Goal: Task Accomplishment & Management: Complete application form

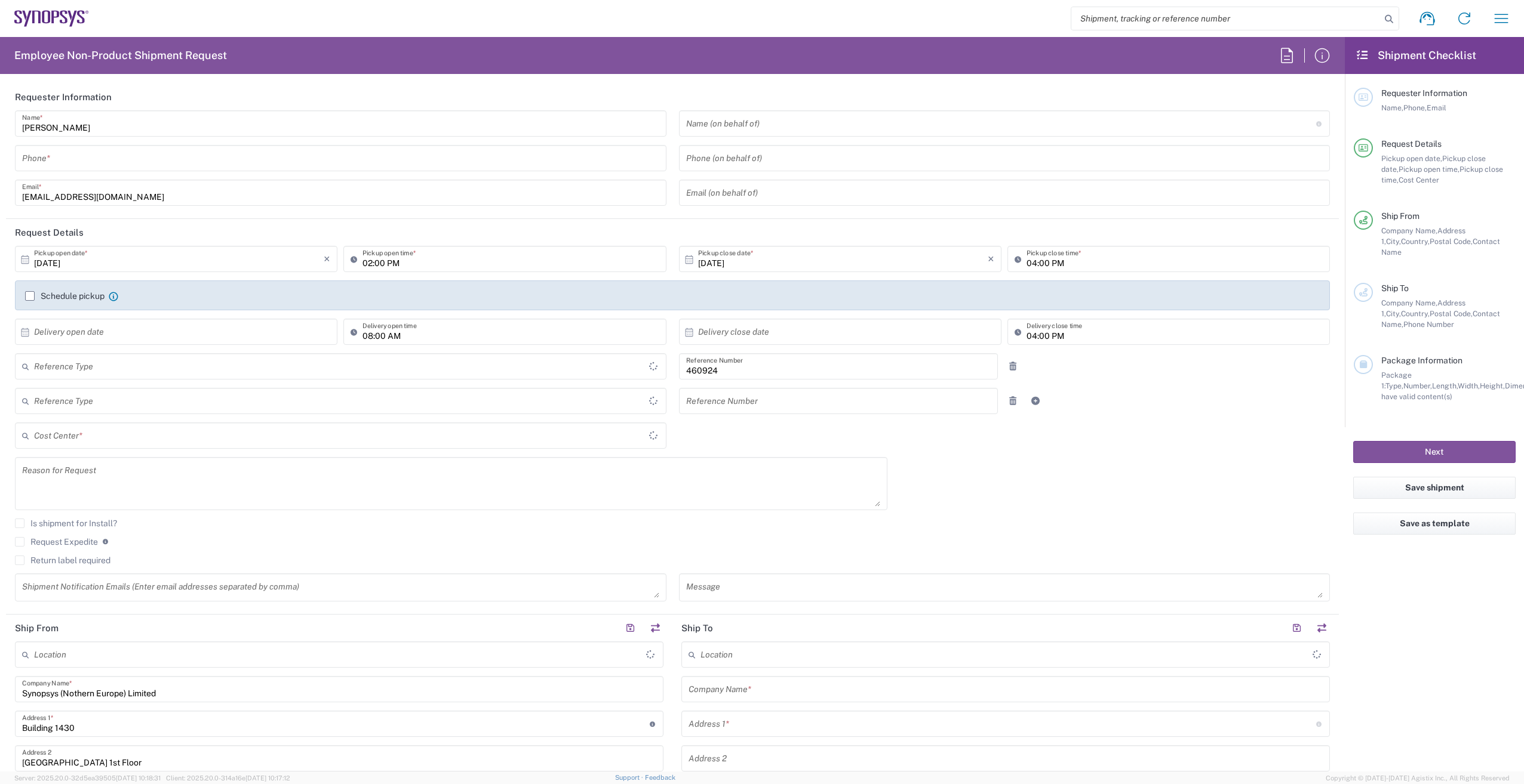
type input "Department"
type input "Delivered at Place"
type input "GB02, VG, SW, CAE 460924"
type input "[GEOGRAPHIC_DATA]"
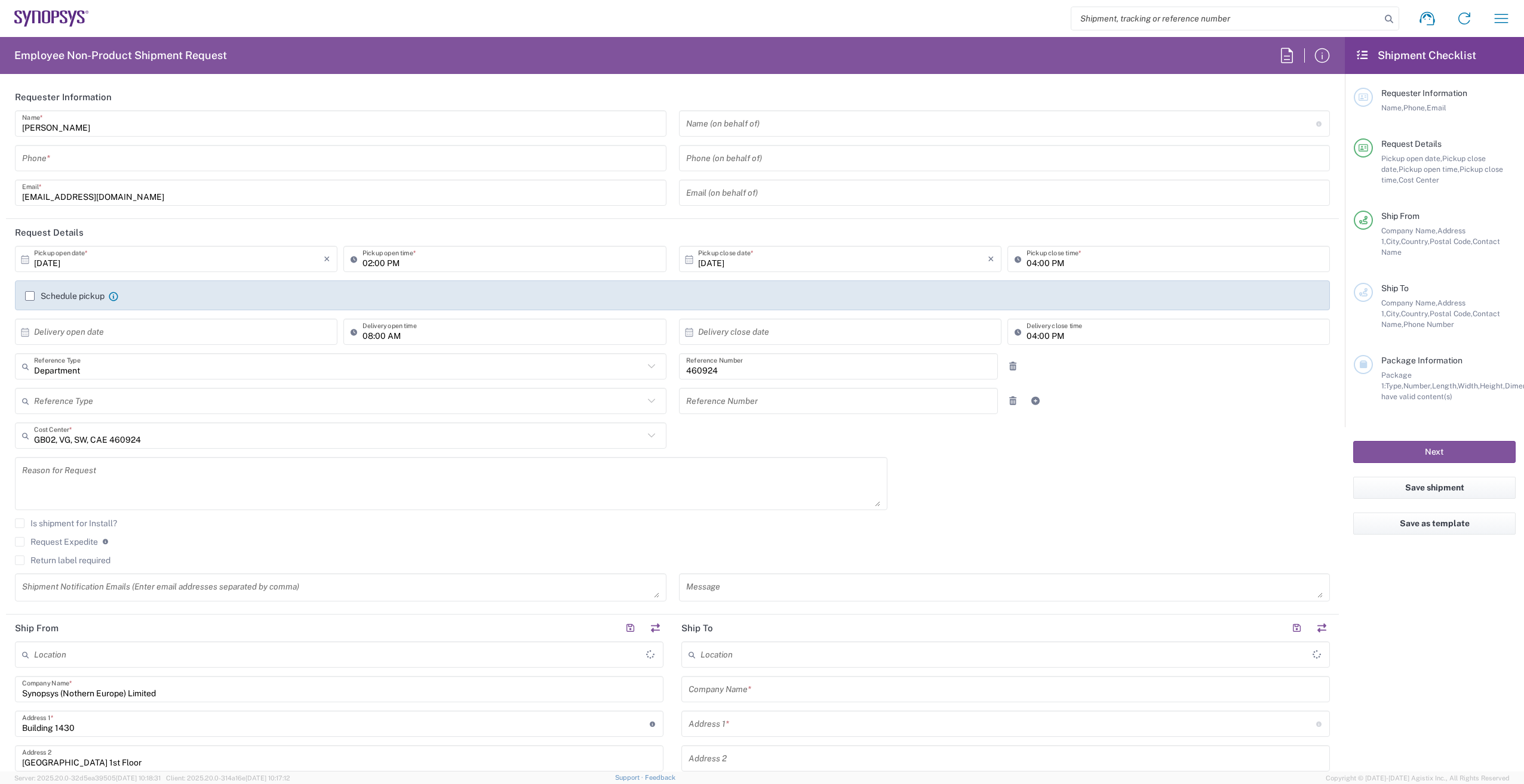
type input "[GEOGRAPHIC_DATA]"
type input "Theale GB33"
click at [102, 127] on input "[PERSON_NAME]" at bounding box center [341, 124] width 637 height 21
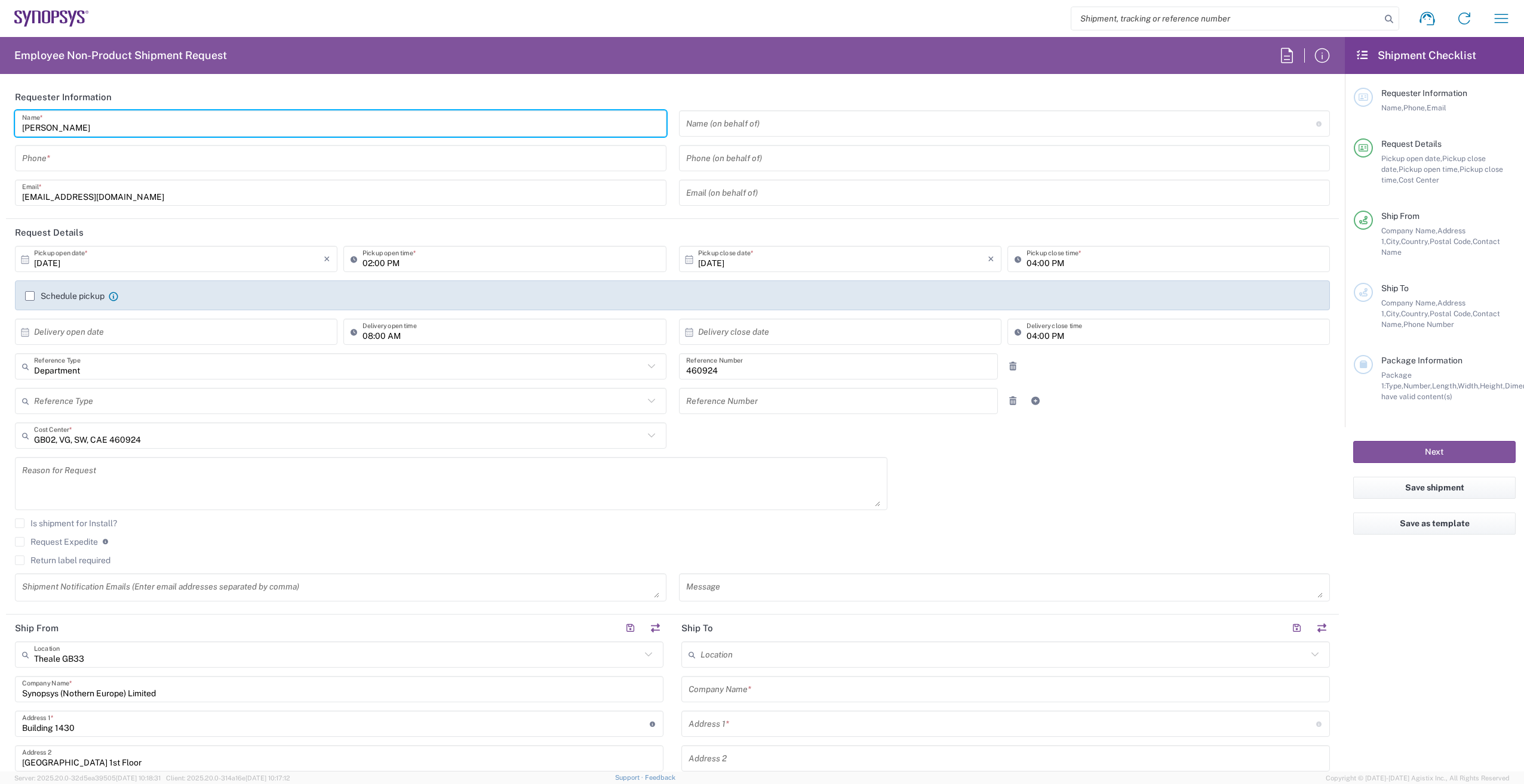
drag, startPoint x: 101, startPoint y: 127, endPoint x: -22, endPoint y: 124, distance: 123.0
click at [0, 124] on html "Shipment request Shipment tracking Employee non-product shipment request My shi…" at bounding box center [762, 392] width 1524 height 784
click at [358, 190] on input "[EMAIL_ADDRESS][DOMAIN_NAME]" at bounding box center [341, 193] width 637 height 21
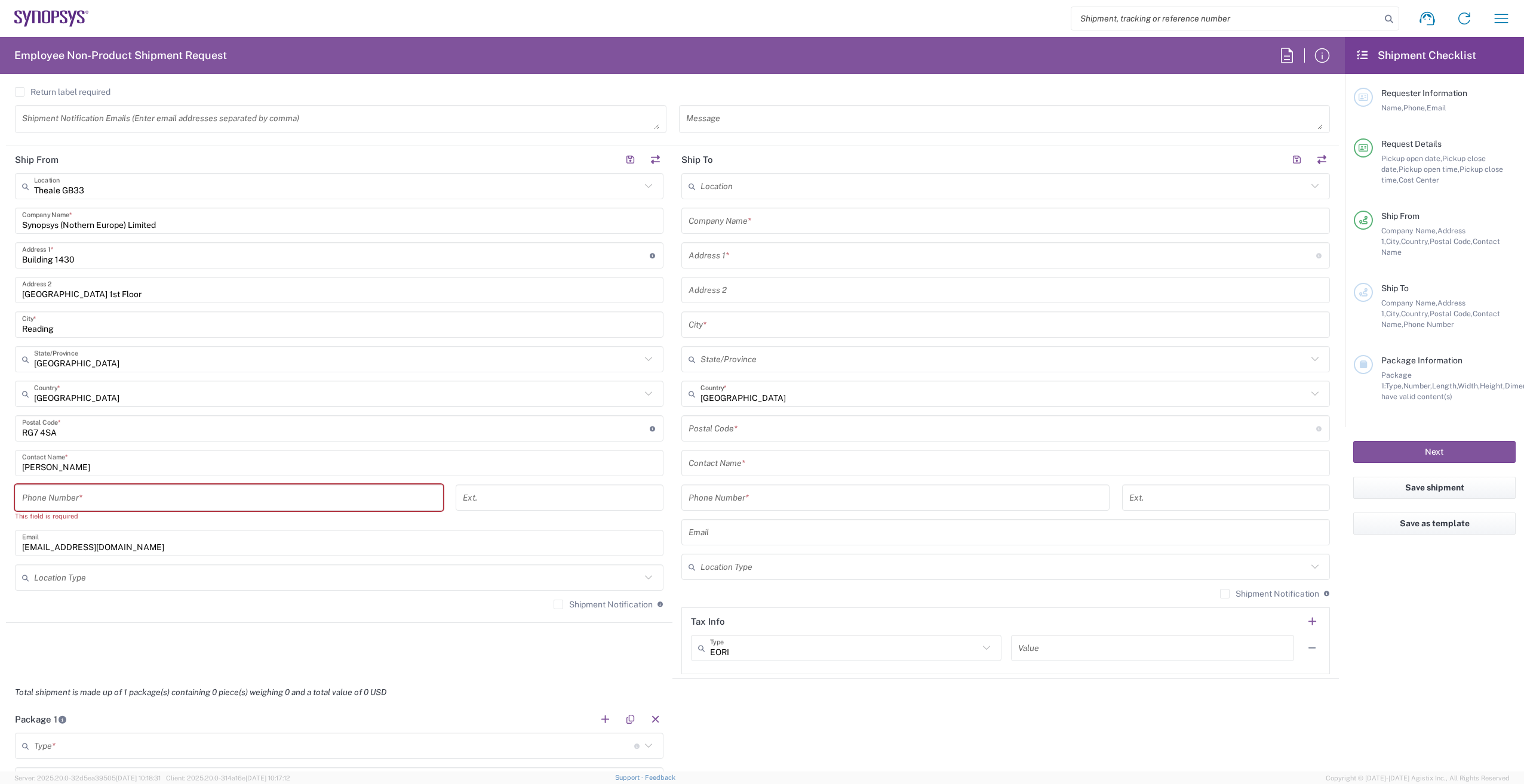
scroll to position [478, 0]
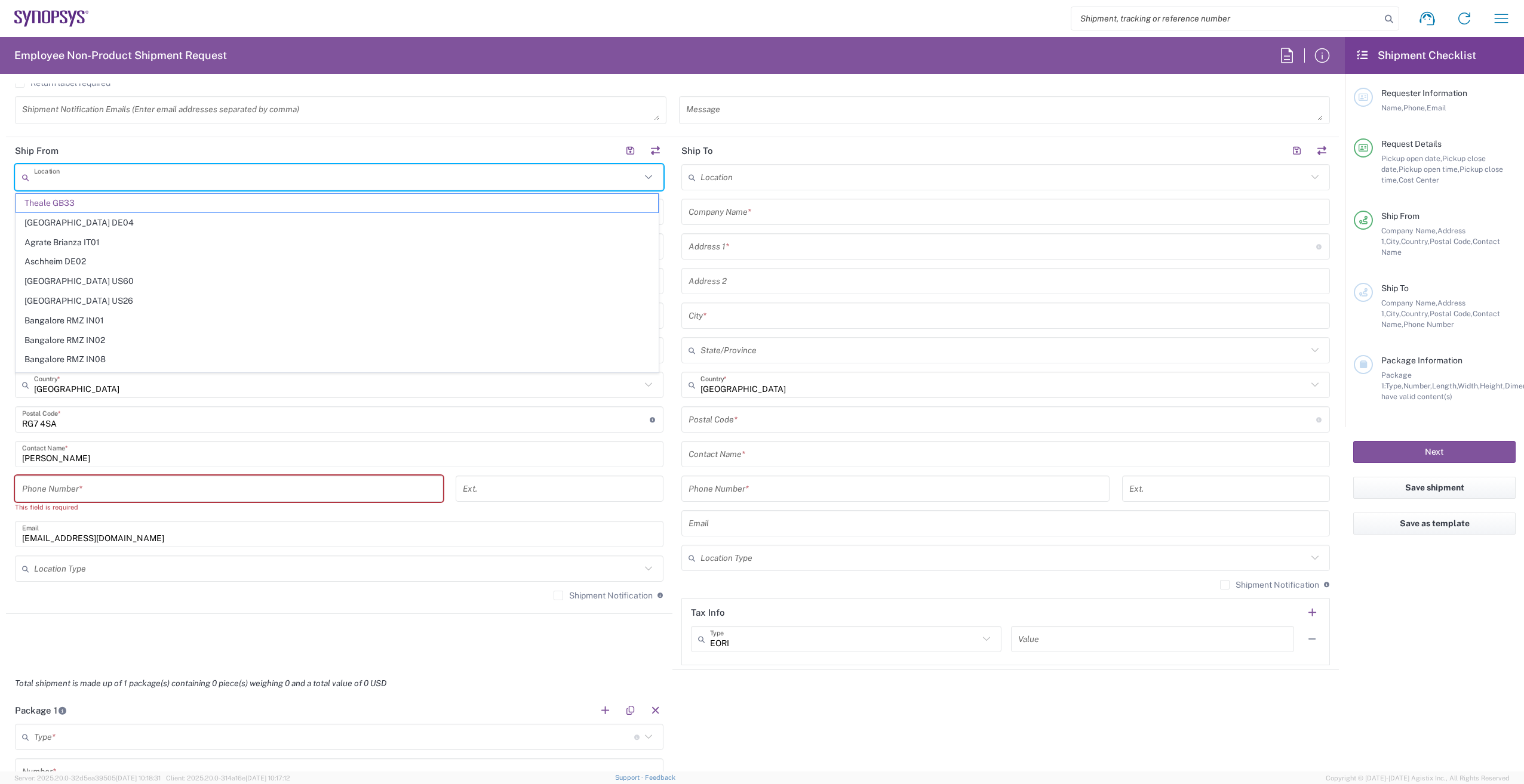
drag, startPoint x: 99, startPoint y: 169, endPoint x: 107, endPoint y: 178, distance: 12.0
click at [105, 176] on input "text" at bounding box center [338, 177] width 607 height 21
drag, startPoint x: 429, startPoint y: 670, endPoint x: 425, endPoint y: 662, distance: 8.9
click at [429, 666] on form "Requester Information [PERSON_NAME] Name * Phone * [EMAIL_ADDRESS][DOMAIN_NAME]…" at bounding box center [673, 427] width 1345 height 688
type input "Theale GB33"
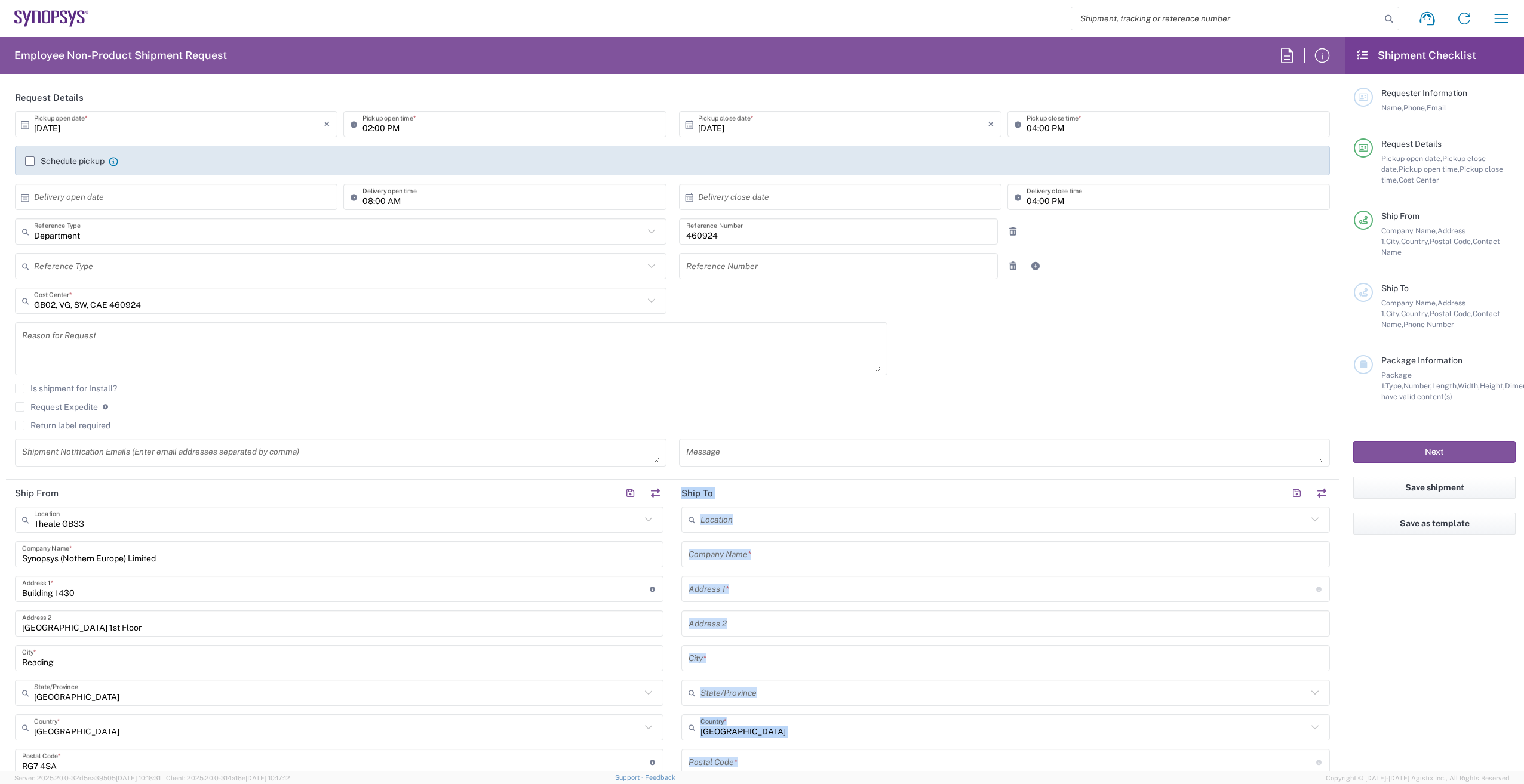
scroll to position [0, 0]
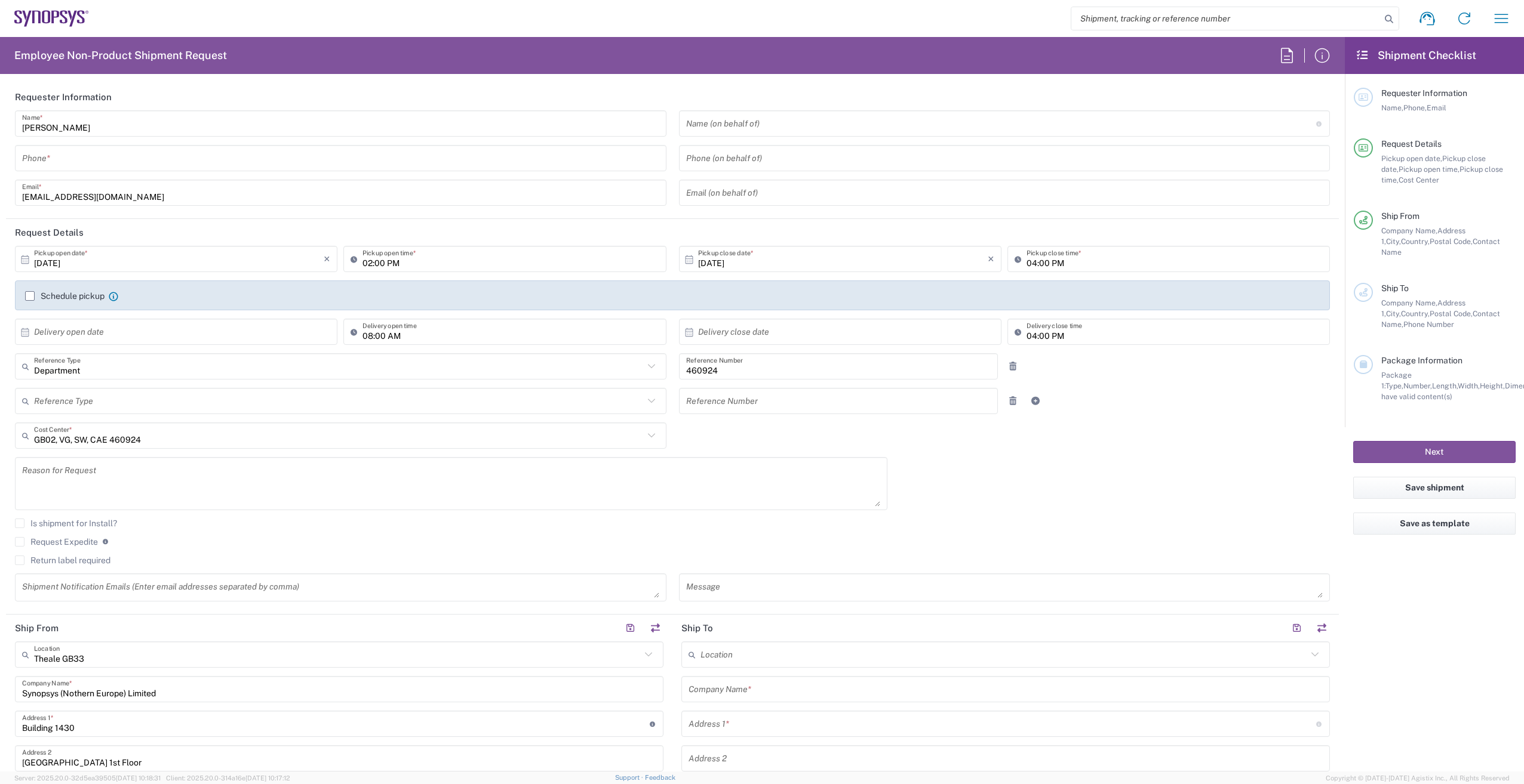
click at [178, 125] on input "[PERSON_NAME]" at bounding box center [341, 124] width 637 height 21
click at [588, 13] on div "Shipment request Shipment tracking Employee non-product shipment request My shi…" at bounding box center [804, 19] width 1431 height 28
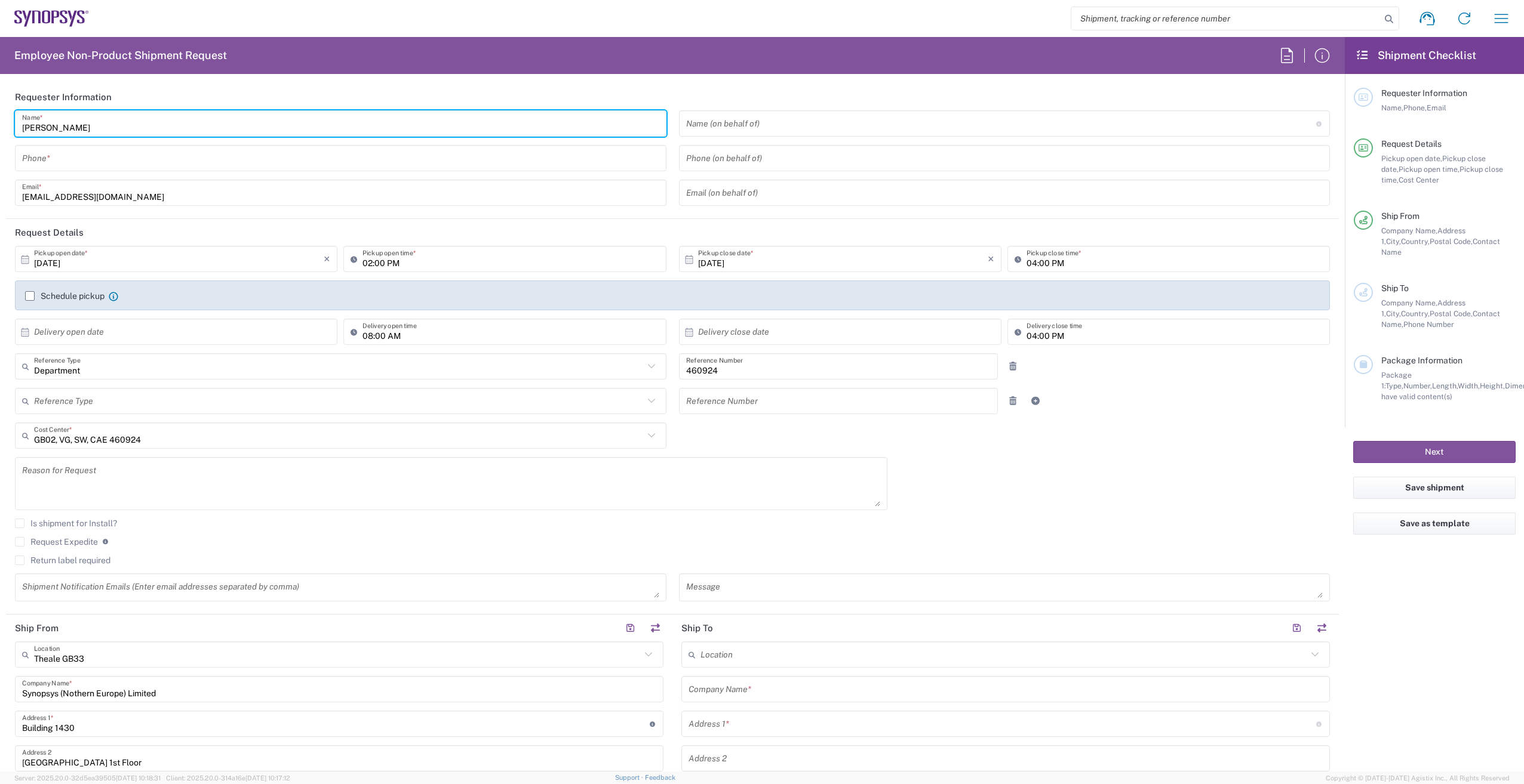
drag, startPoint x: 94, startPoint y: 130, endPoint x: 17, endPoint y: 122, distance: 77.4
click at [0, 127] on html "Shipment request Shipment tracking Employee non-product shipment request My shi…" at bounding box center [762, 392] width 1524 height 784
type input "[PERSON_NAME]"
click at [126, 157] on input "tel" at bounding box center [341, 159] width 637 height 21
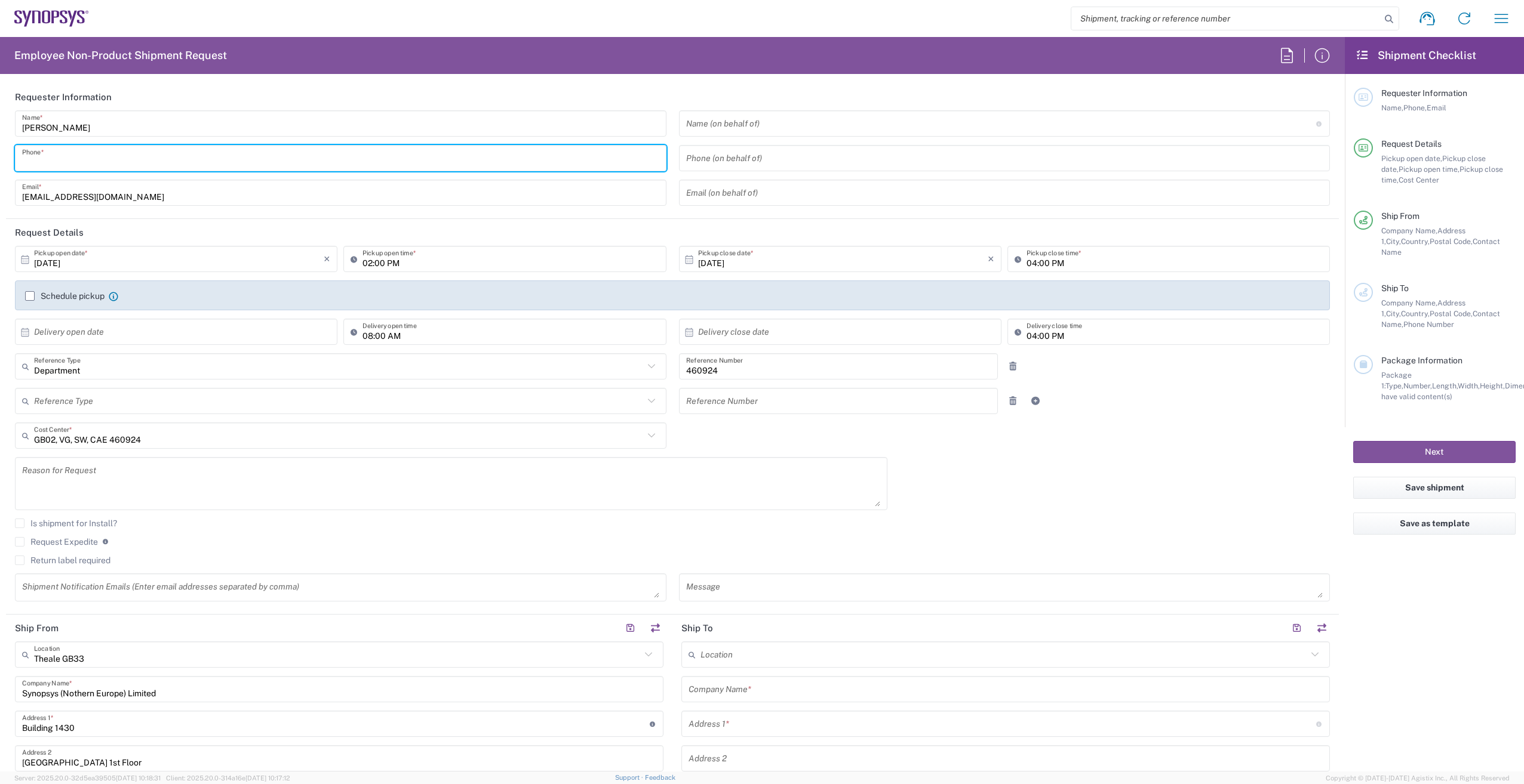
click at [126, 157] on input "tel" at bounding box center [341, 159] width 637 height 21
click at [115, 160] on input "tel" at bounding box center [341, 159] width 637 height 21
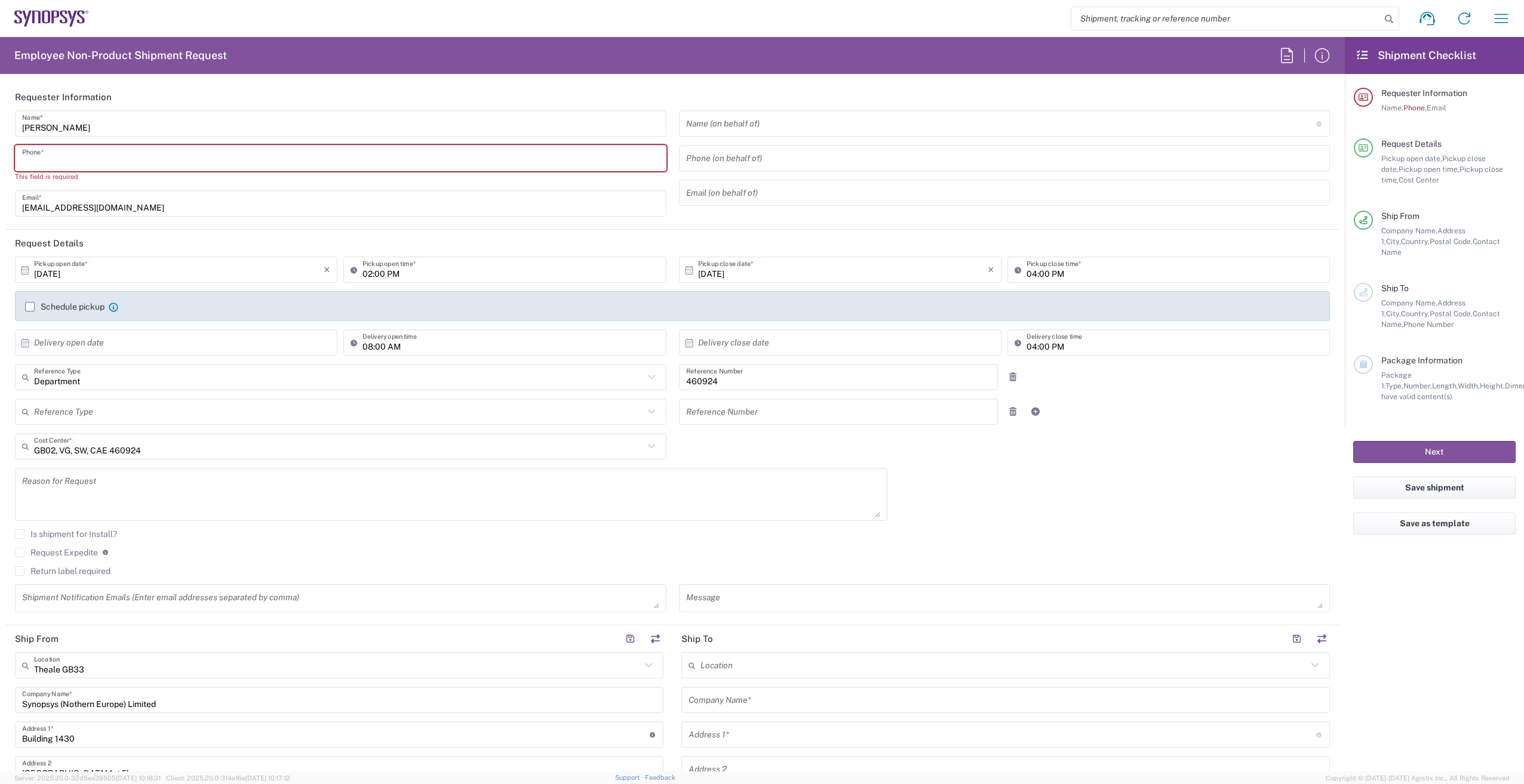
drag, startPoint x: 189, startPoint y: 154, endPoint x: 182, endPoint y: 158, distance: 8.1
click at [188, 154] on input "tel" at bounding box center [341, 159] width 637 height 21
paste input "0118 234 9555"
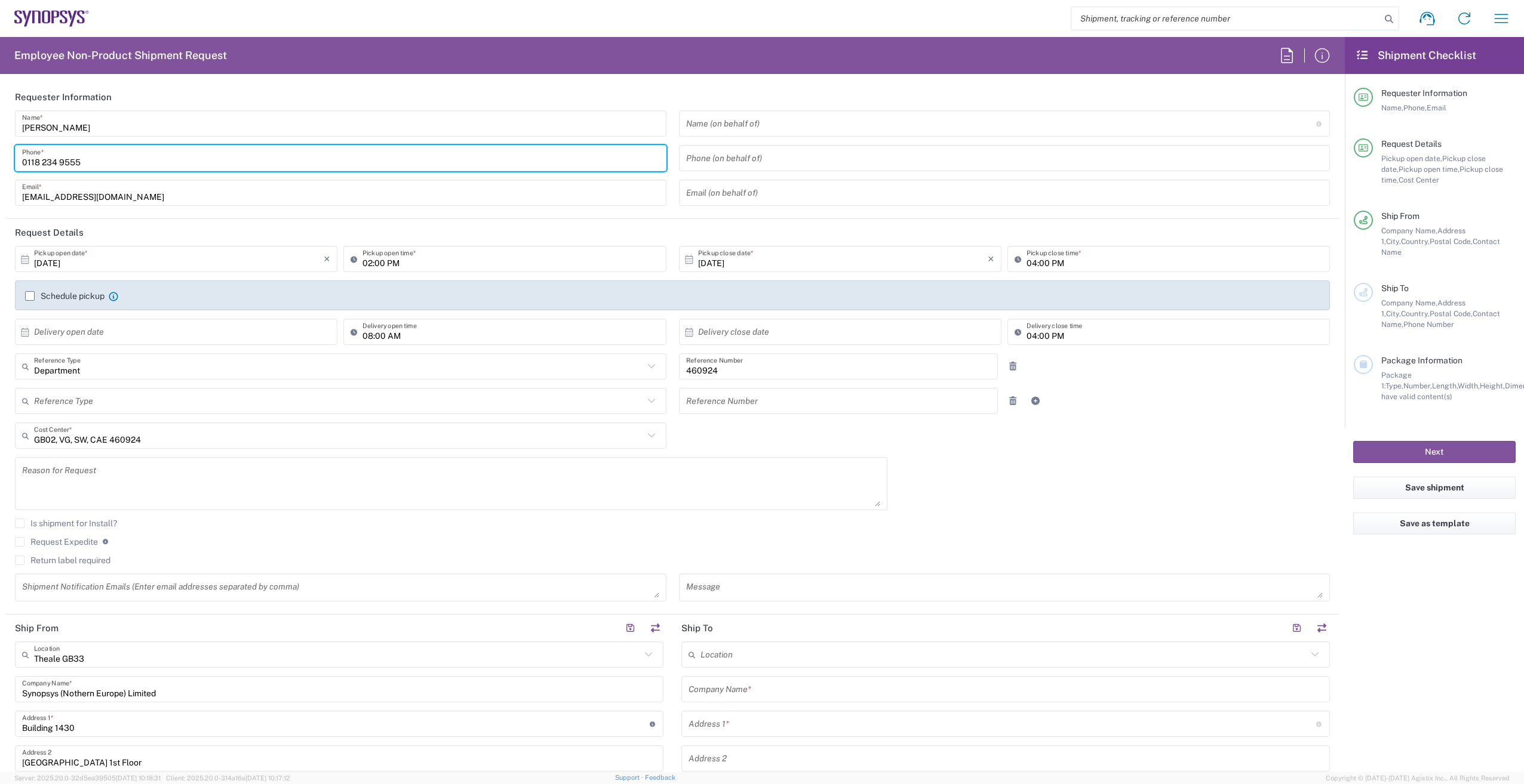
type input "0118 234 9555"
click at [49, 199] on input "[EMAIL_ADDRESS][DOMAIN_NAME]" at bounding box center [341, 193] width 637 height 21
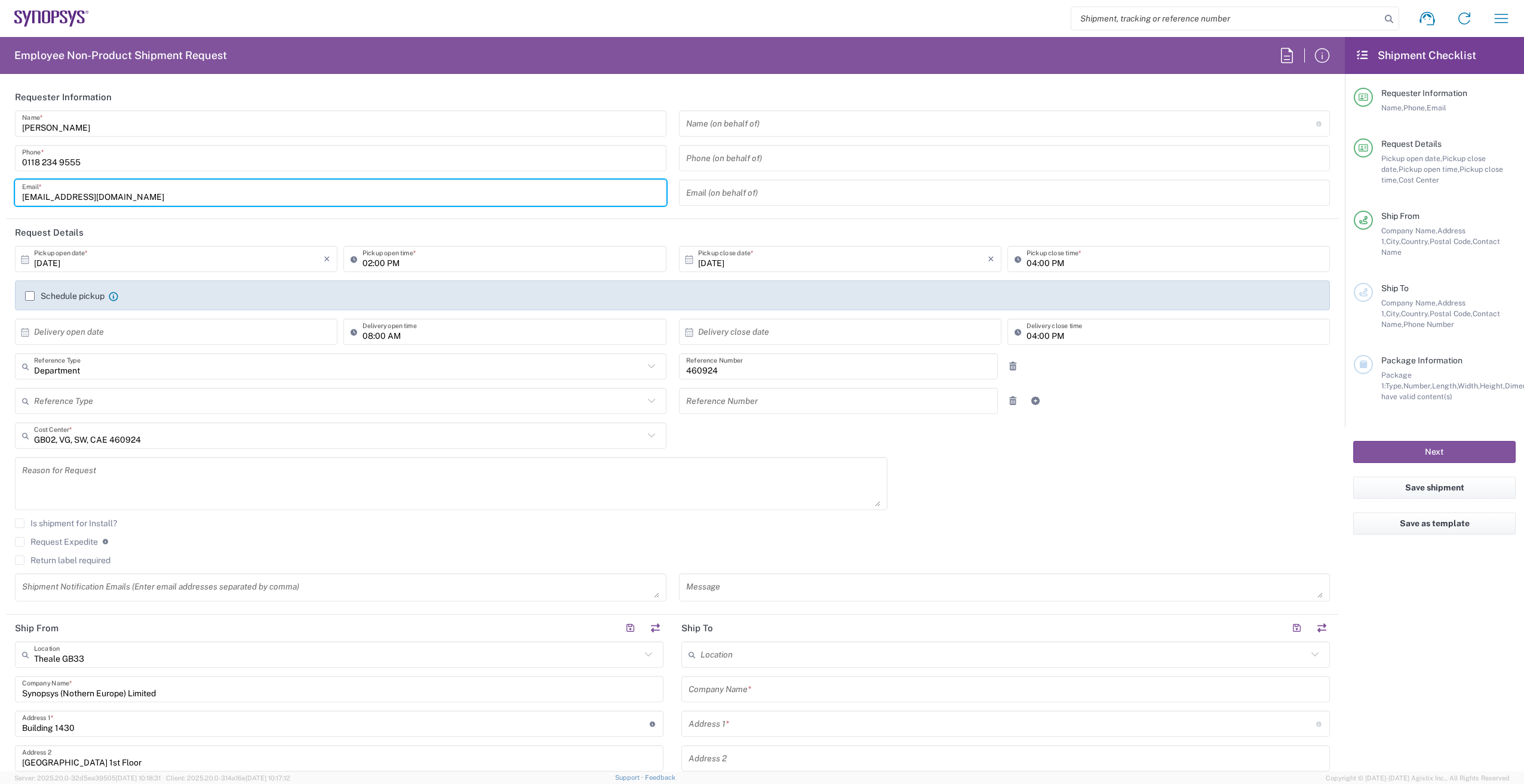
type input "[EMAIL_ADDRESS][DOMAIN_NAME]"
click at [31, 295] on label "Schedule pickup" at bounding box center [65, 296] width 80 height 10
click at [30, 296] on input "Schedule pickup" at bounding box center [30, 296] width 0 height 0
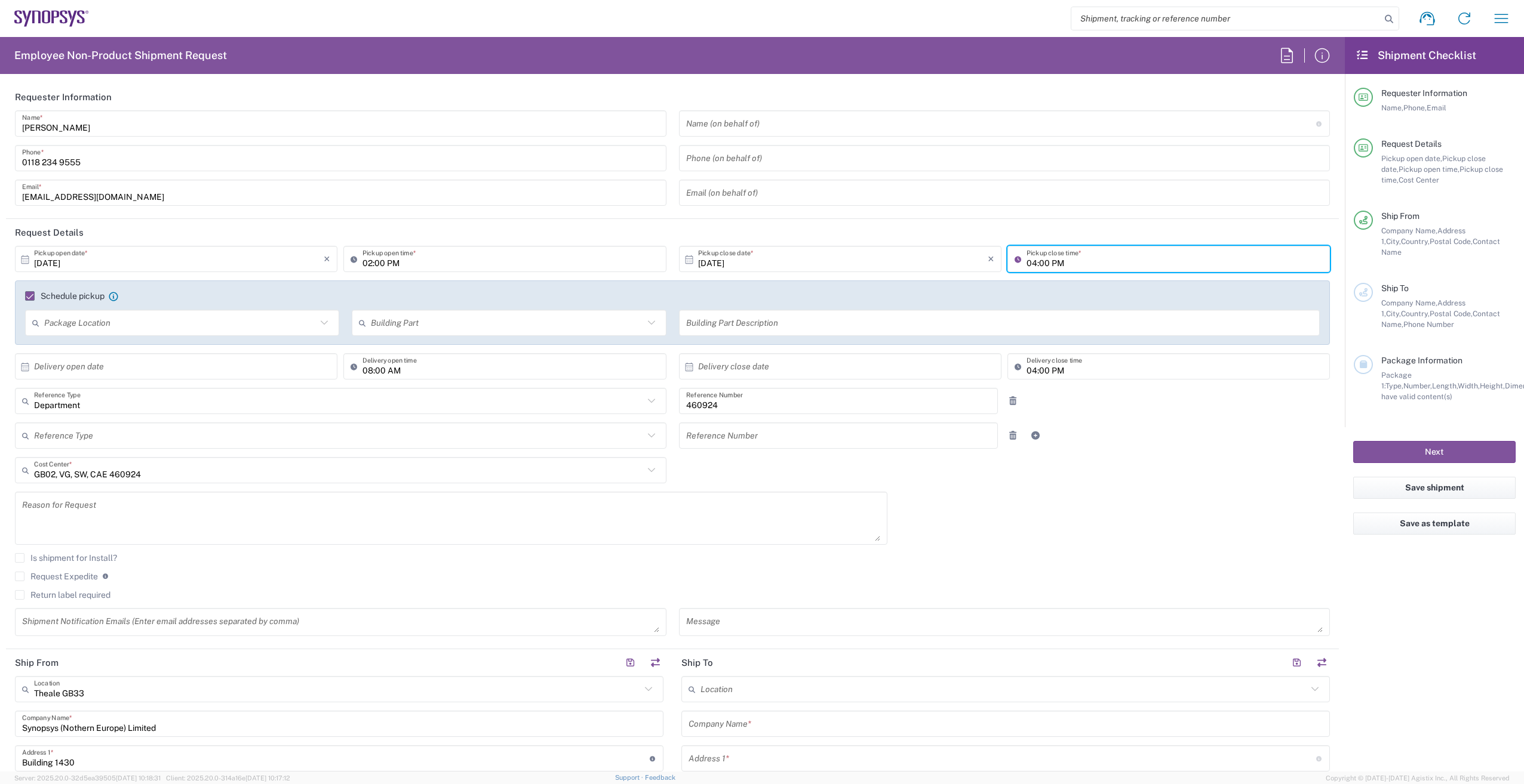
click at [1027, 256] on input "04:00 PM" at bounding box center [1174, 259] width 296 height 21
click at [1076, 263] on input "04:00 PM" at bounding box center [1174, 259] width 296 height 21
click at [1027, 265] on input "04:00 PM" at bounding box center [1174, 259] width 296 height 21
click at [1030, 262] on input "04:00 PM" at bounding box center [1174, 259] width 296 height 21
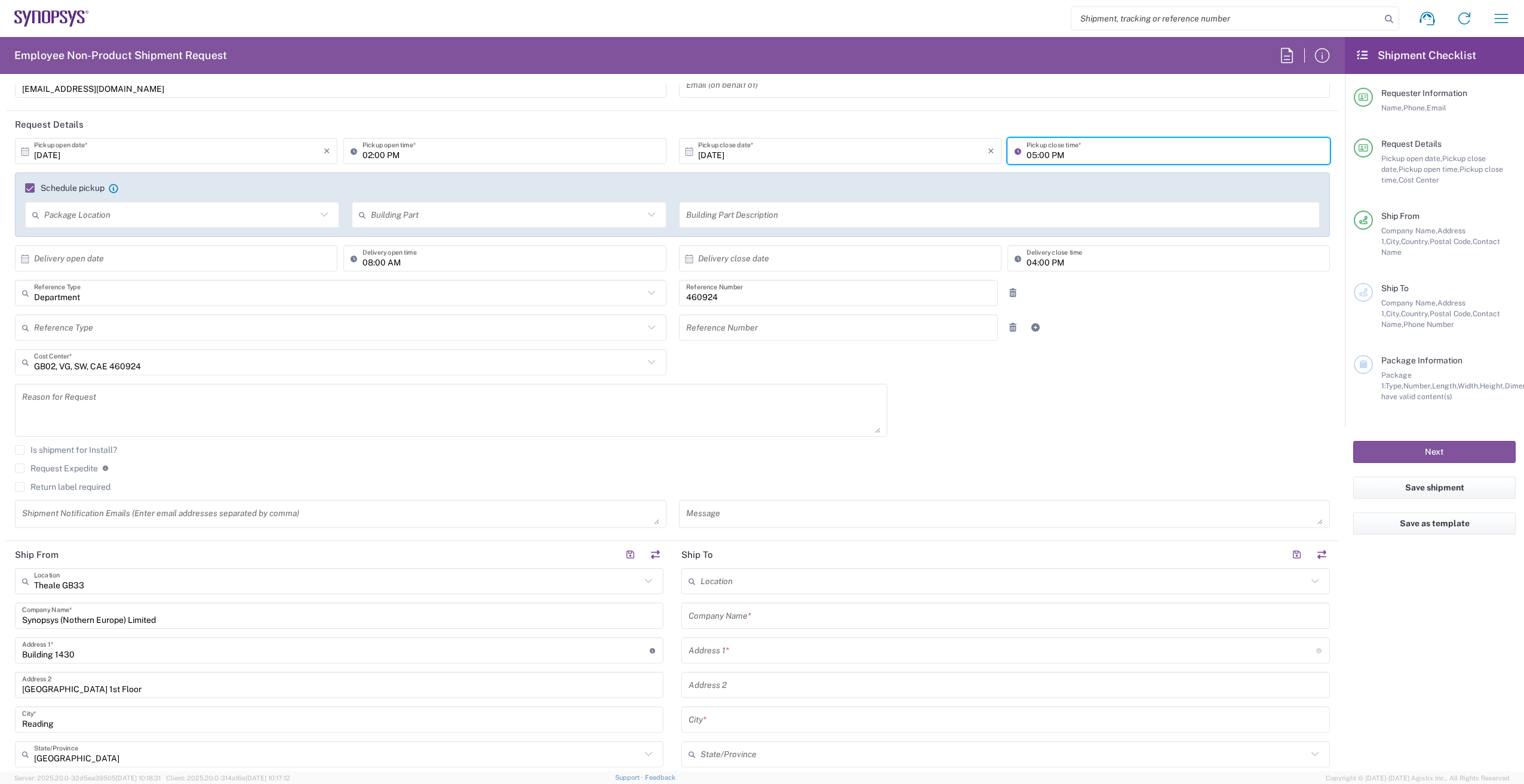
scroll to position [298, 0]
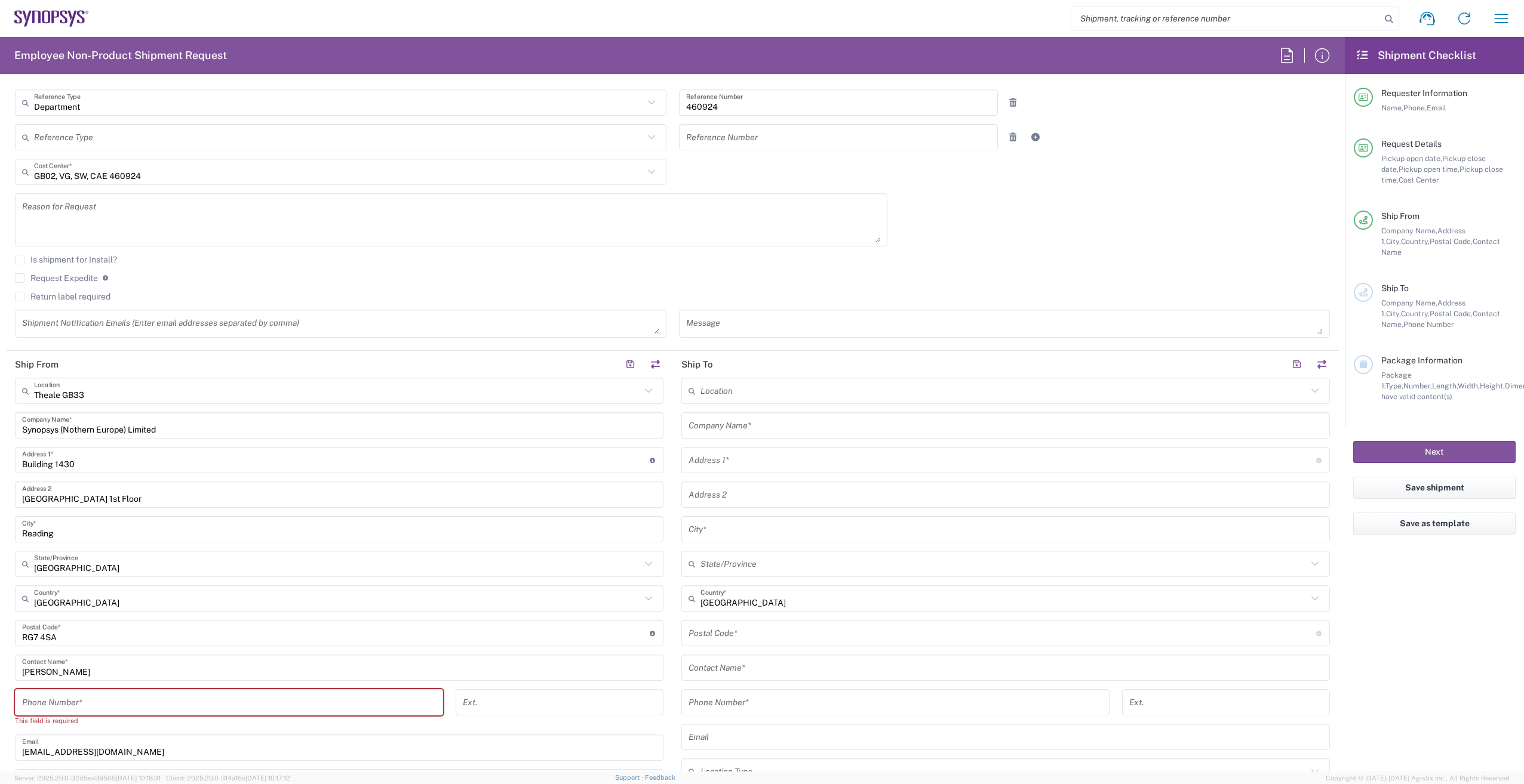
type input "05:00 PM"
click at [763, 430] on input "text" at bounding box center [1005, 426] width 635 height 21
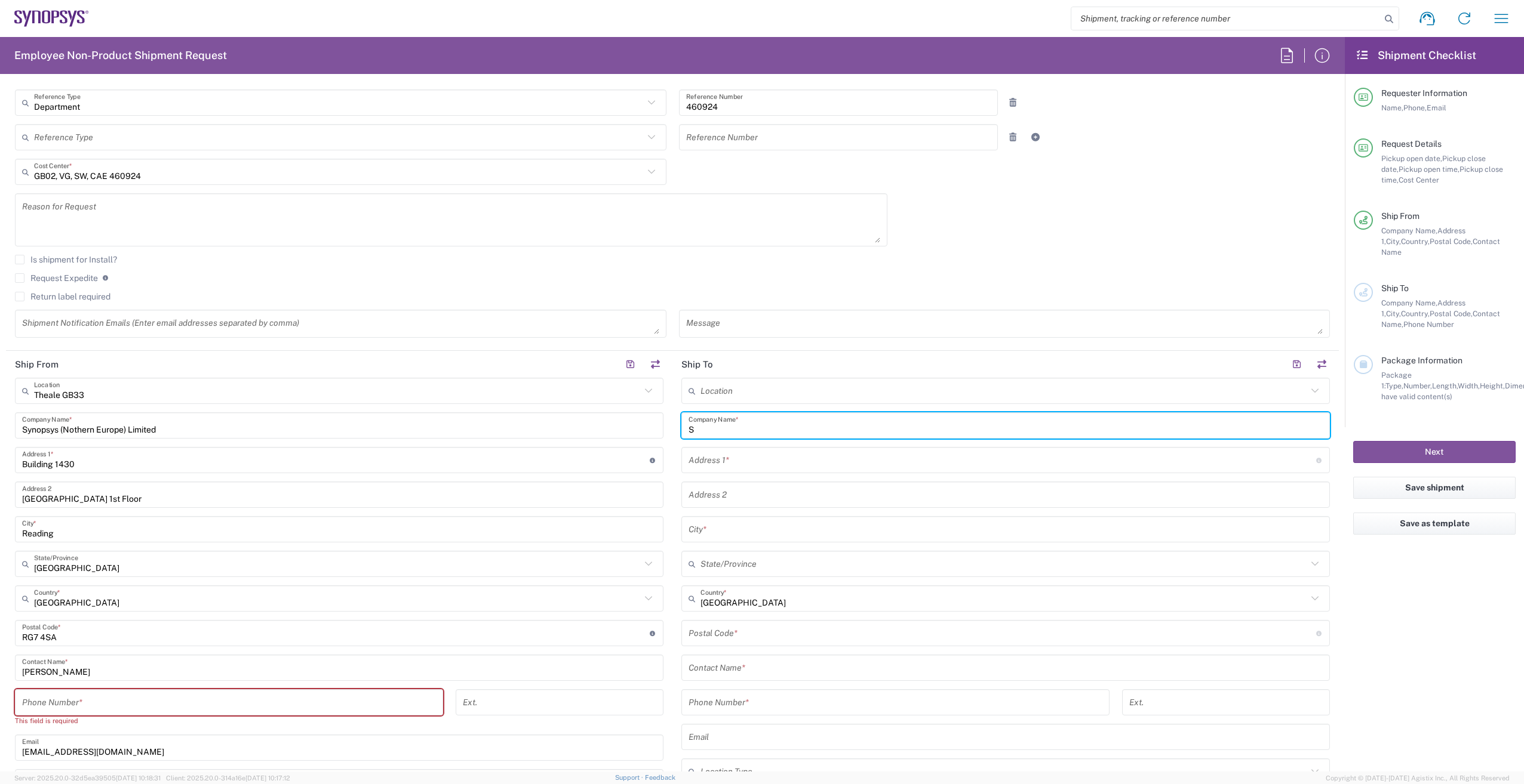
type input "S"
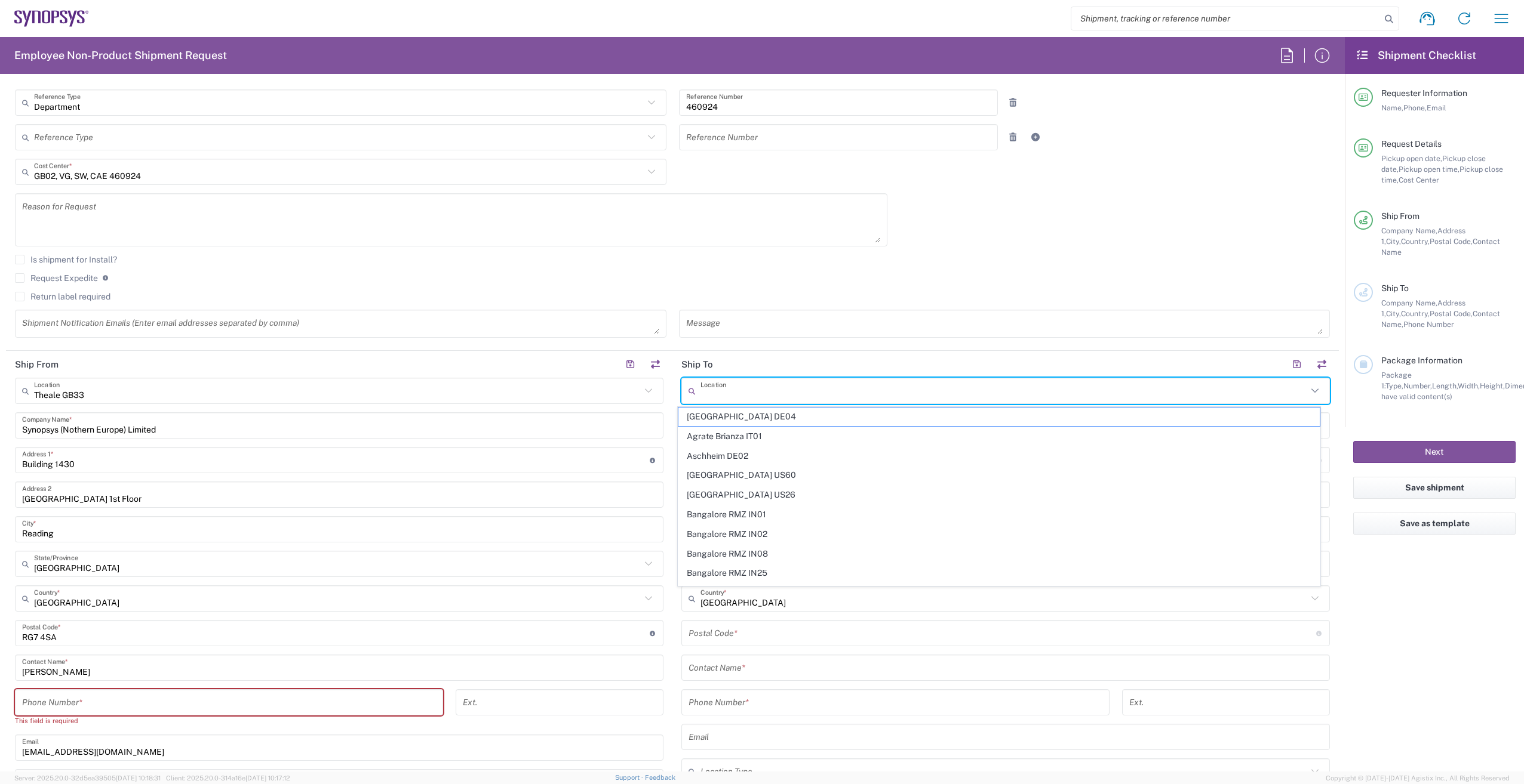
click at [712, 391] on input "text" at bounding box center [1004, 391] width 607 height 21
type input "s"
type input "U"
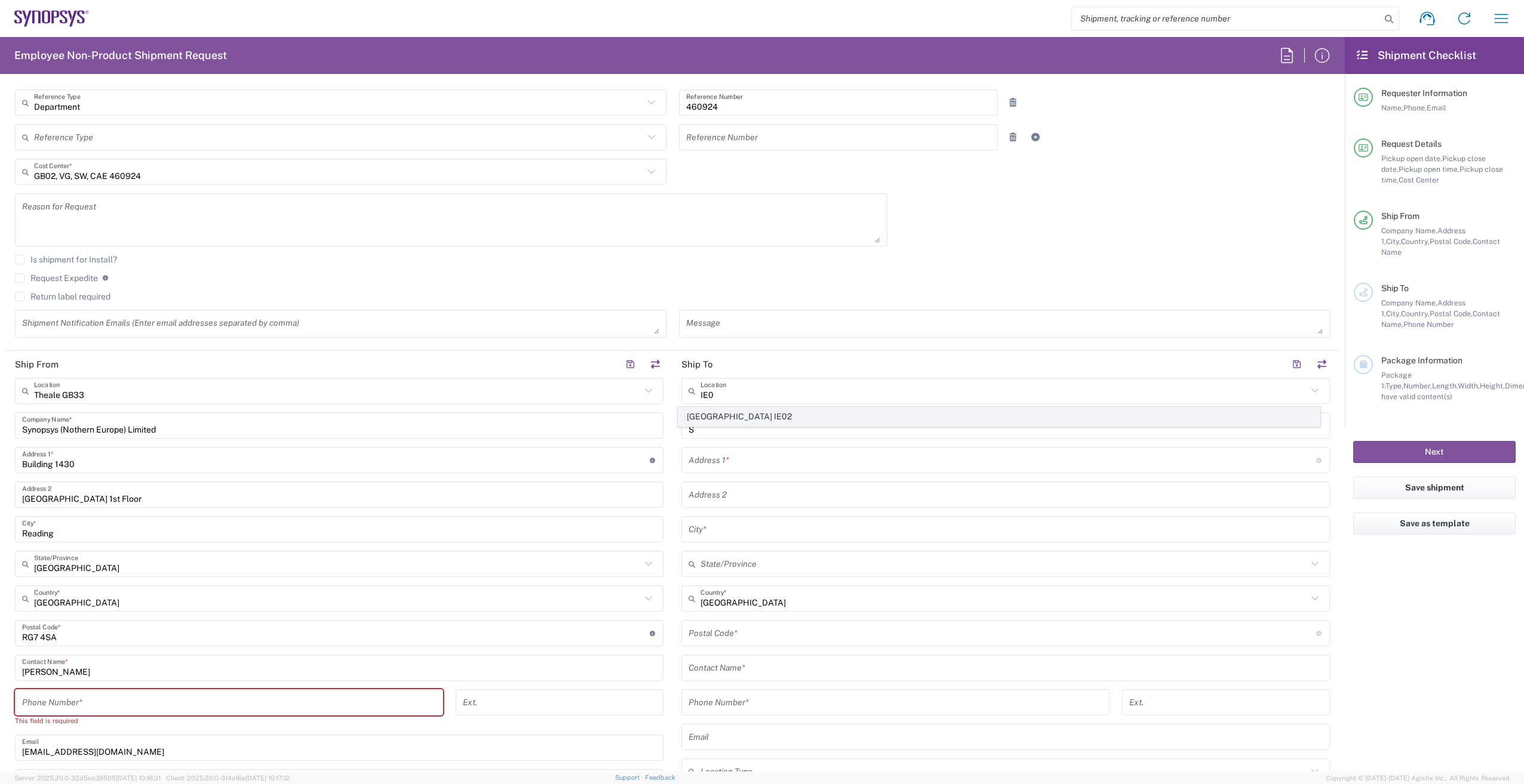
click at [720, 417] on span "[GEOGRAPHIC_DATA] IE02" at bounding box center [999, 417] width 642 height 19
type input "[GEOGRAPHIC_DATA] IE02"
type input "Synopsys International Ltd"
type input "Floor 4, [PERSON_NAME] Exchange 2"
type input "[GEOGRAPHIC_DATA]"
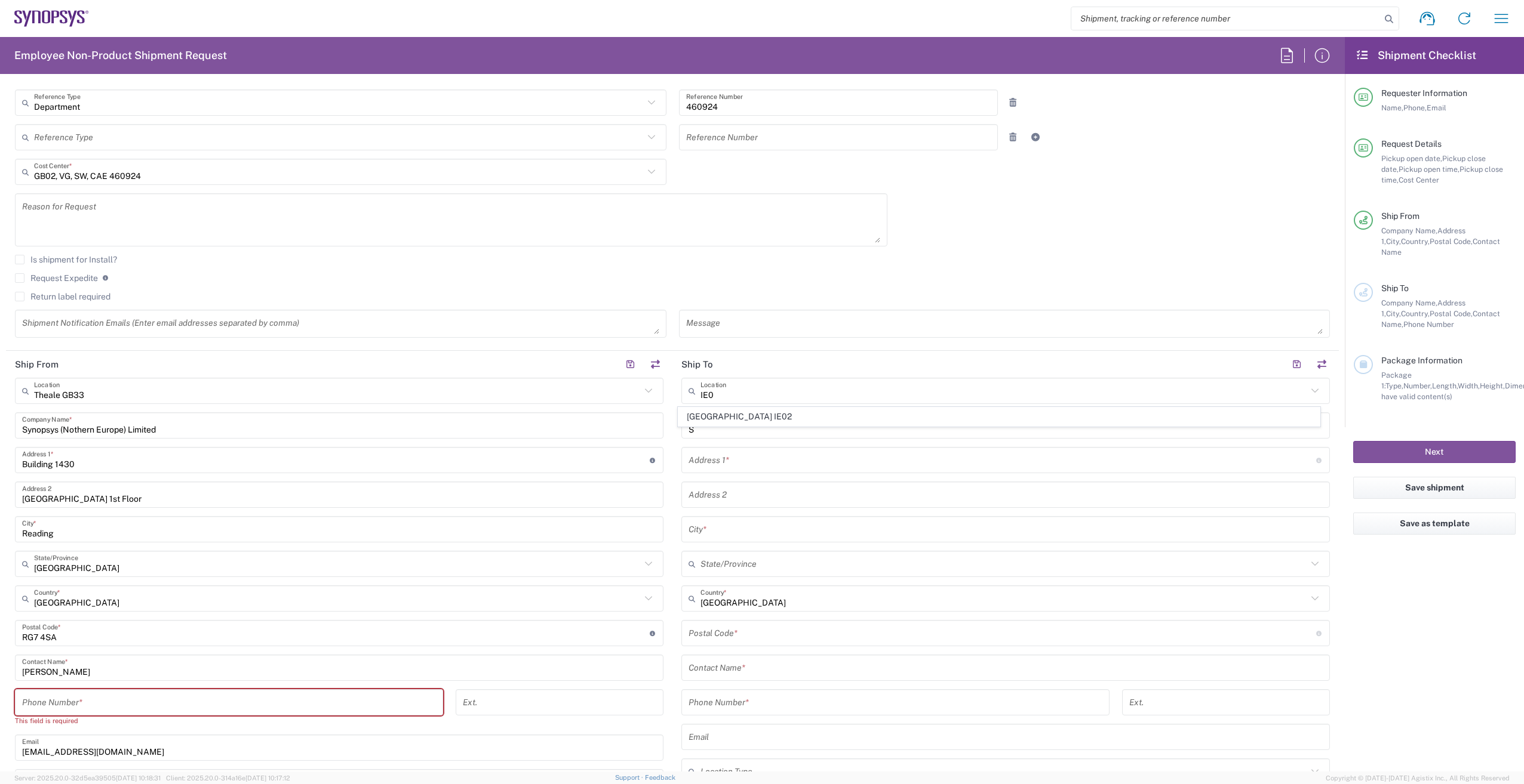
type input "[GEOGRAPHIC_DATA]"
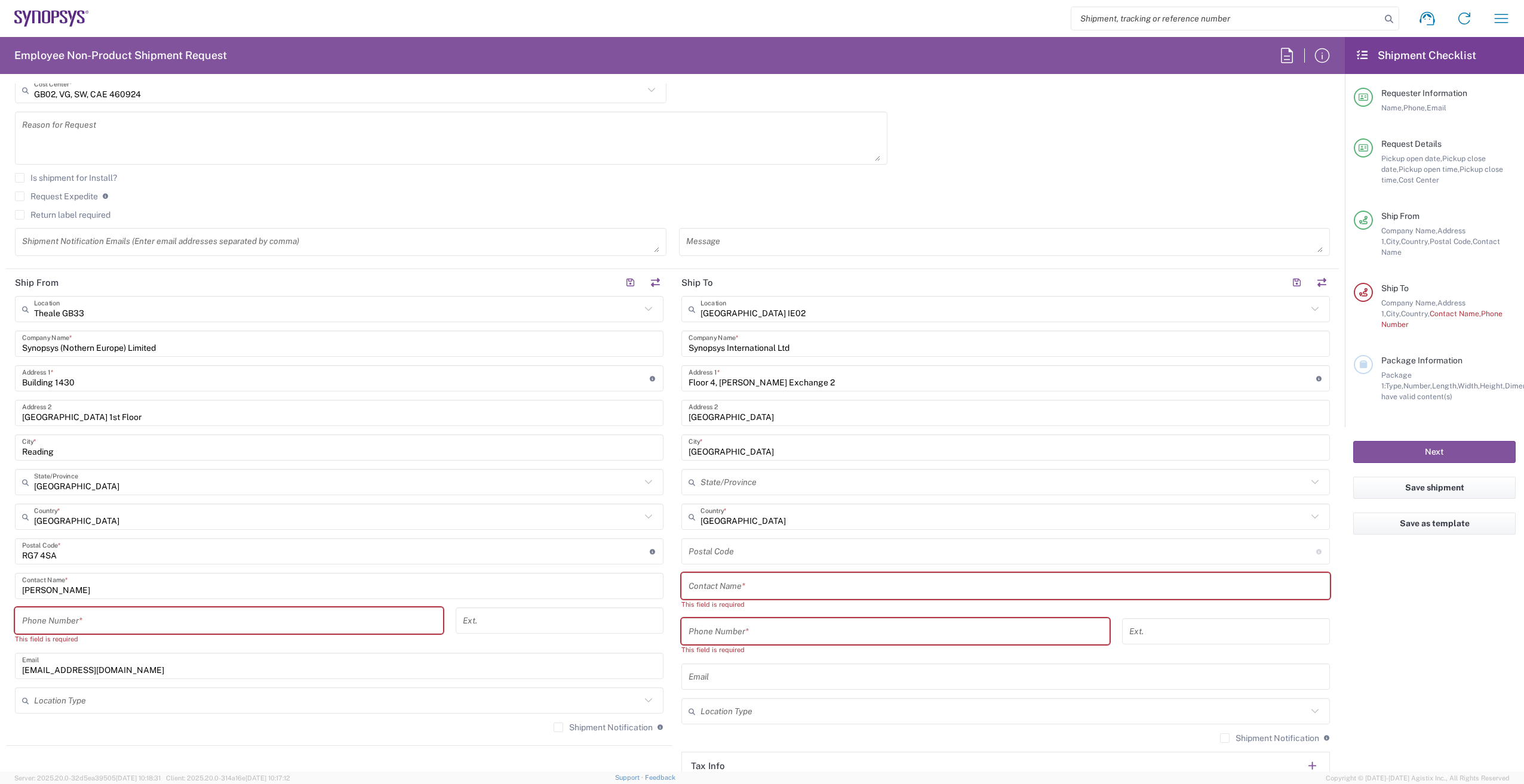
scroll to position [418, 0]
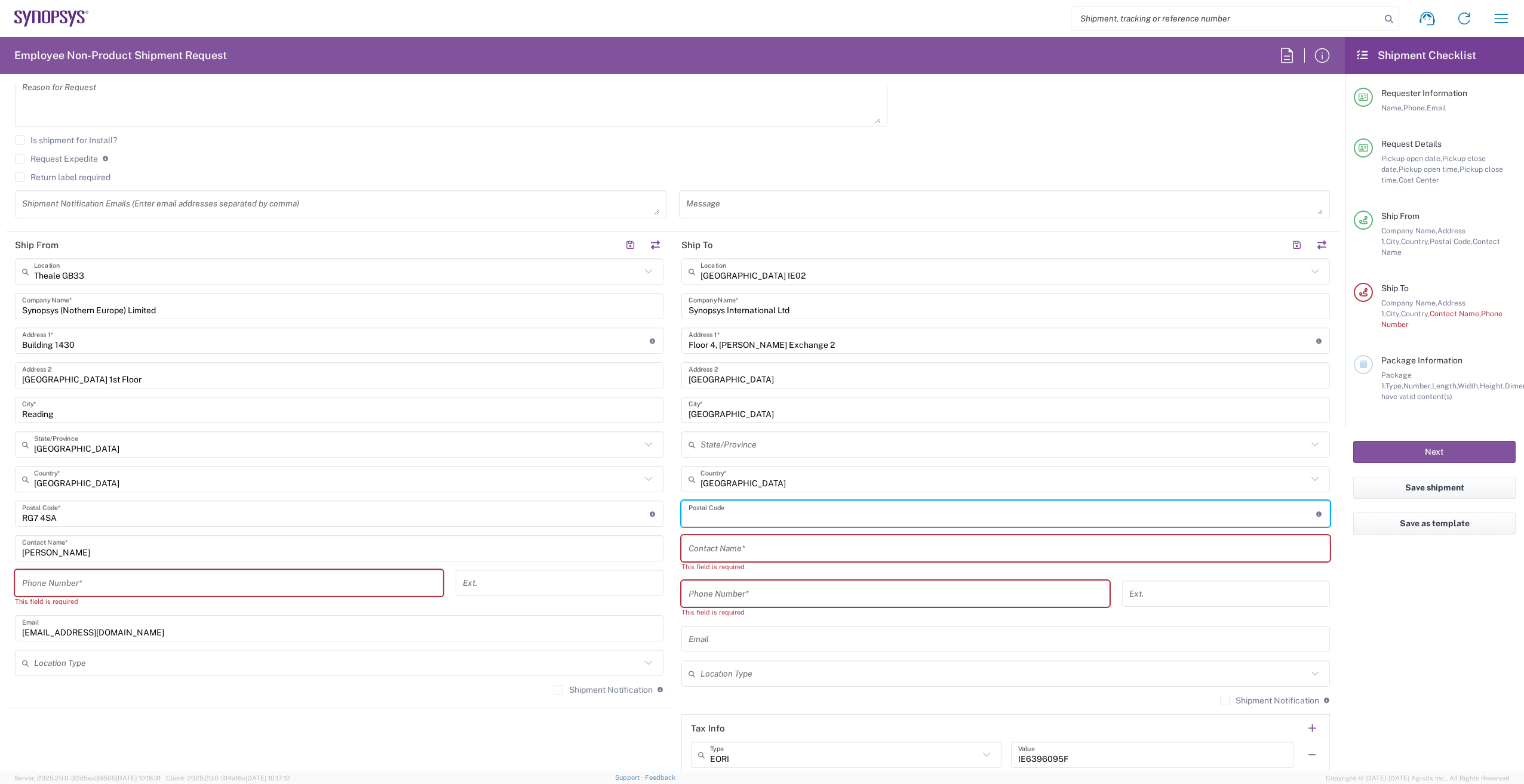
click at [746, 516] on input "undefined" at bounding box center [1002, 514] width 628 height 21
type input "d"
type input "D15 E4FN"
click at [798, 541] on input "text" at bounding box center [1005, 549] width 635 height 21
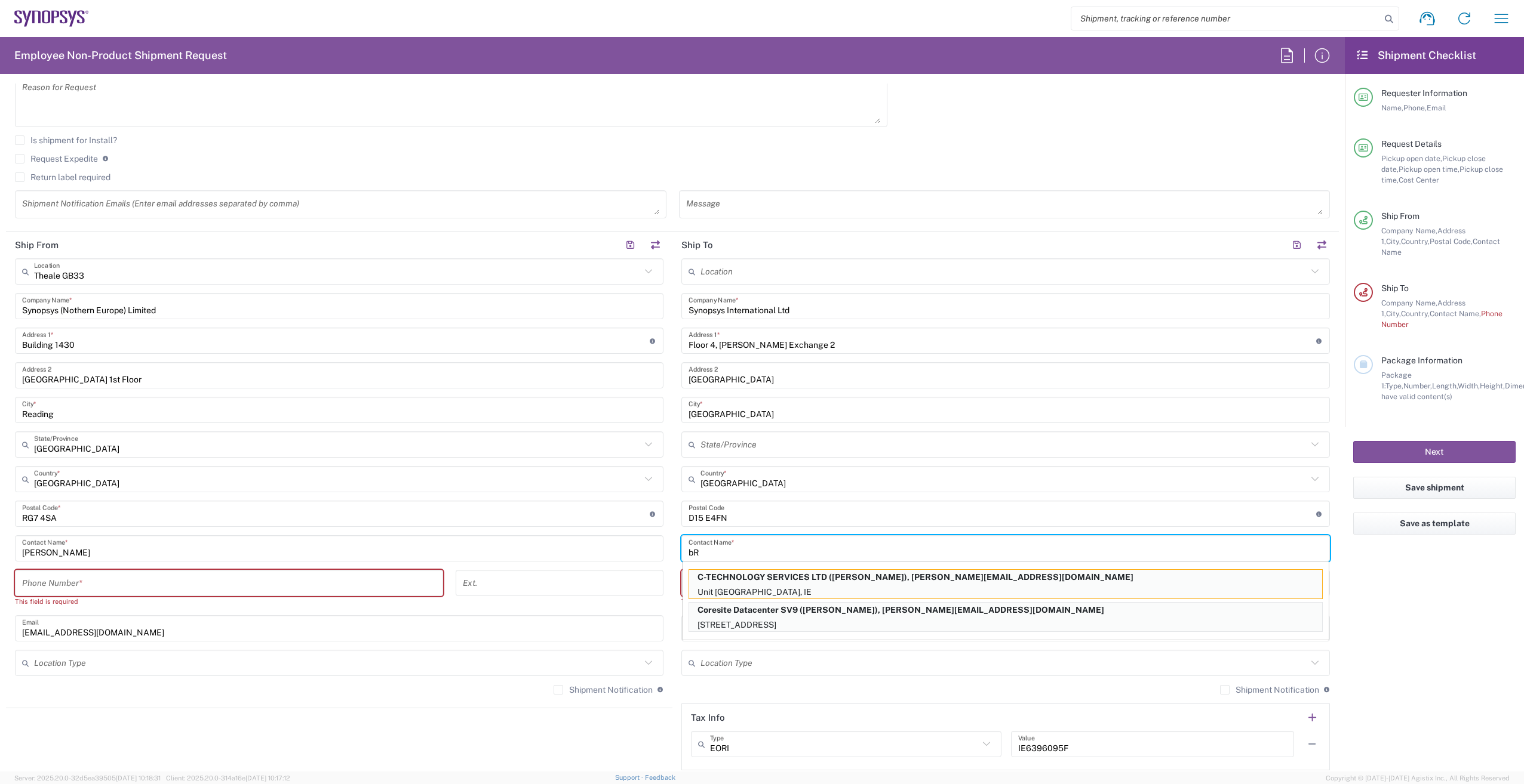
type input "b"
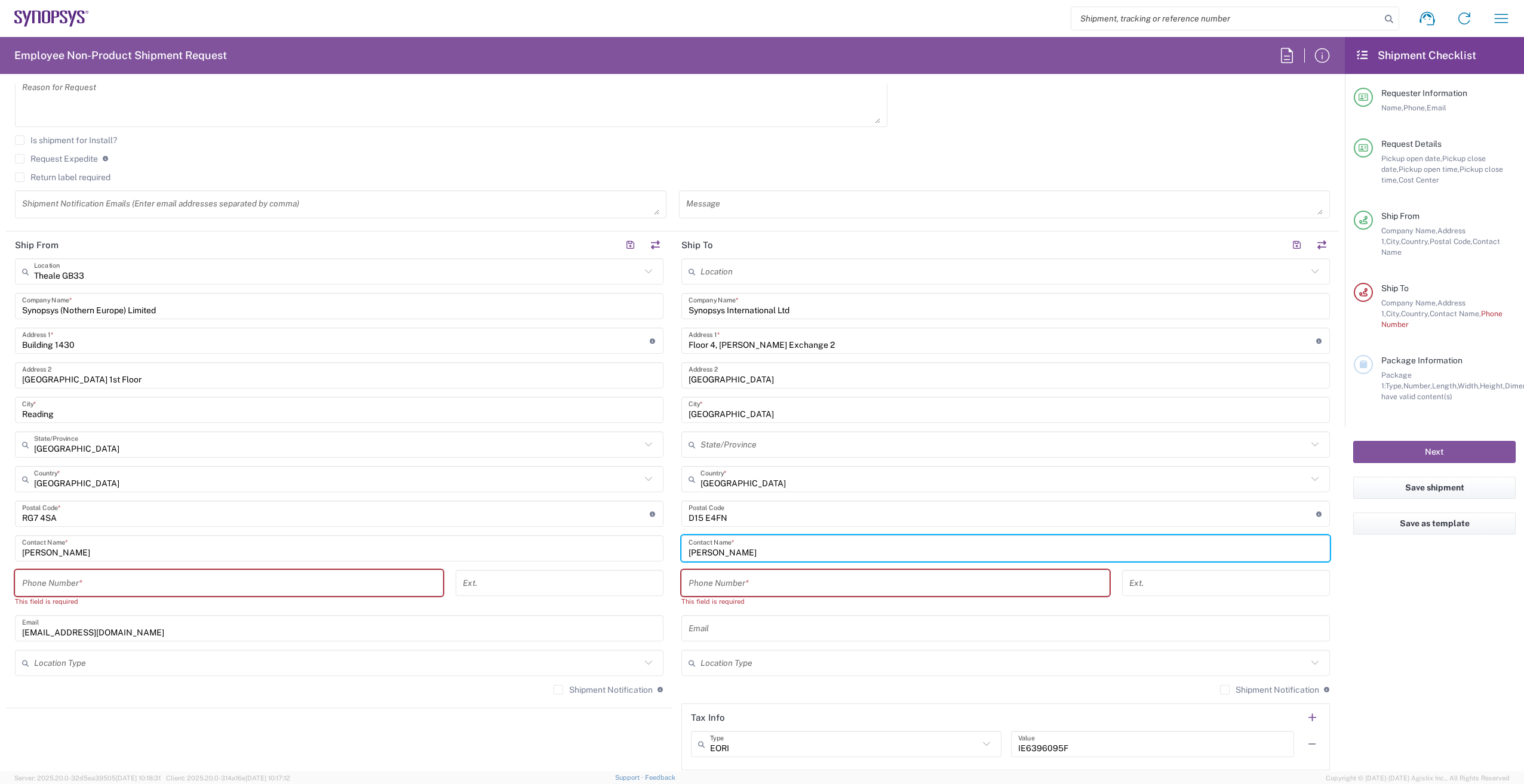
type input "[PERSON_NAME]"
click at [742, 580] on input "tel" at bounding box center [895, 584] width 414 height 21
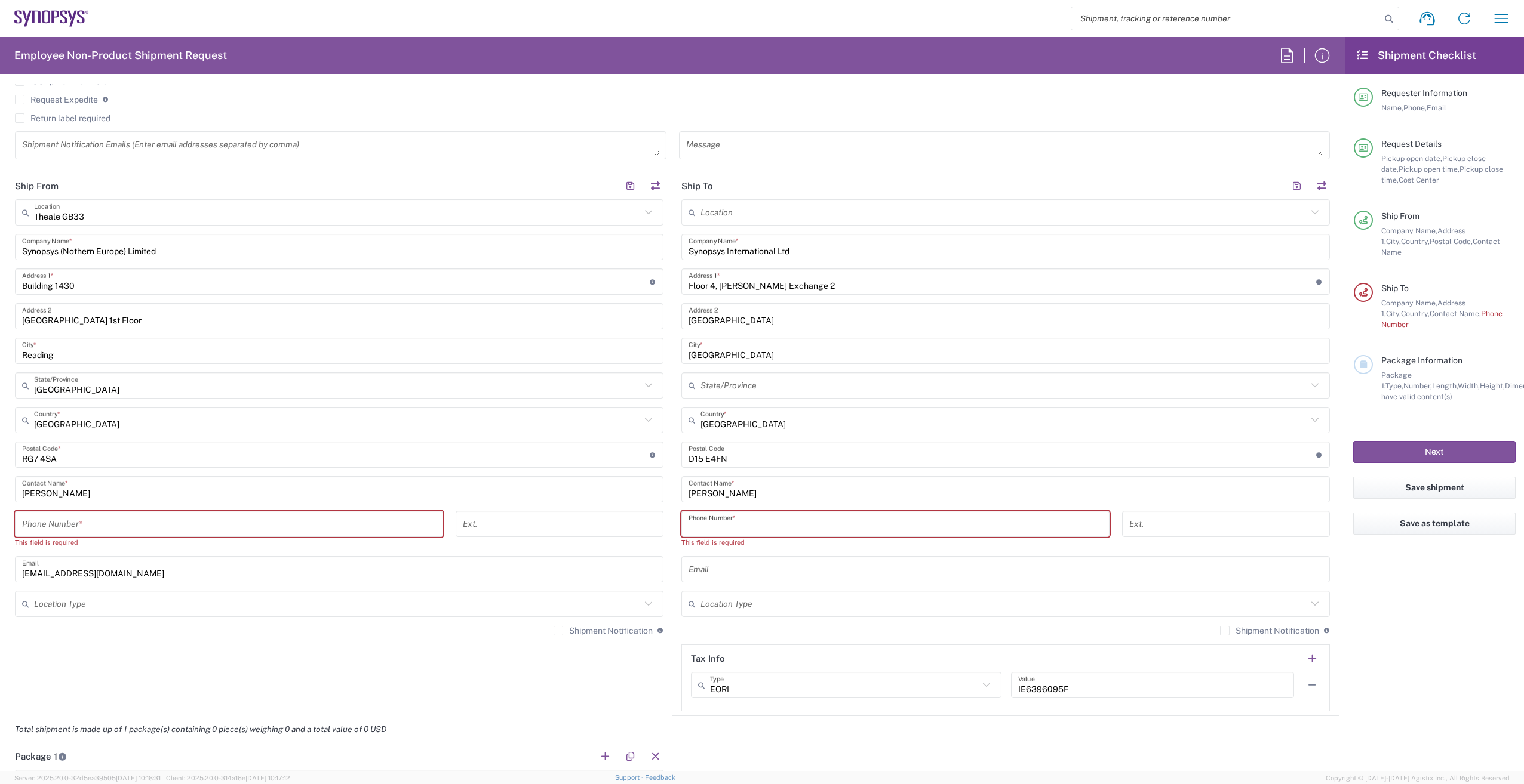
scroll to position [478, 0]
click at [136, 518] on input "tel" at bounding box center [229, 524] width 414 height 21
type input "01182349555"
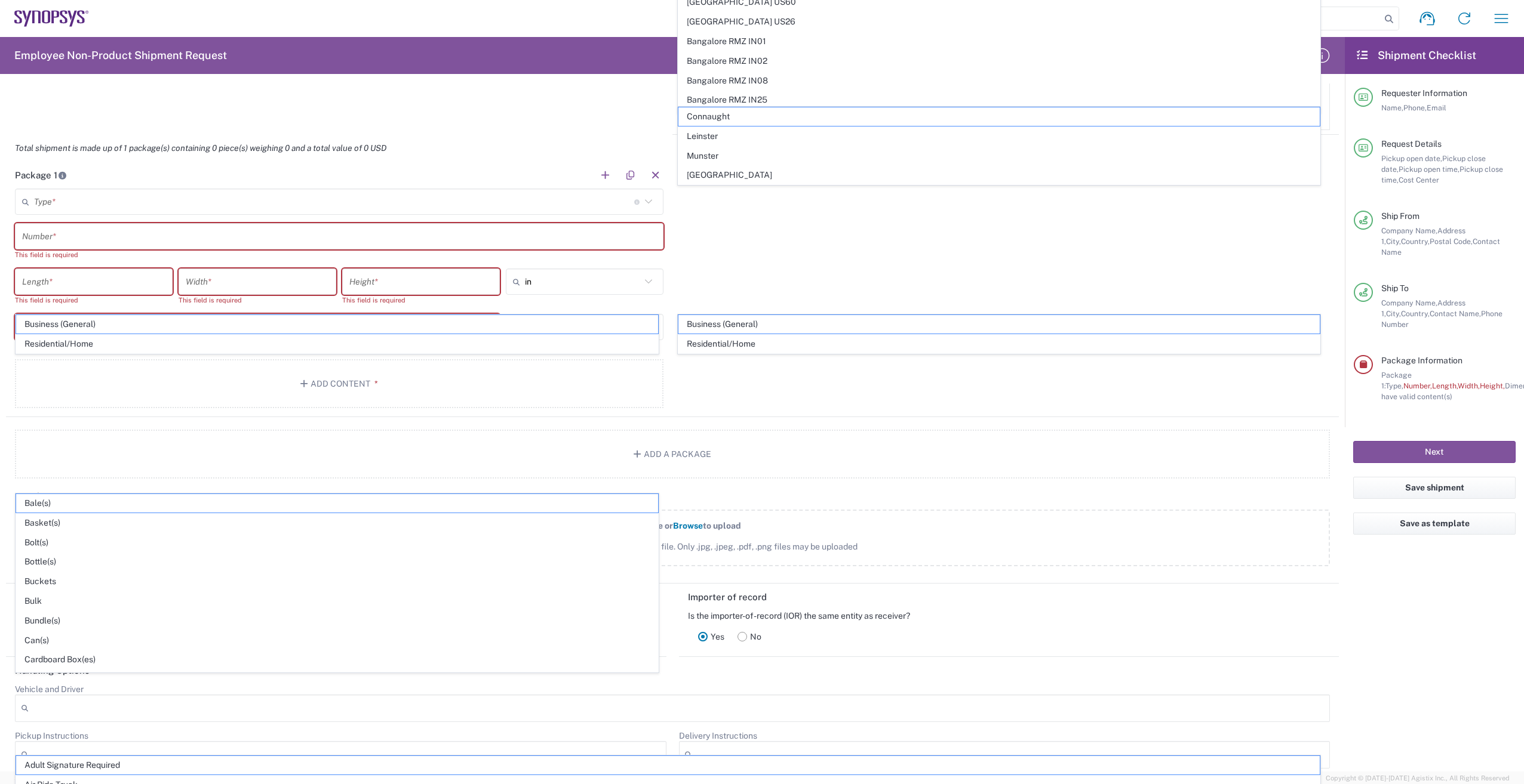
scroll to position [1058, 0]
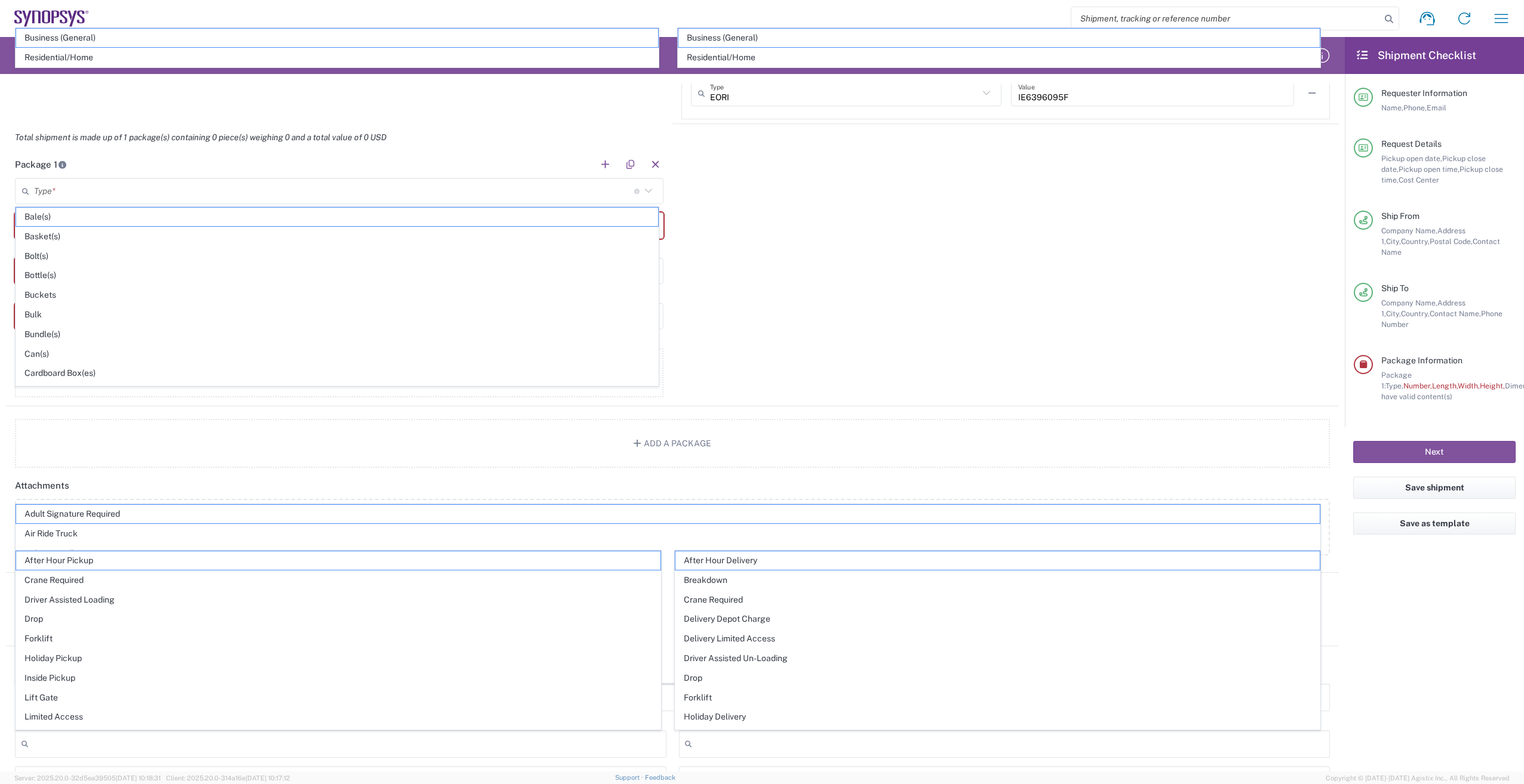
click at [928, 232] on div "Package 1 Type * Material used to package goods Bale(s) Basket(s) Bolt(s) Bottl…" at bounding box center [673, 279] width 1333 height 256
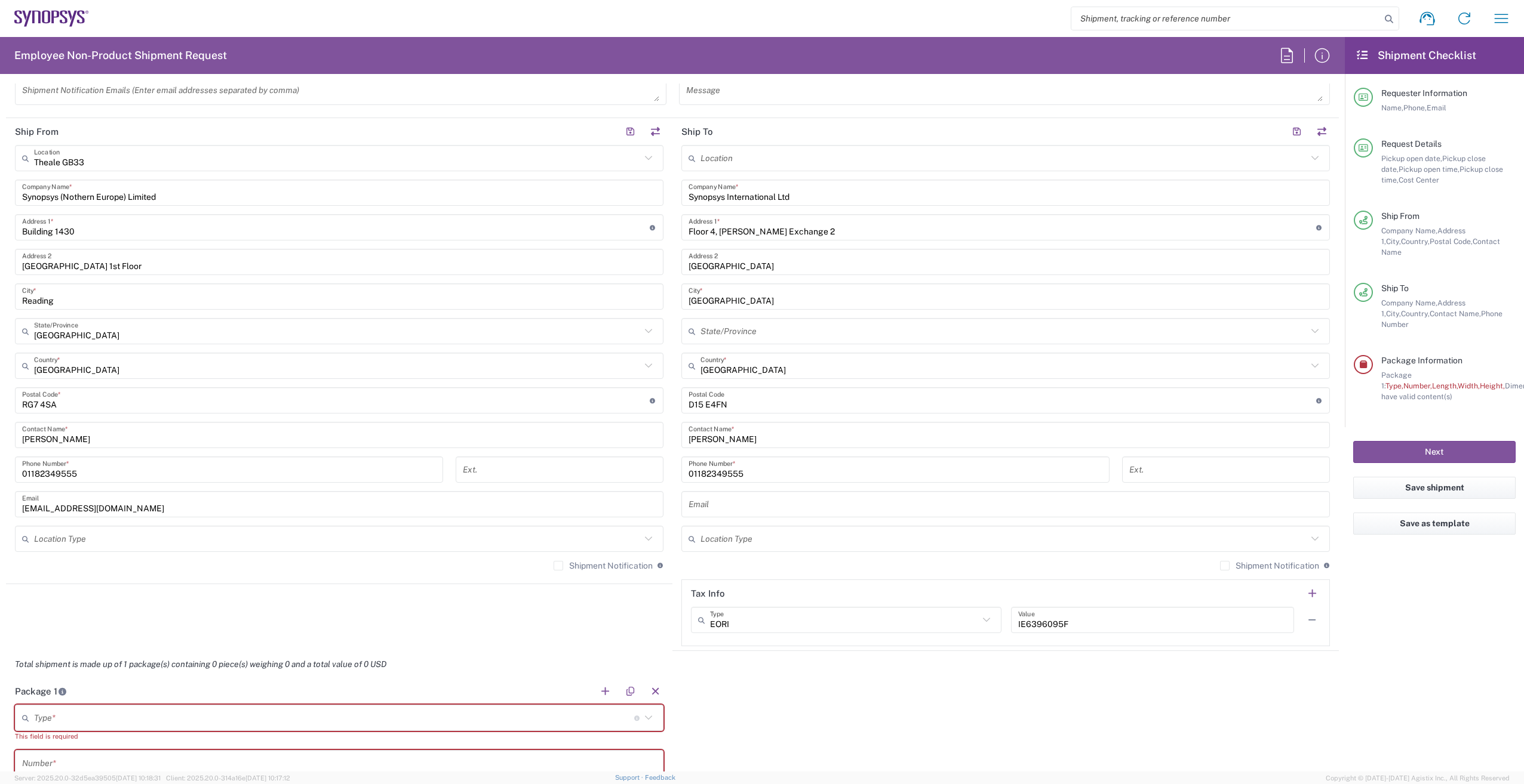
scroll to position [521, 0]
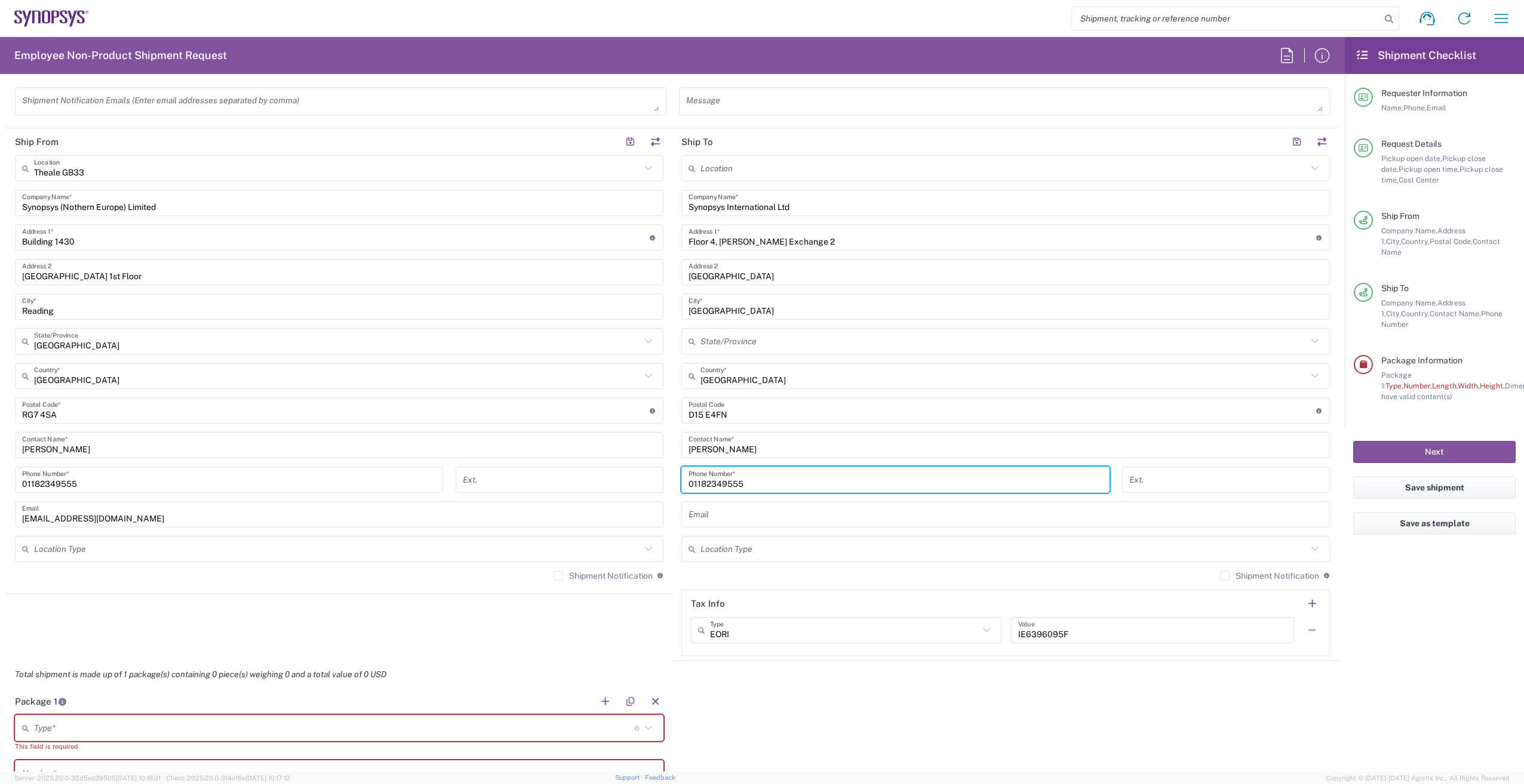
click at [755, 484] on input "01182349555" at bounding box center [895, 480] width 414 height 21
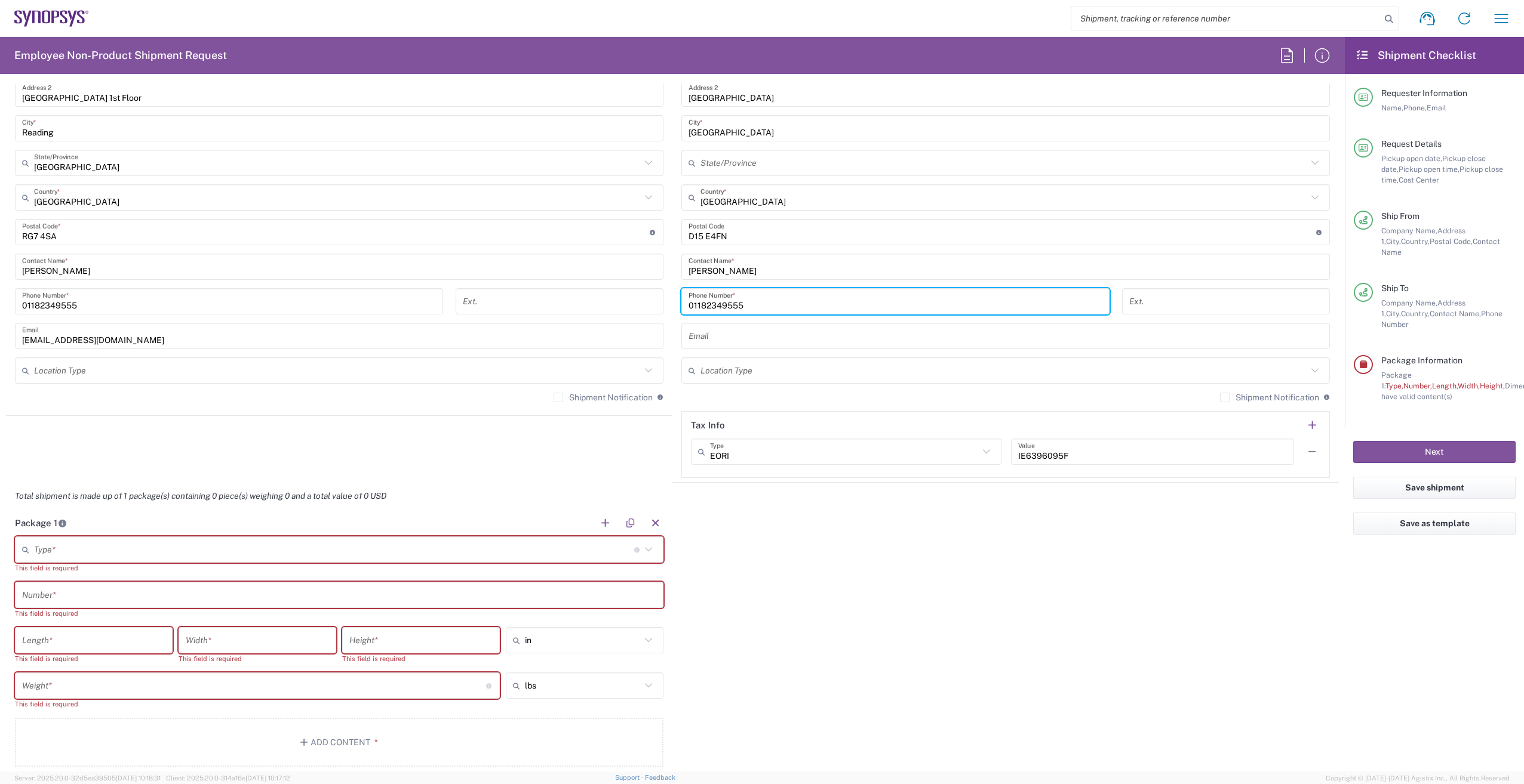
scroll to position [700, 0]
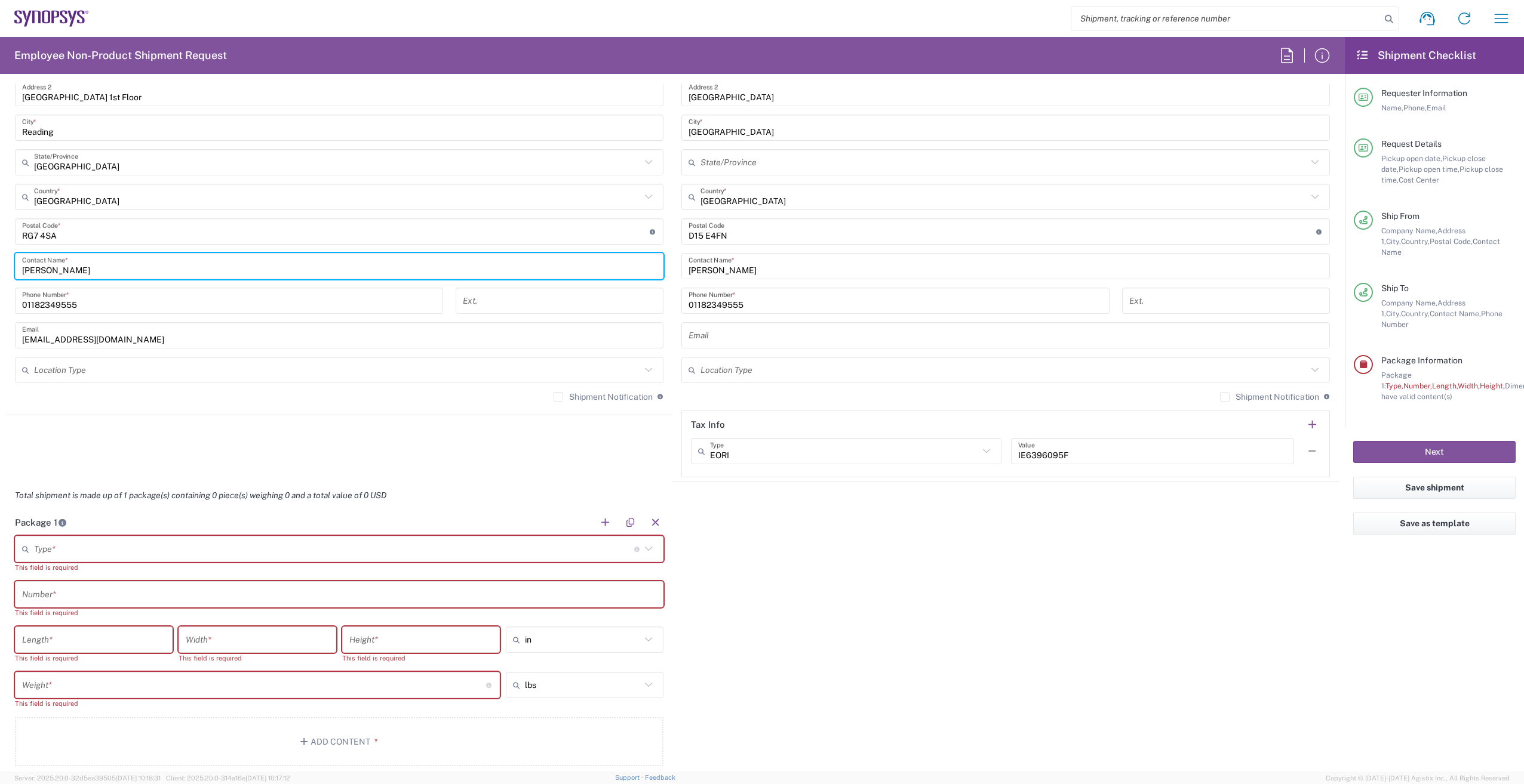
drag, startPoint x: 98, startPoint y: 274, endPoint x: -6, endPoint y: 268, distance: 104.2
click at [0, 268] on html "Shipment request Shipment tracking Employee non-product shipment request My shi…" at bounding box center [762, 392] width 1524 height 784
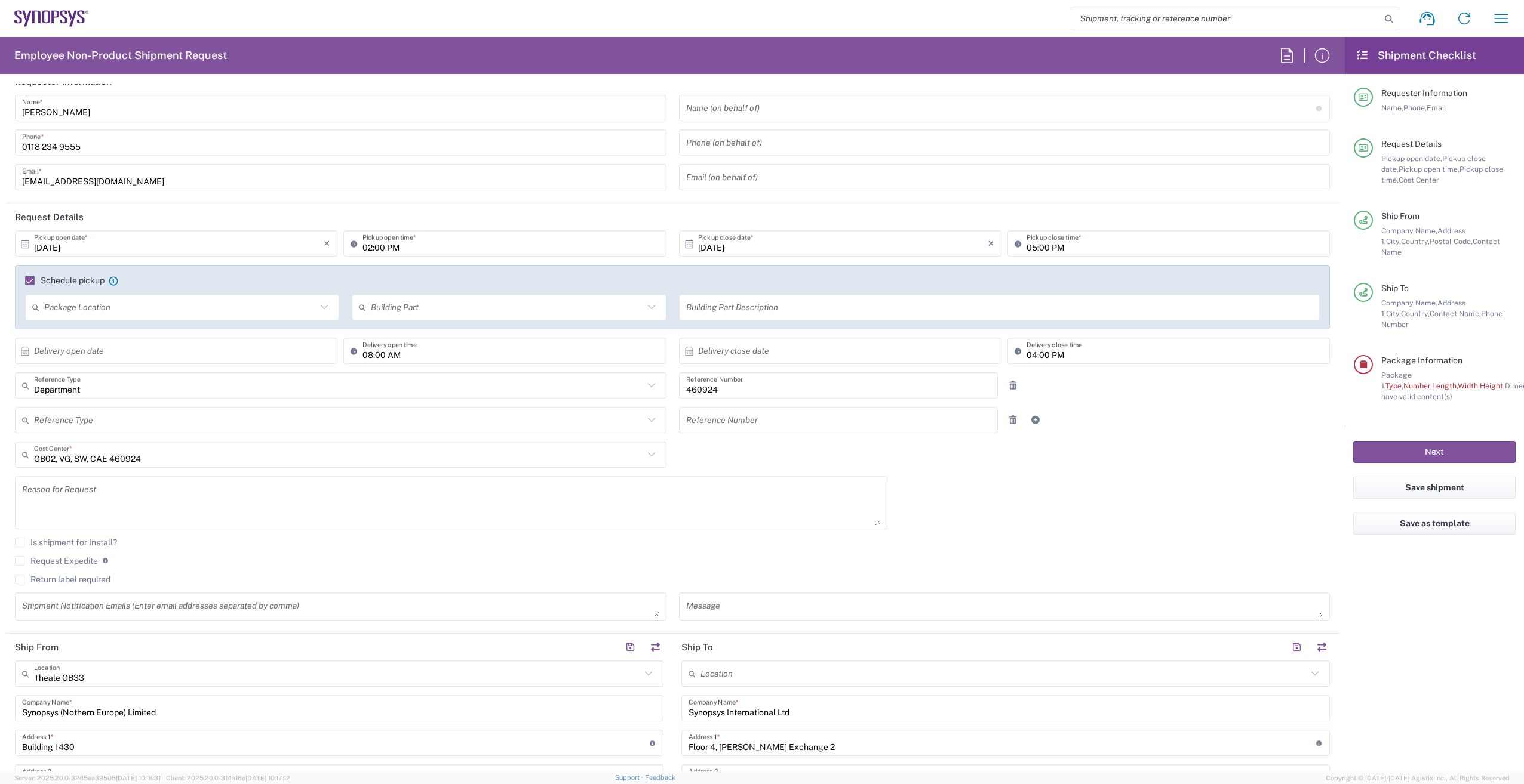
scroll to position [0, 0]
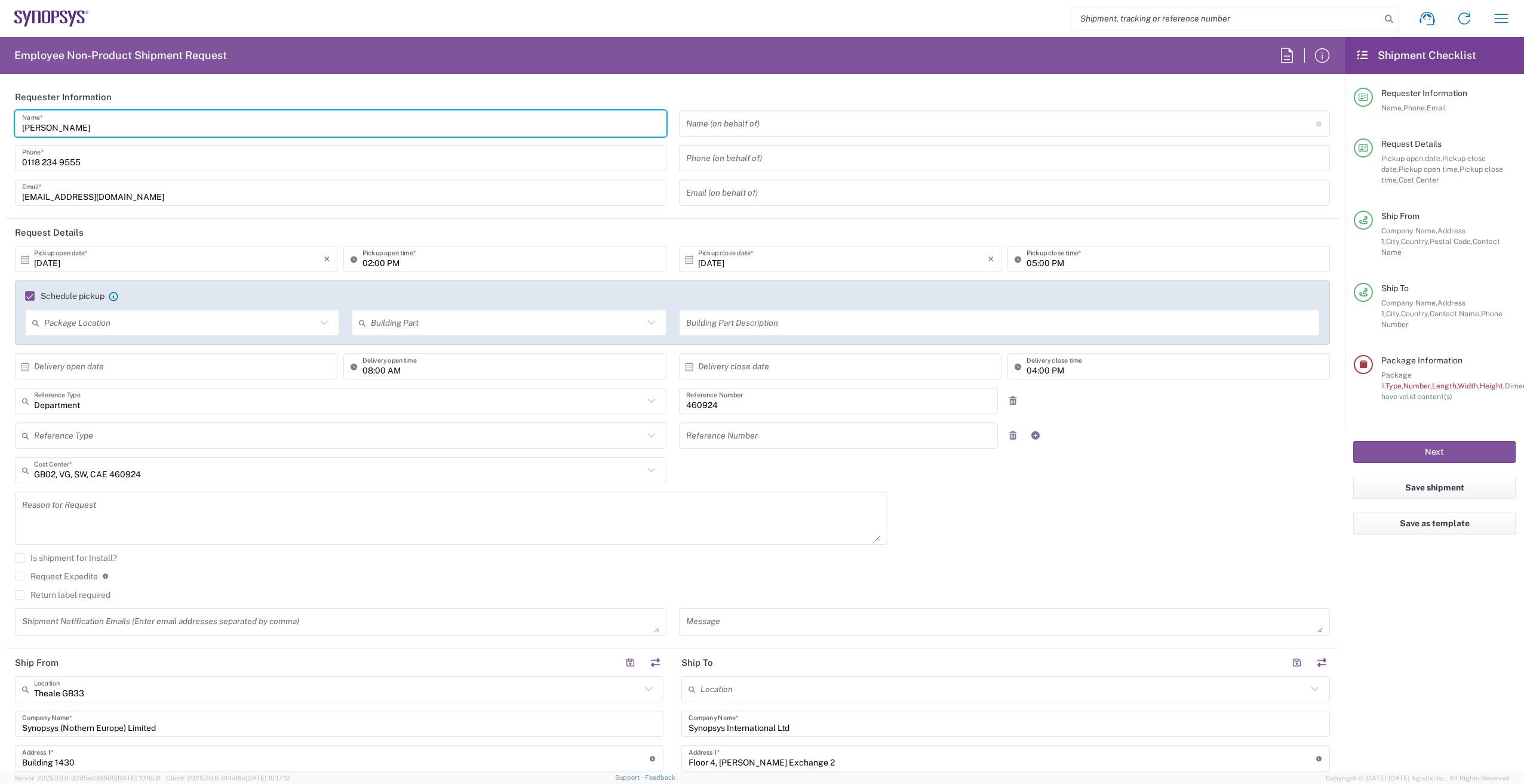
drag, startPoint x: 75, startPoint y: 130, endPoint x: -37, endPoint y: 127, distance: 112.0
click at [0, 127] on html "Shipment request Shipment tracking Employee non-product shipment request My shi…" at bounding box center [762, 392] width 1524 height 784
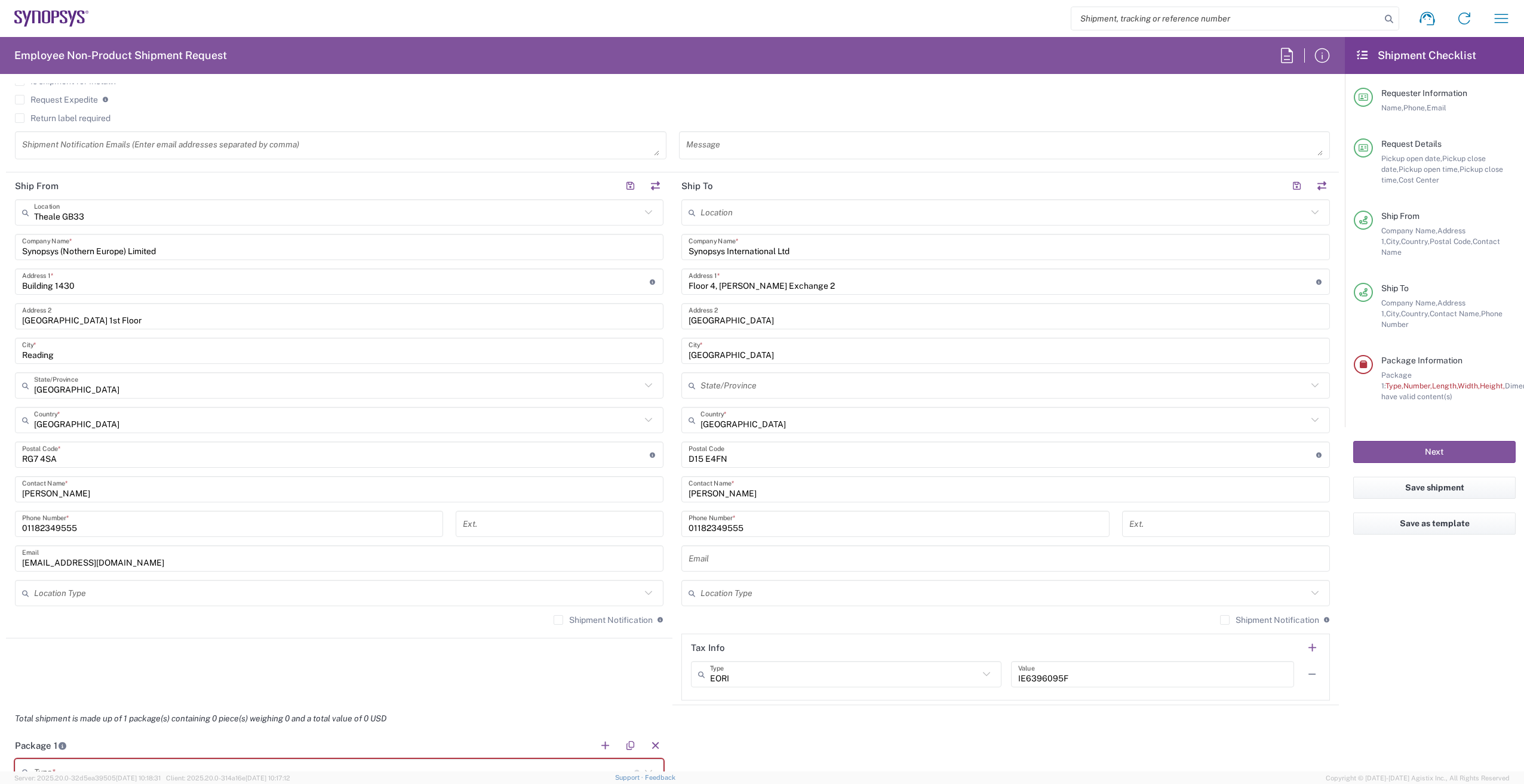
scroll to position [478, 0]
click at [105, 499] on div "[PERSON_NAME] Contact Name *" at bounding box center [339, 488] width 649 height 26
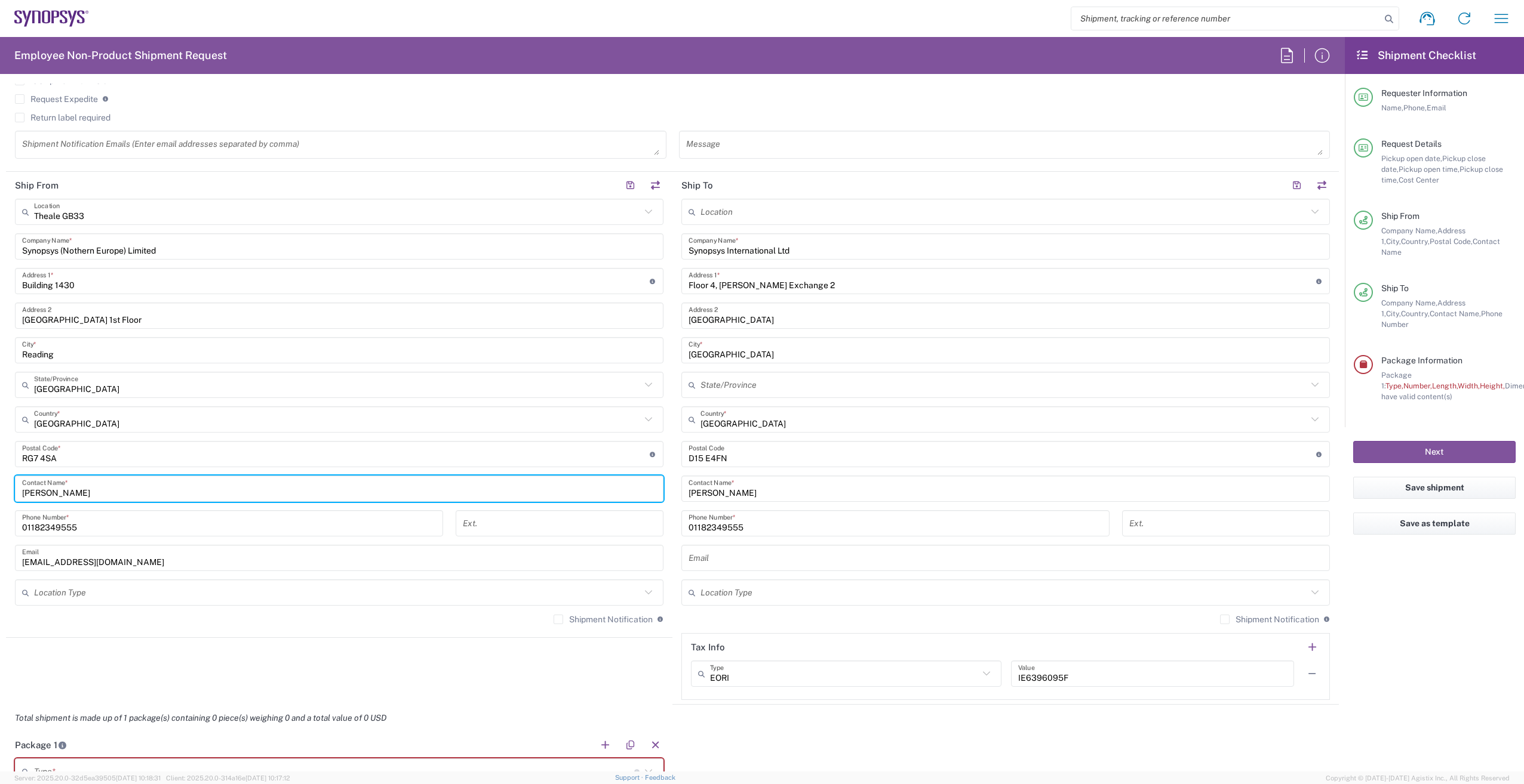
paste input "[PERSON_NAME]"
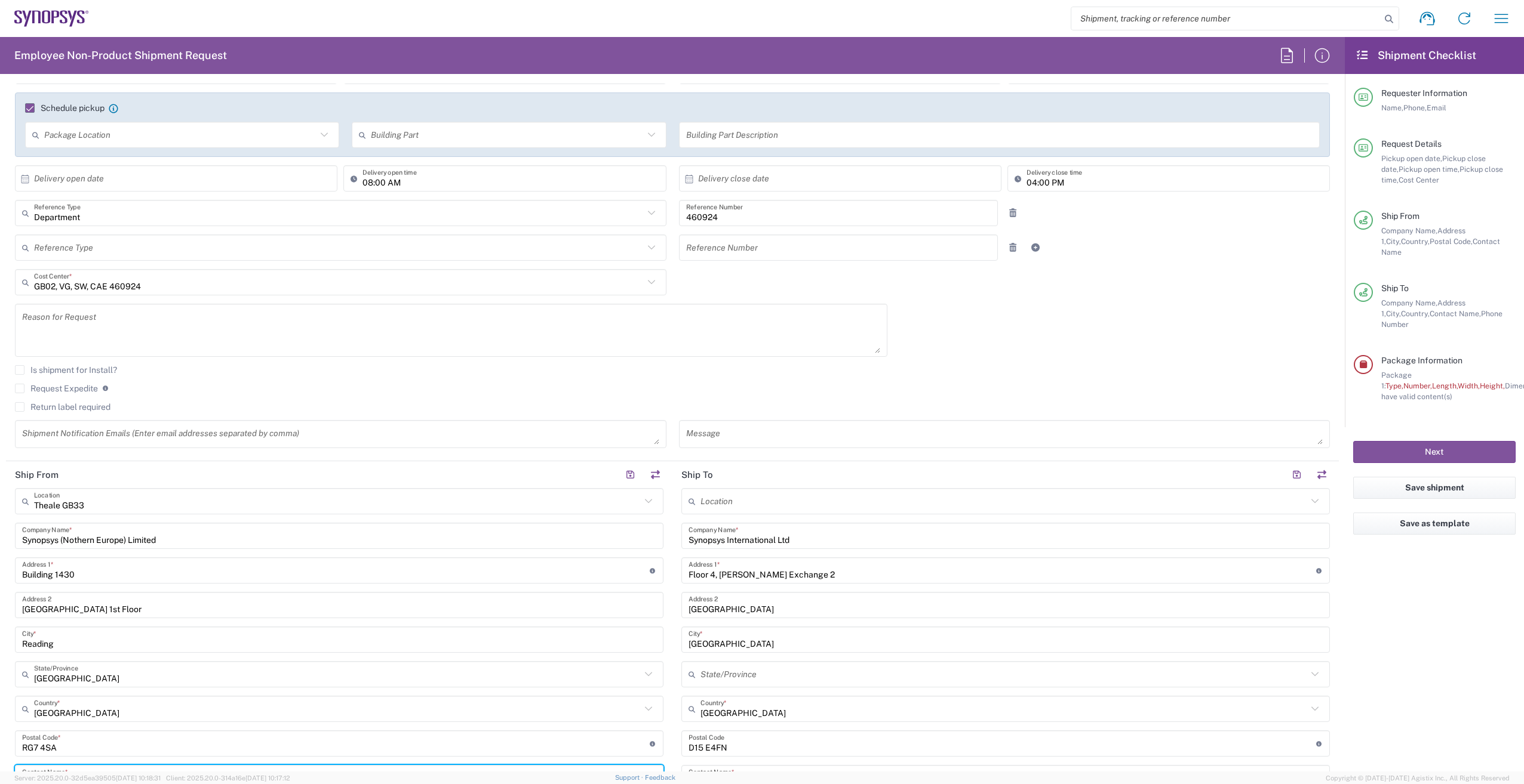
scroll to position [0, 0]
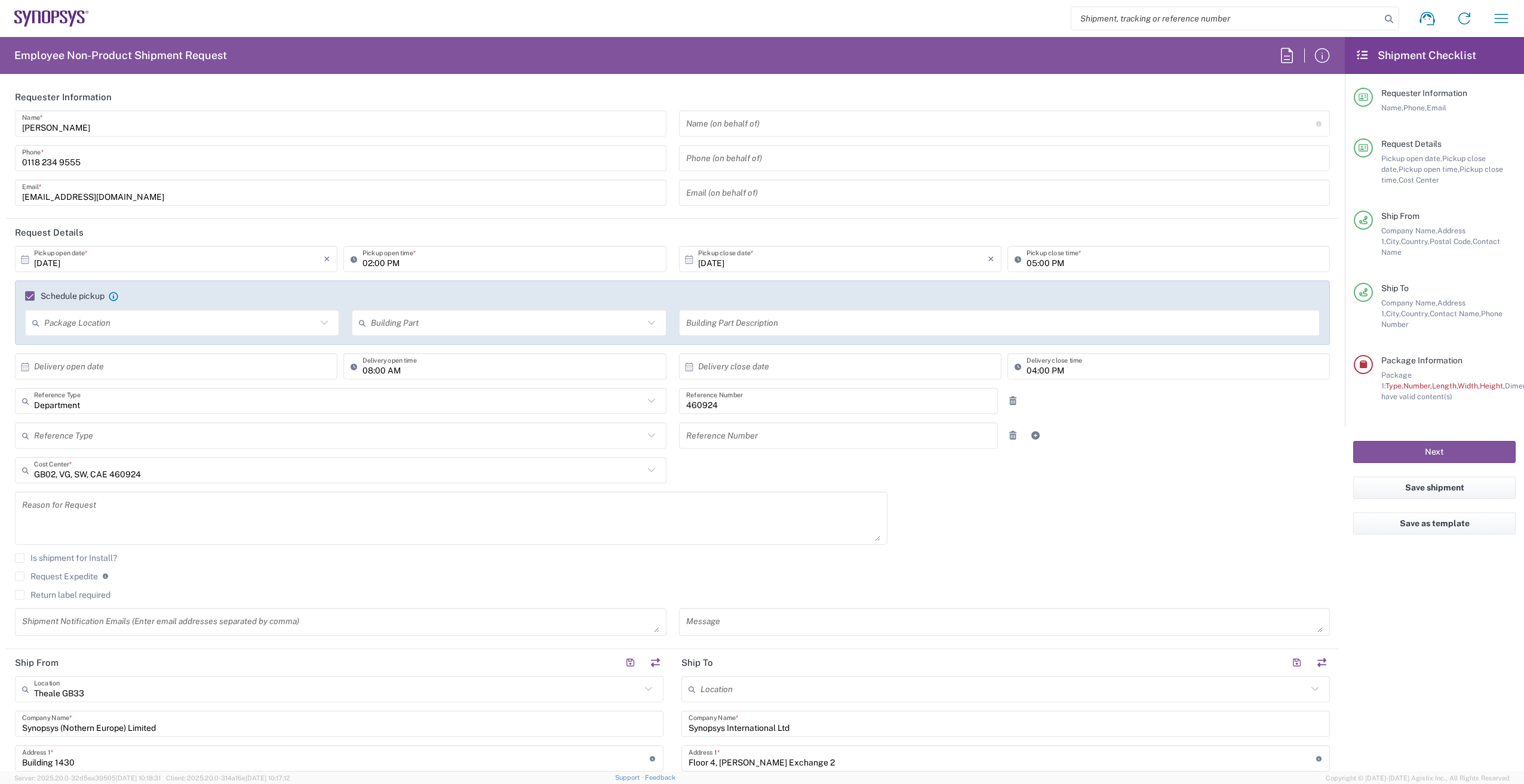
type input "[PERSON_NAME]"
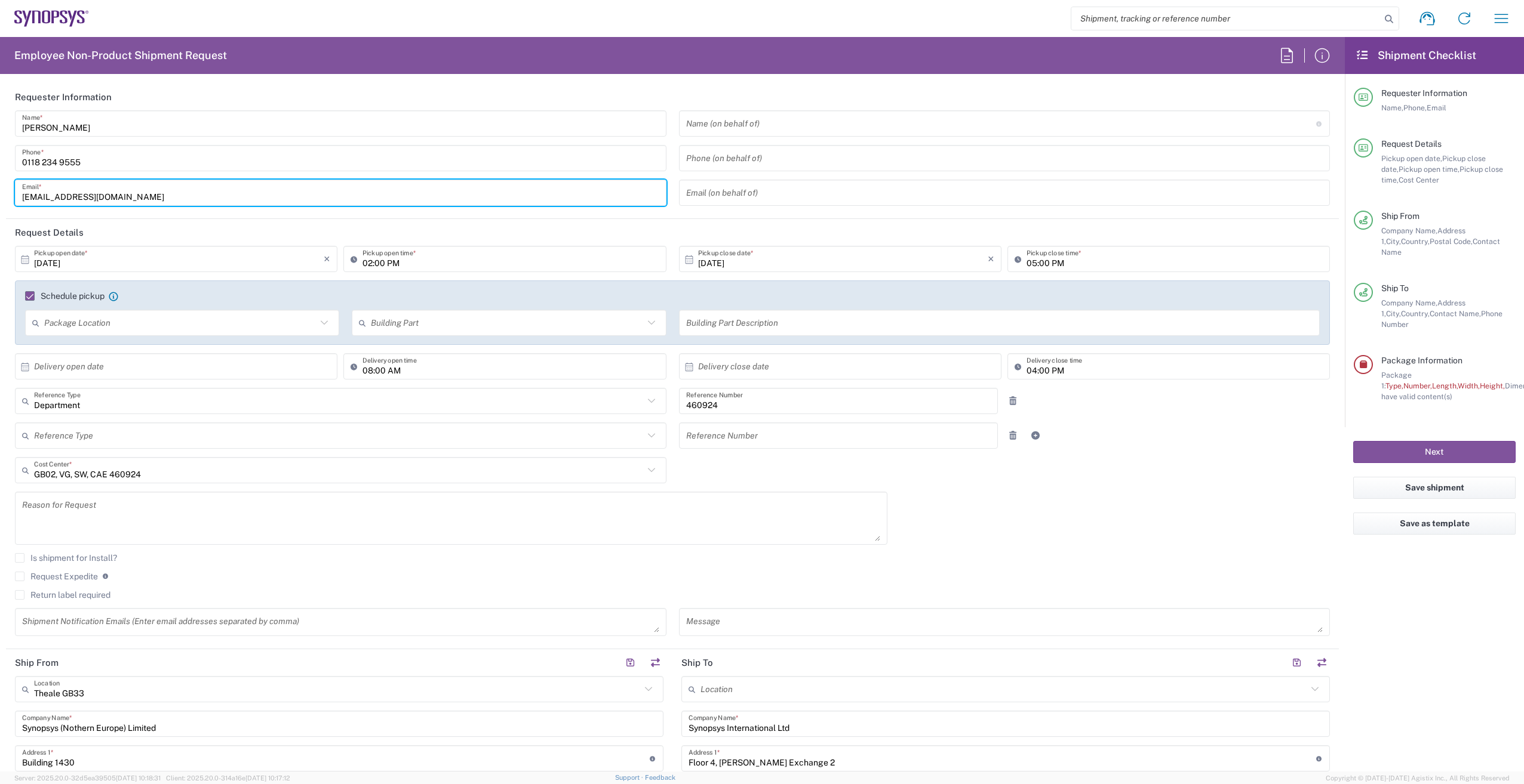
drag, startPoint x: 110, startPoint y: 198, endPoint x: -26, endPoint y: 197, distance: 136.0
click at [0, 197] on html "Shipment request Shipment tracking Employee non-product shipment request My shi…" at bounding box center [762, 392] width 1524 height 784
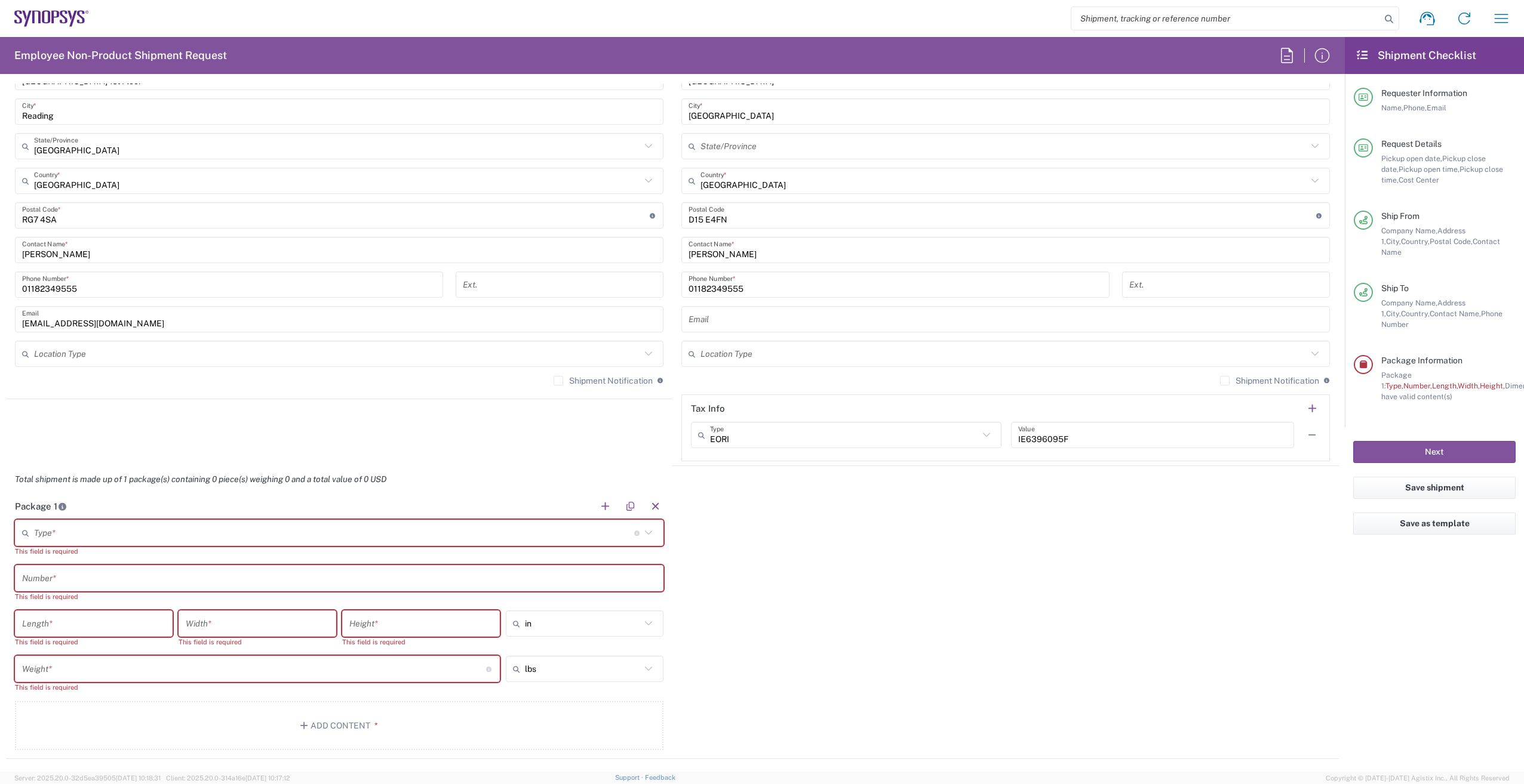
scroll to position [597, 0]
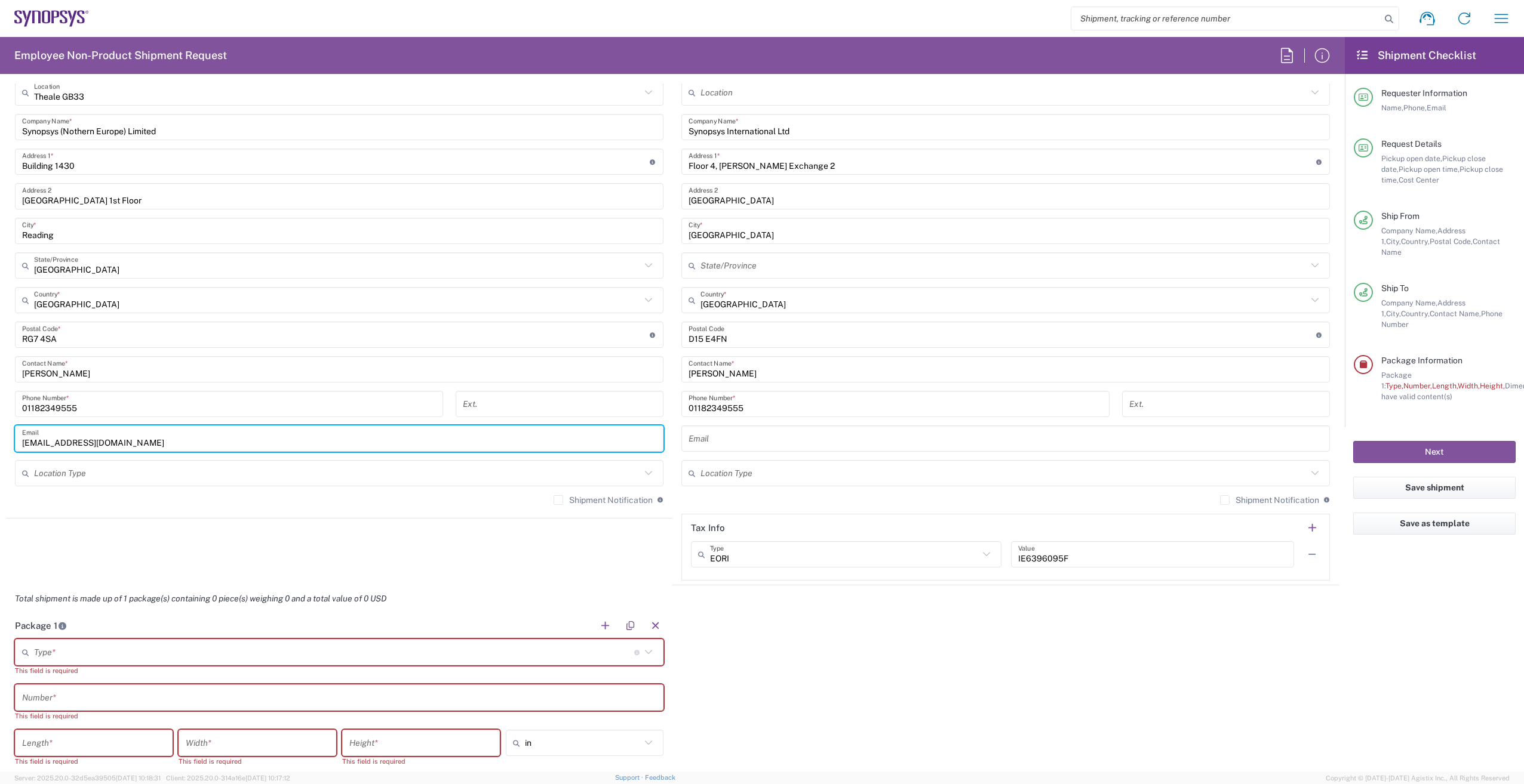
drag, startPoint x: 119, startPoint y: 444, endPoint x: -84, endPoint y: 438, distance: 203.1
click at [0, 438] on html "Shipment request Shipment tracking Employee non-product shipment request My shi…" at bounding box center [762, 392] width 1524 height 784
paste input "dry"
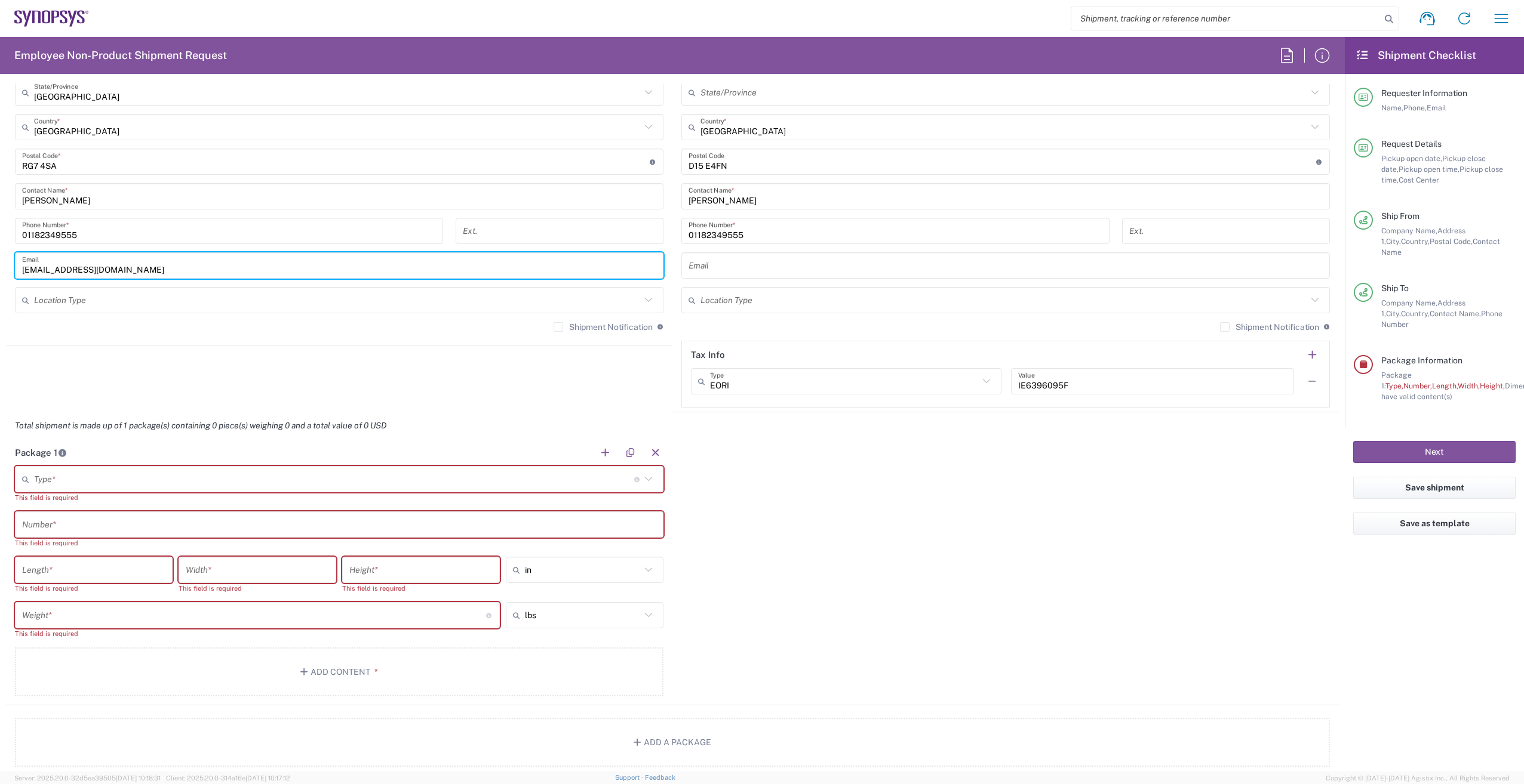
scroll to position [776, 0]
type input "[EMAIL_ADDRESS][DOMAIN_NAME]"
click at [74, 470] on input "text" at bounding box center [334, 473] width 600 height 21
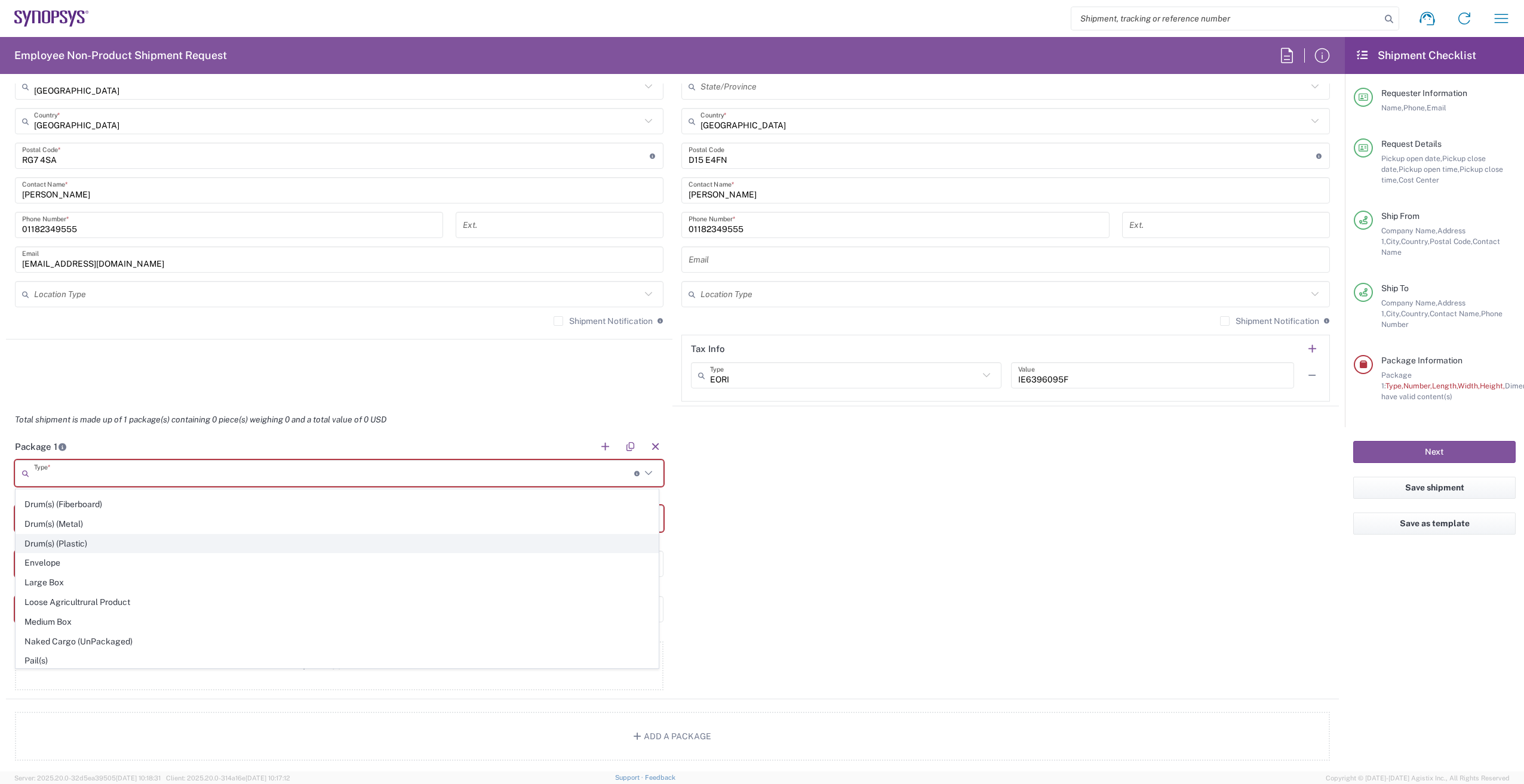
scroll to position [298, 0]
click at [89, 616] on span "Medium Box" at bounding box center [337, 612] width 642 height 19
type input "Medium Box"
type input "13"
type input "11.5"
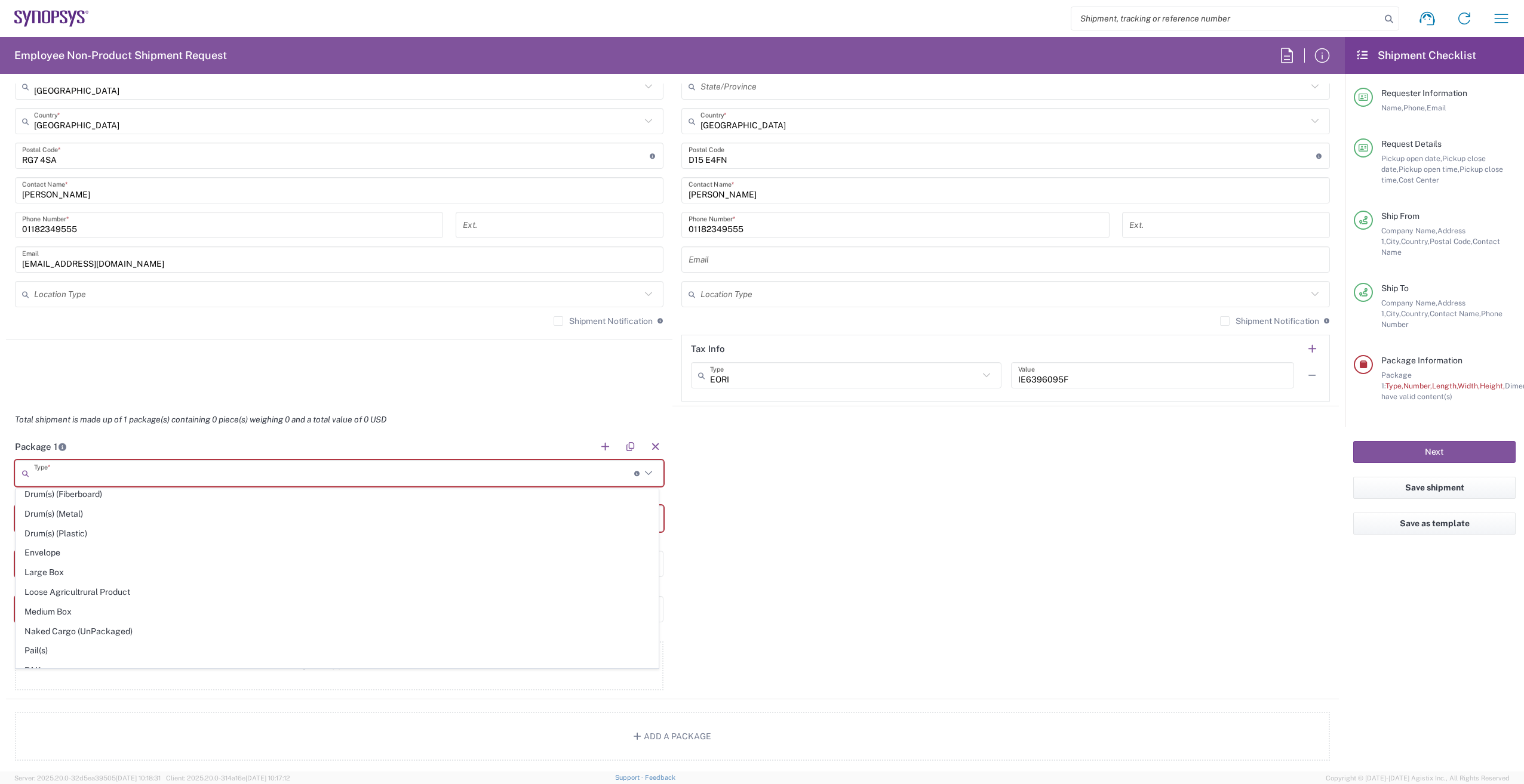
type input "2.5"
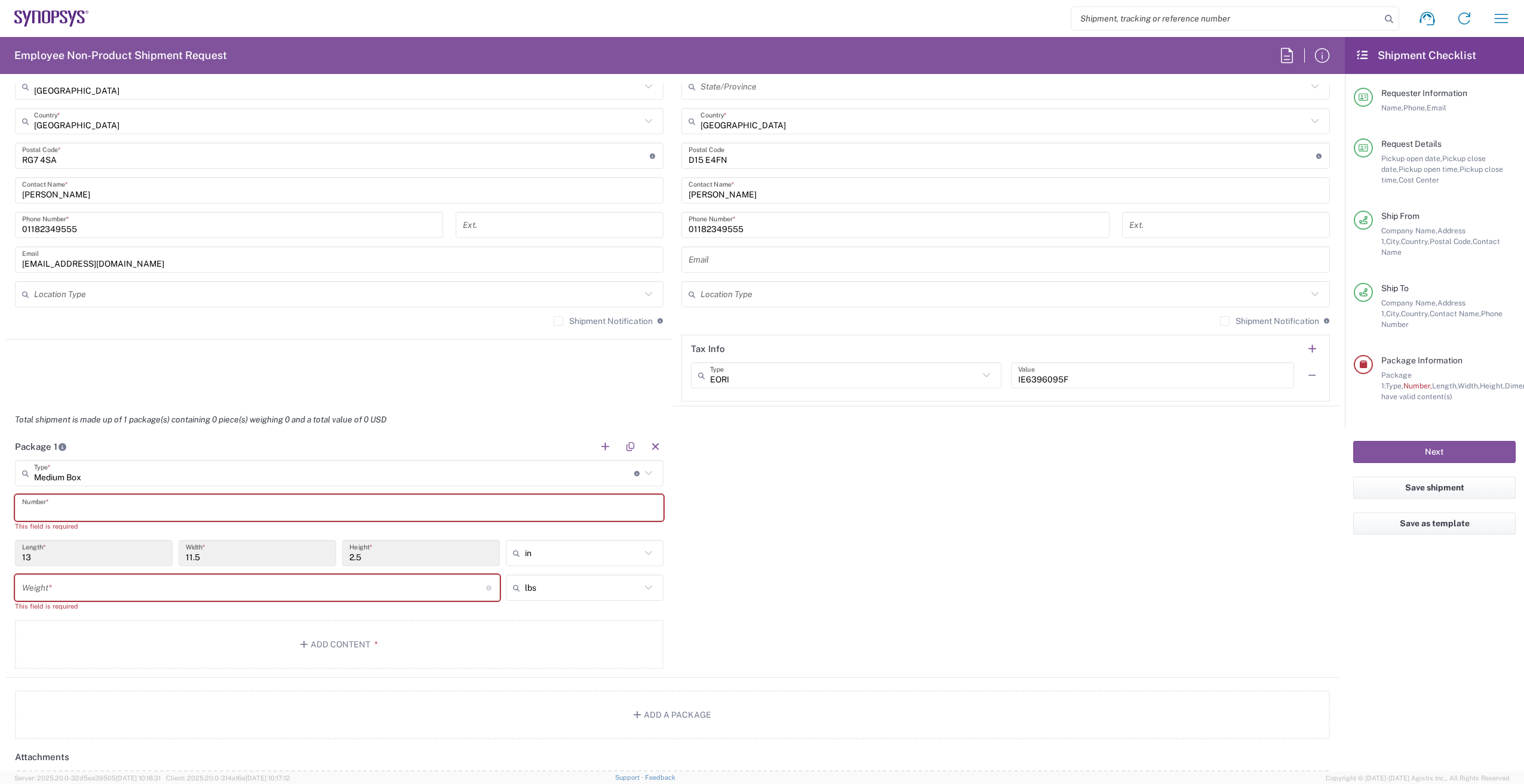
click at [116, 502] on input "text" at bounding box center [339, 508] width 635 height 21
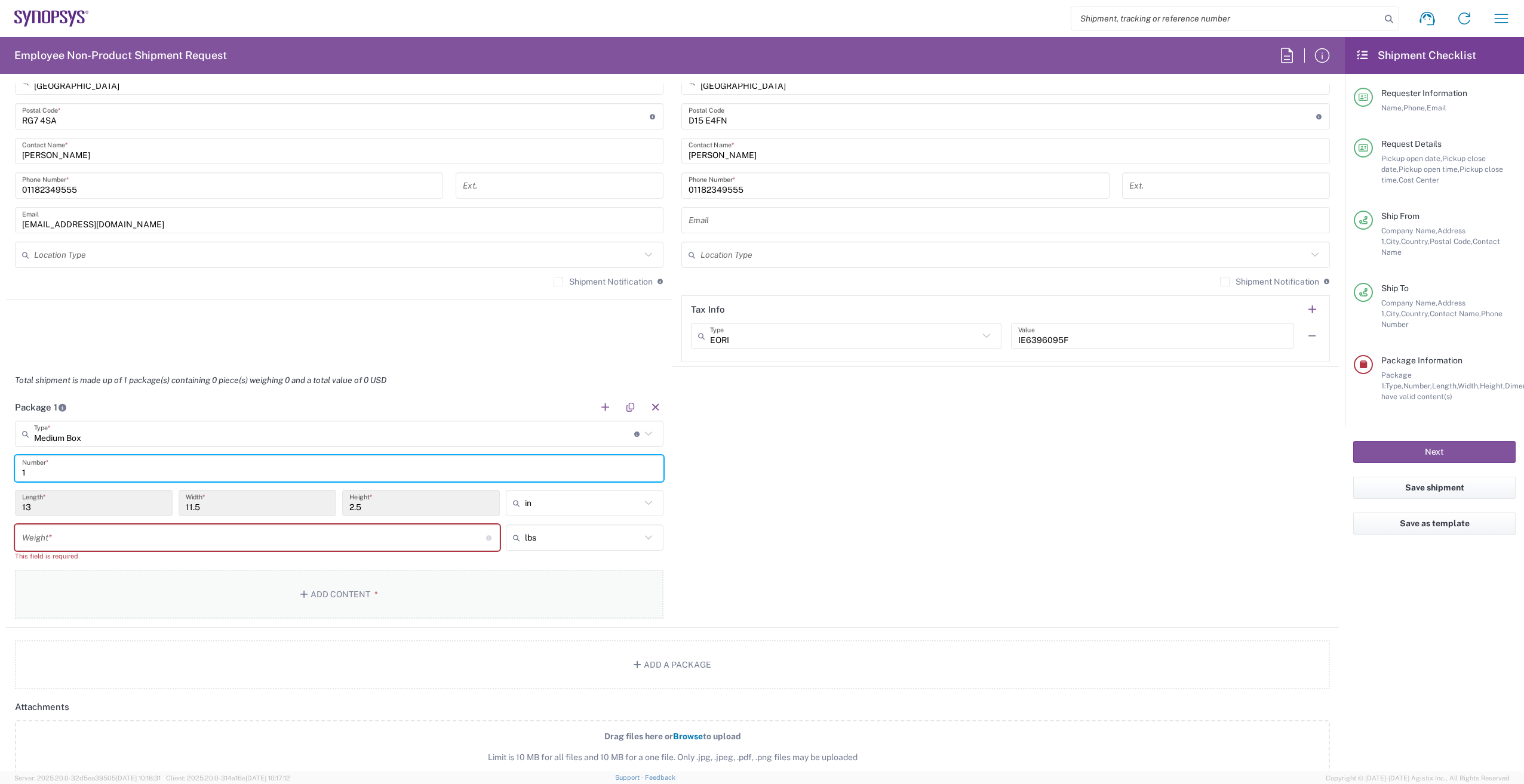
scroll to position [835, 0]
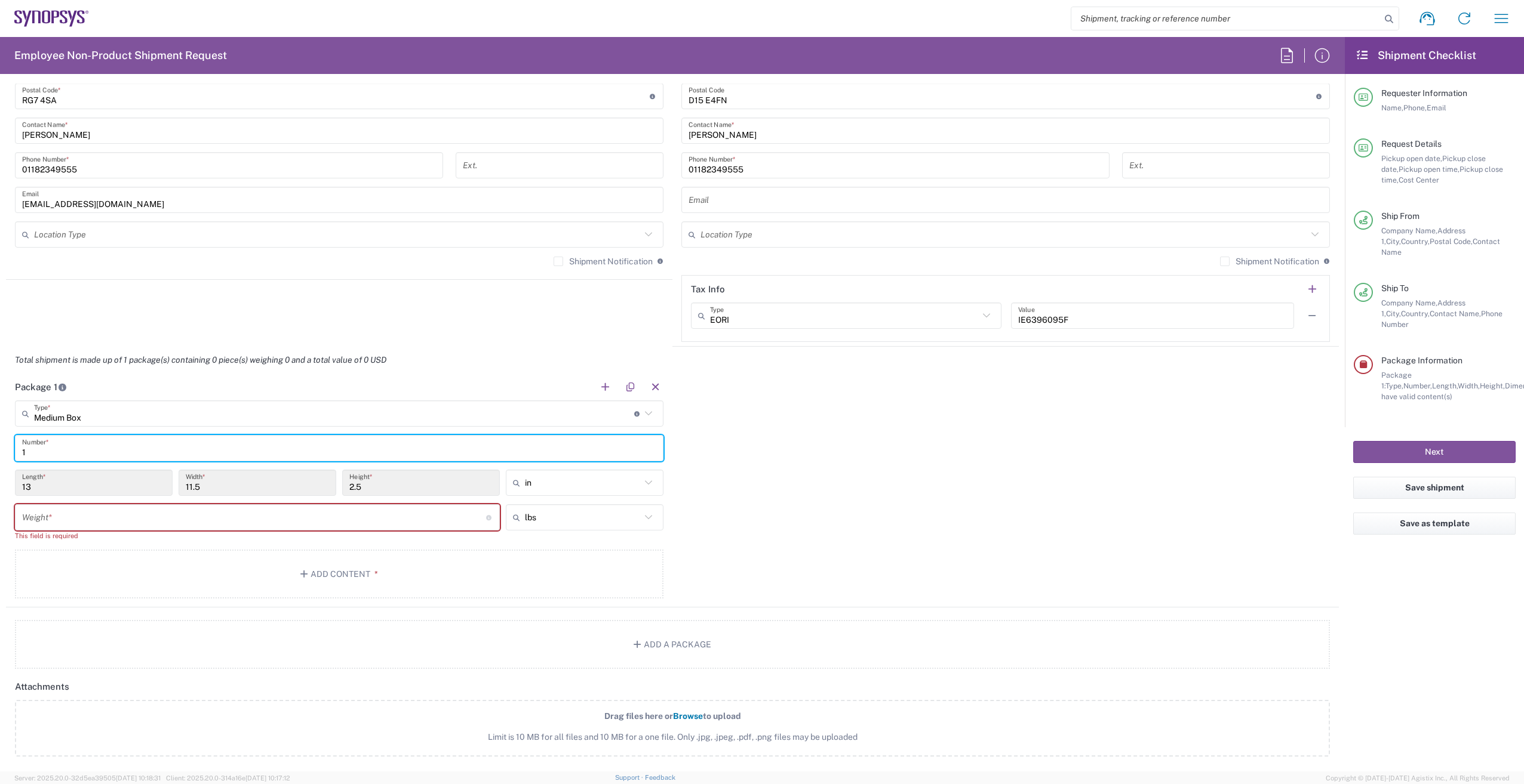
type input "1"
click at [195, 518] on input "number" at bounding box center [254, 518] width 464 height 21
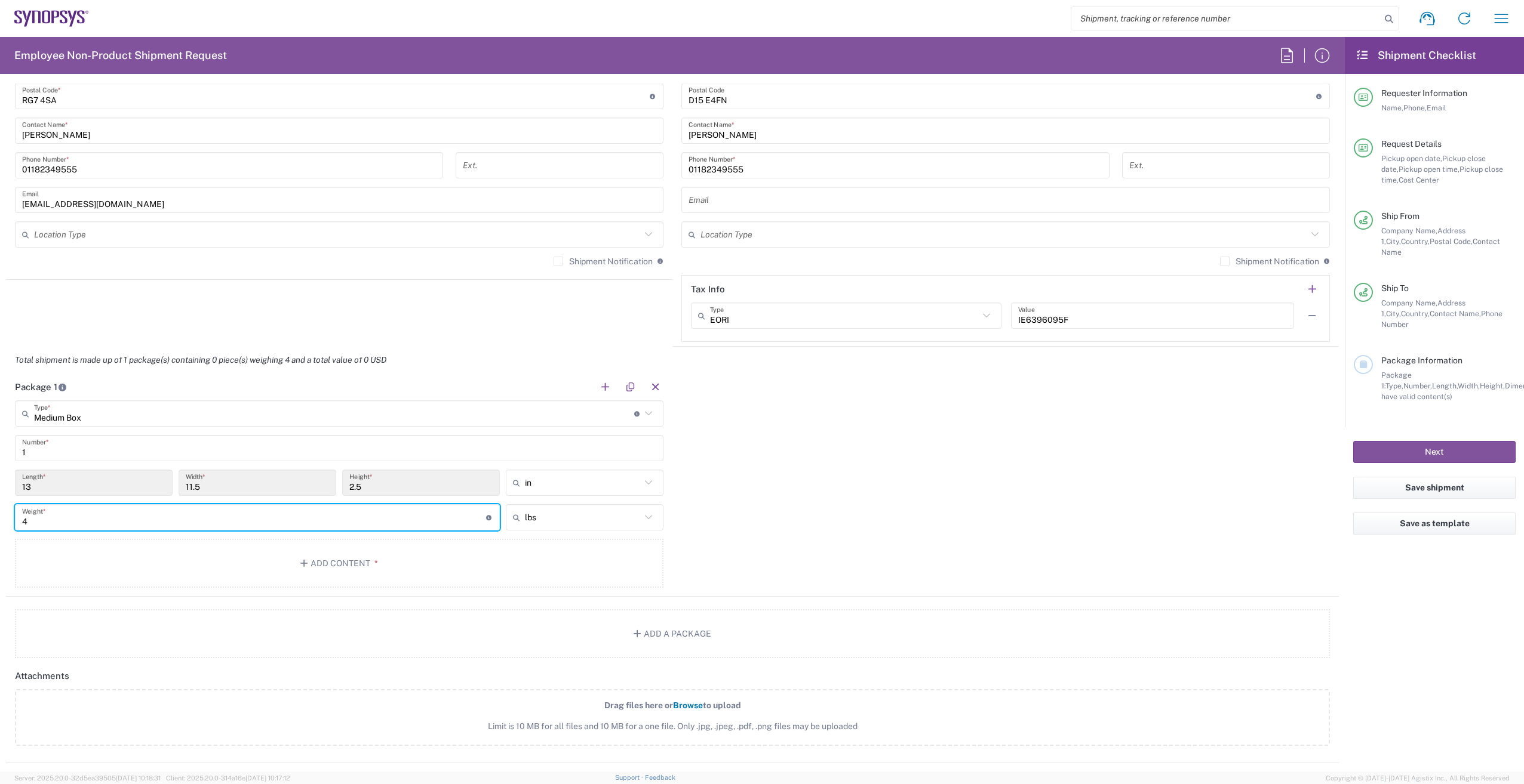
type input "4"
click at [547, 524] on input "text" at bounding box center [582, 518] width 116 height 19
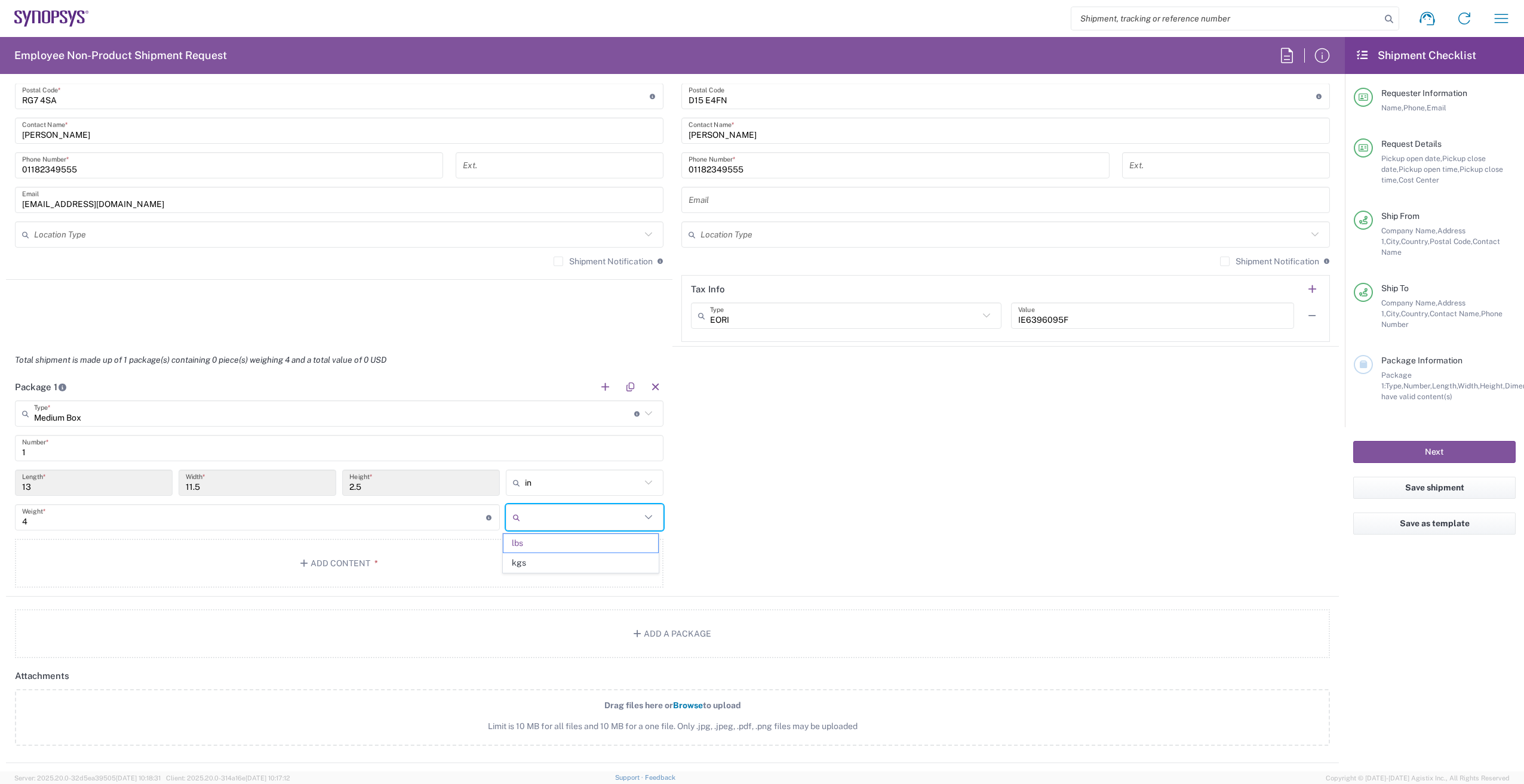
drag, startPoint x: 543, startPoint y: 566, endPoint x: 377, endPoint y: 537, distance: 168.5
click at [543, 563] on span "kgs" at bounding box center [580, 563] width 154 height 19
type input "1.81"
type input "kgs"
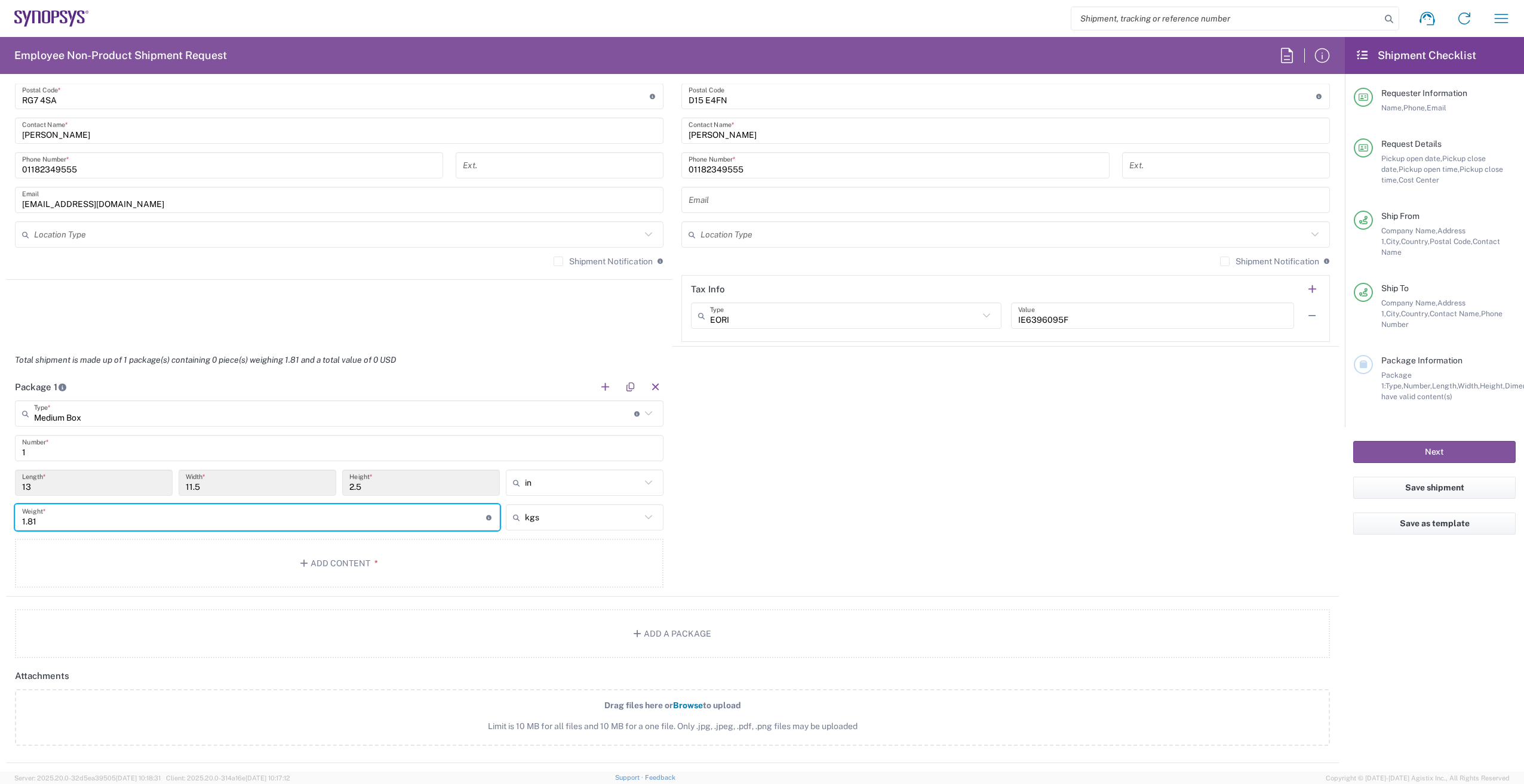
drag, startPoint x: 119, startPoint y: 523, endPoint x: -24, endPoint y: 508, distance: 143.8
click at [0, 508] on html "Shipment request Shipment tracking Employee non-product shipment request My shi…" at bounding box center [762, 392] width 1524 height 784
type input "4"
click at [409, 568] on button "Add Content *" at bounding box center [339, 563] width 649 height 49
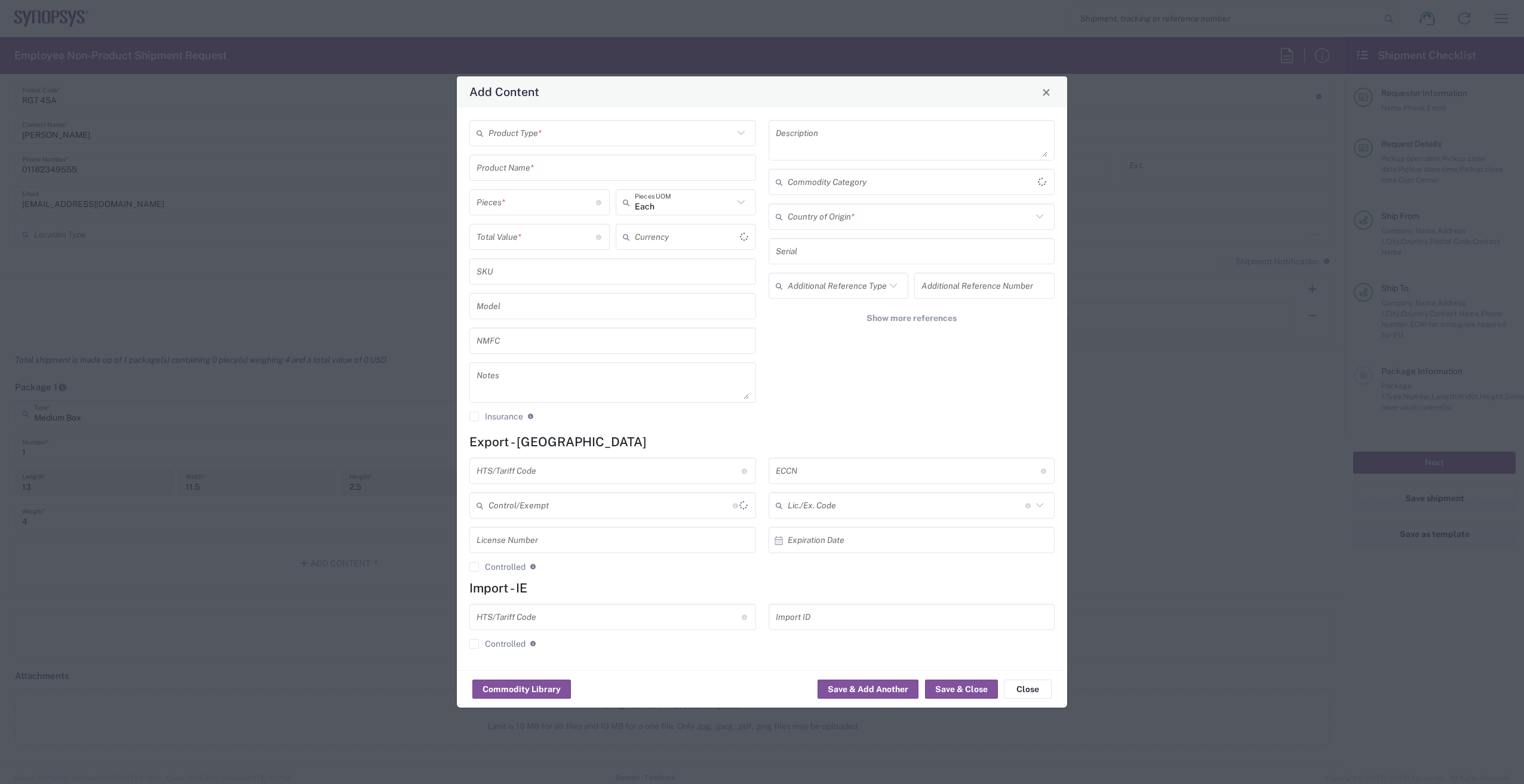
type input "US Dollar"
click at [599, 120] on div "Product Type *" at bounding box center [613, 133] width 286 height 26
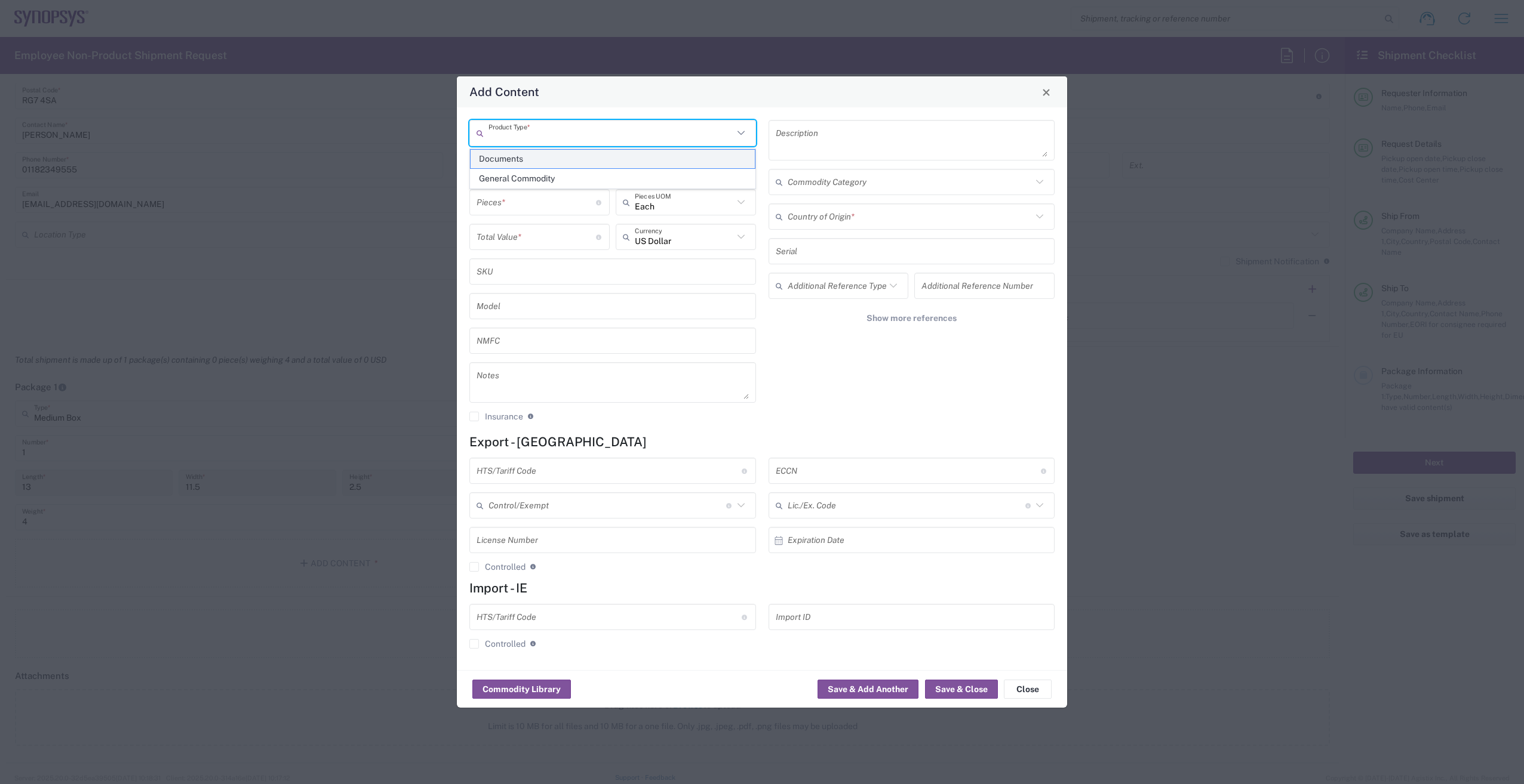
click at [574, 162] on span "Documents" at bounding box center [612, 159] width 284 height 19
type input "Documents"
type input "1"
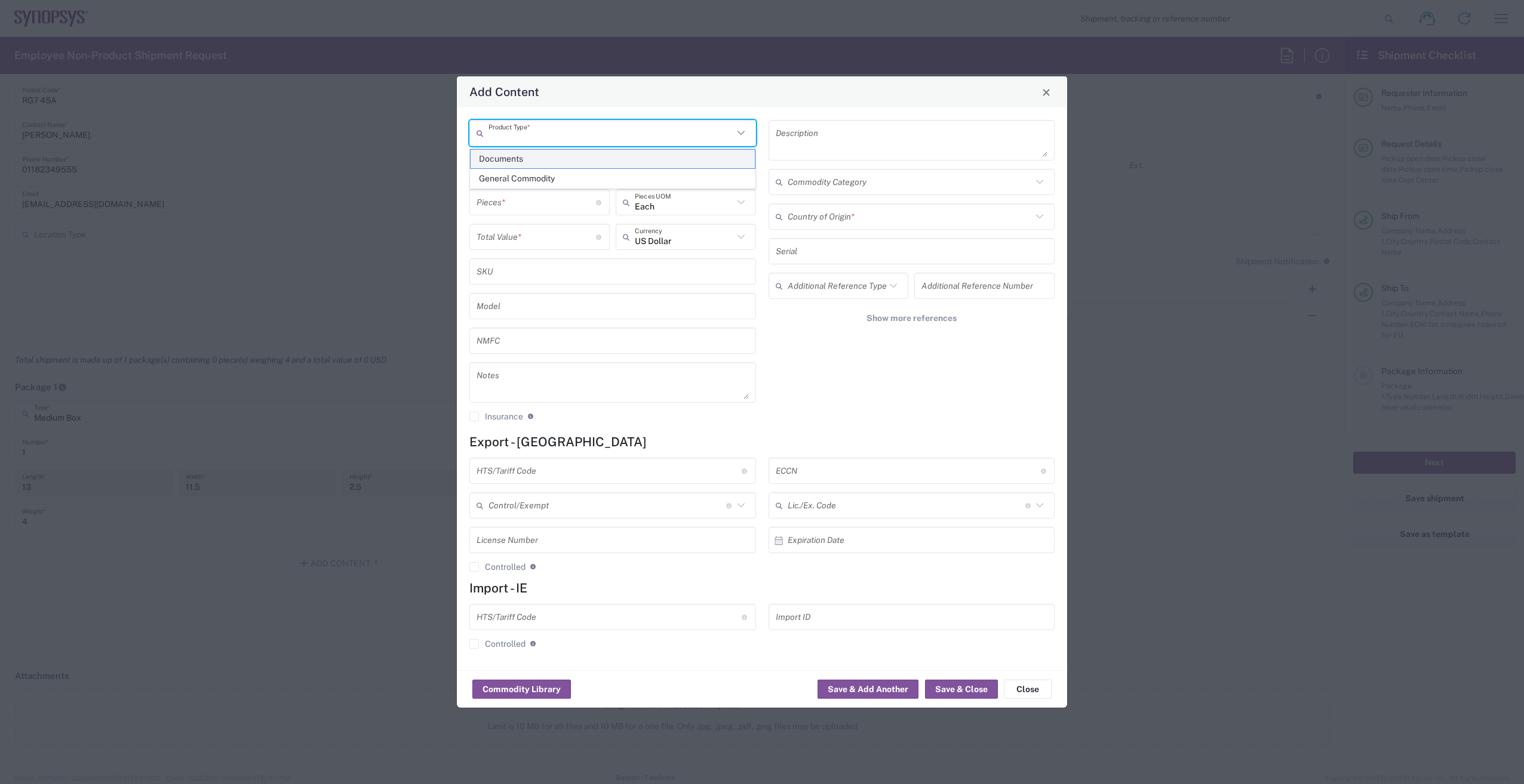
type textarea "Documents"
type input "[GEOGRAPHIC_DATA]"
type input "0000.00.0000"
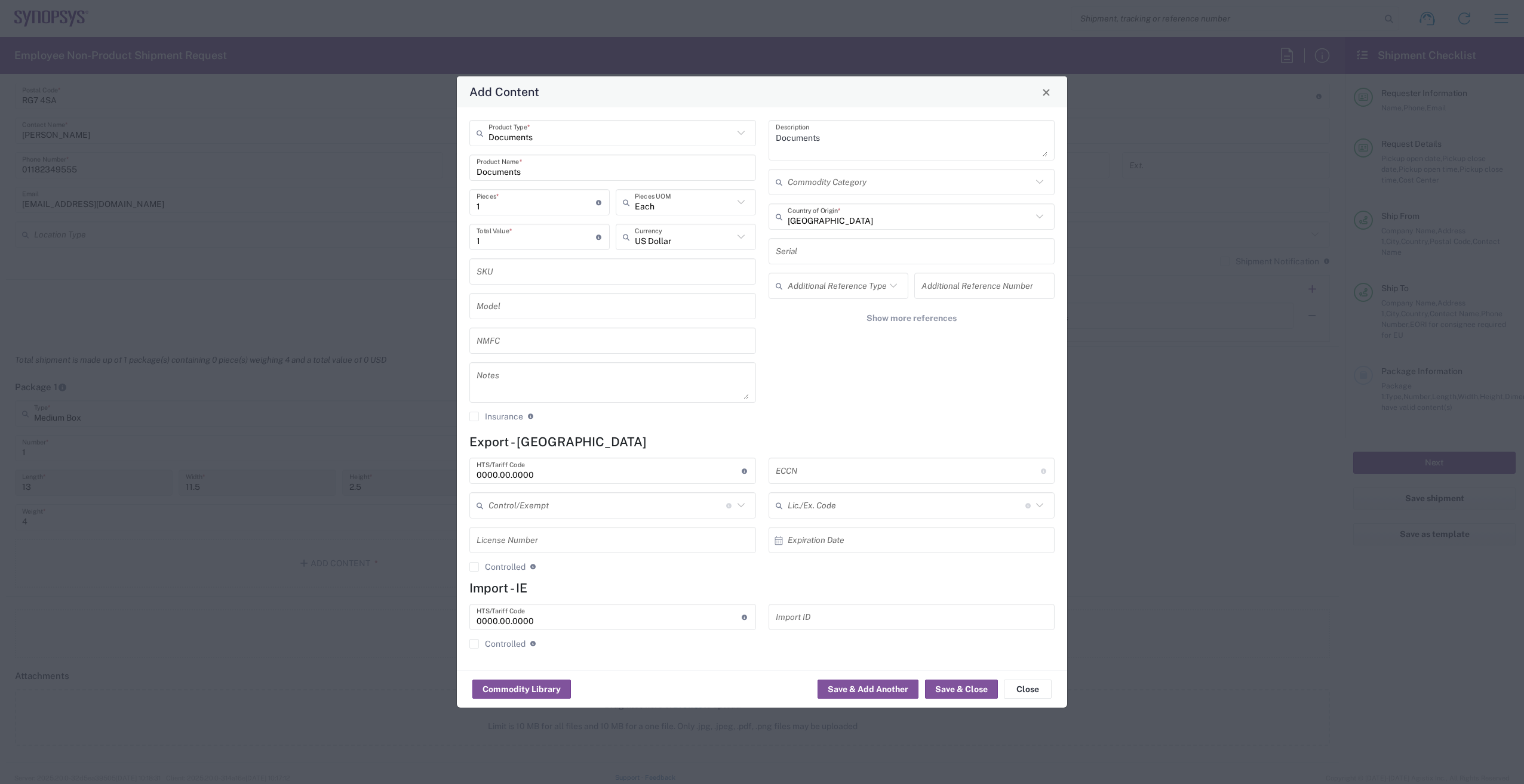
click at [534, 203] on input "1" at bounding box center [536, 203] width 119 height 21
click at [573, 165] on input "Documents" at bounding box center [612, 168] width 272 height 21
click at [716, 133] on input "Documents" at bounding box center [611, 133] width 245 height 21
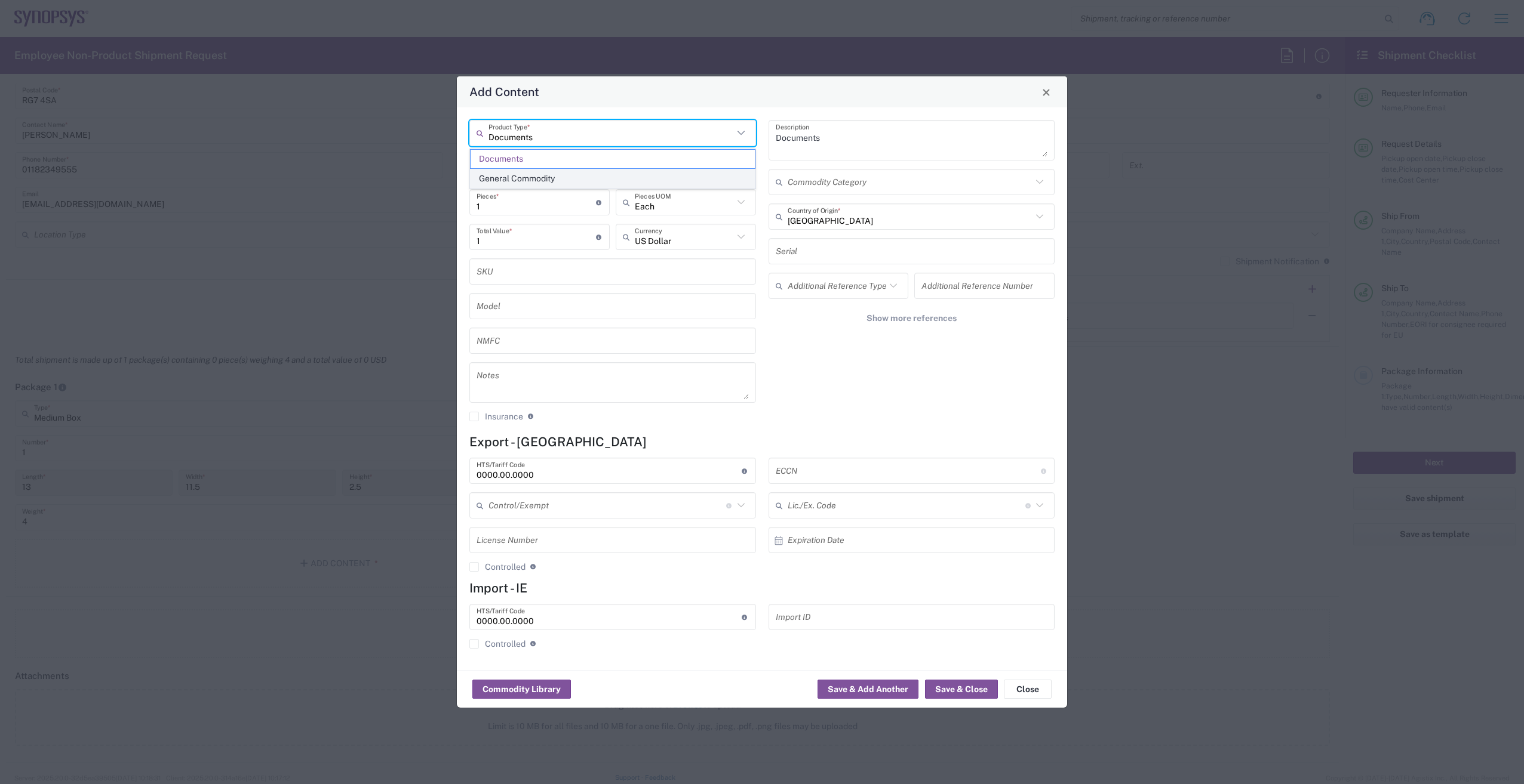
click at [703, 179] on span "General Commodity" at bounding box center [612, 178] width 284 height 19
type input "General Commodity"
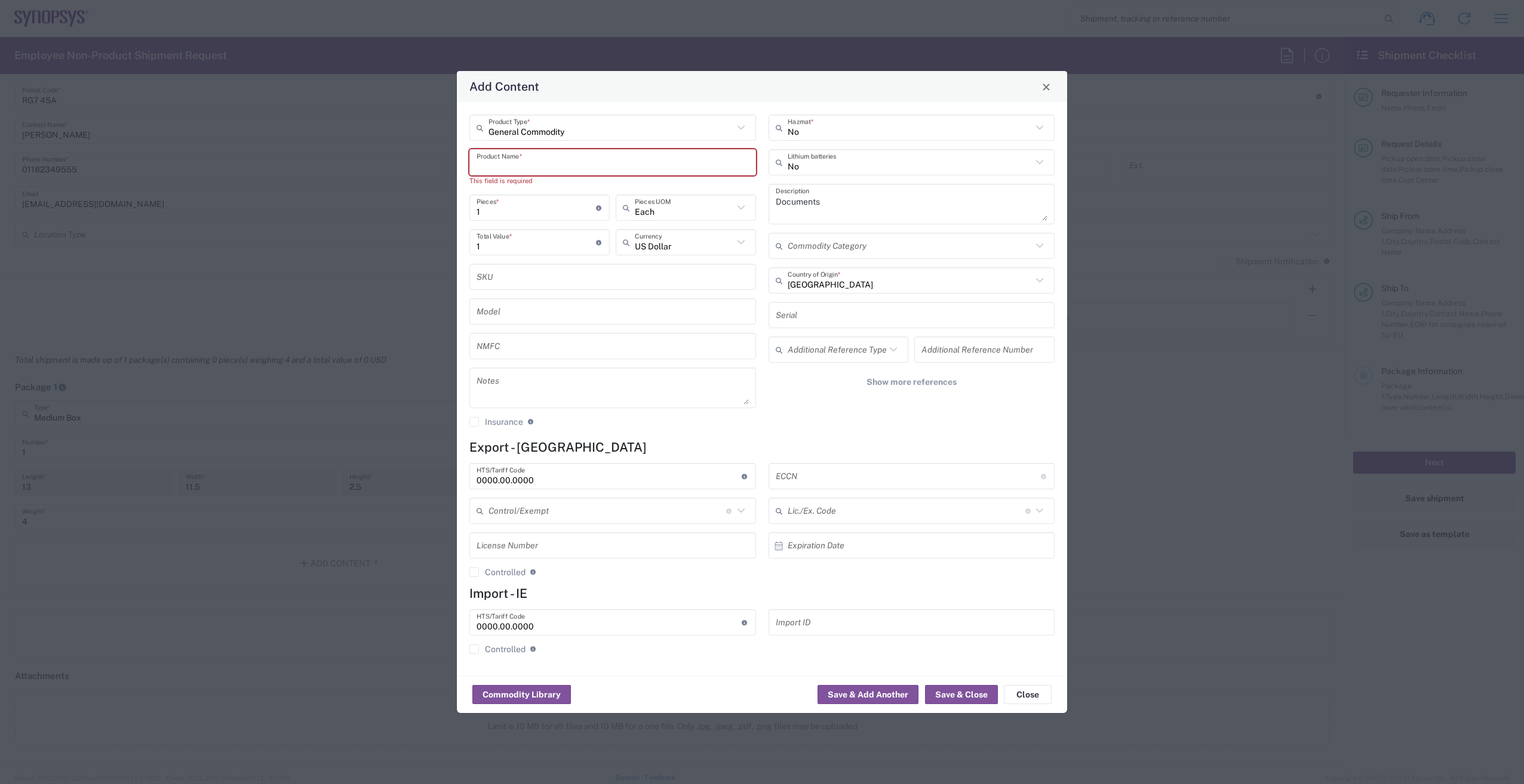
click at [529, 165] on input "text" at bounding box center [612, 162] width 272 height 21
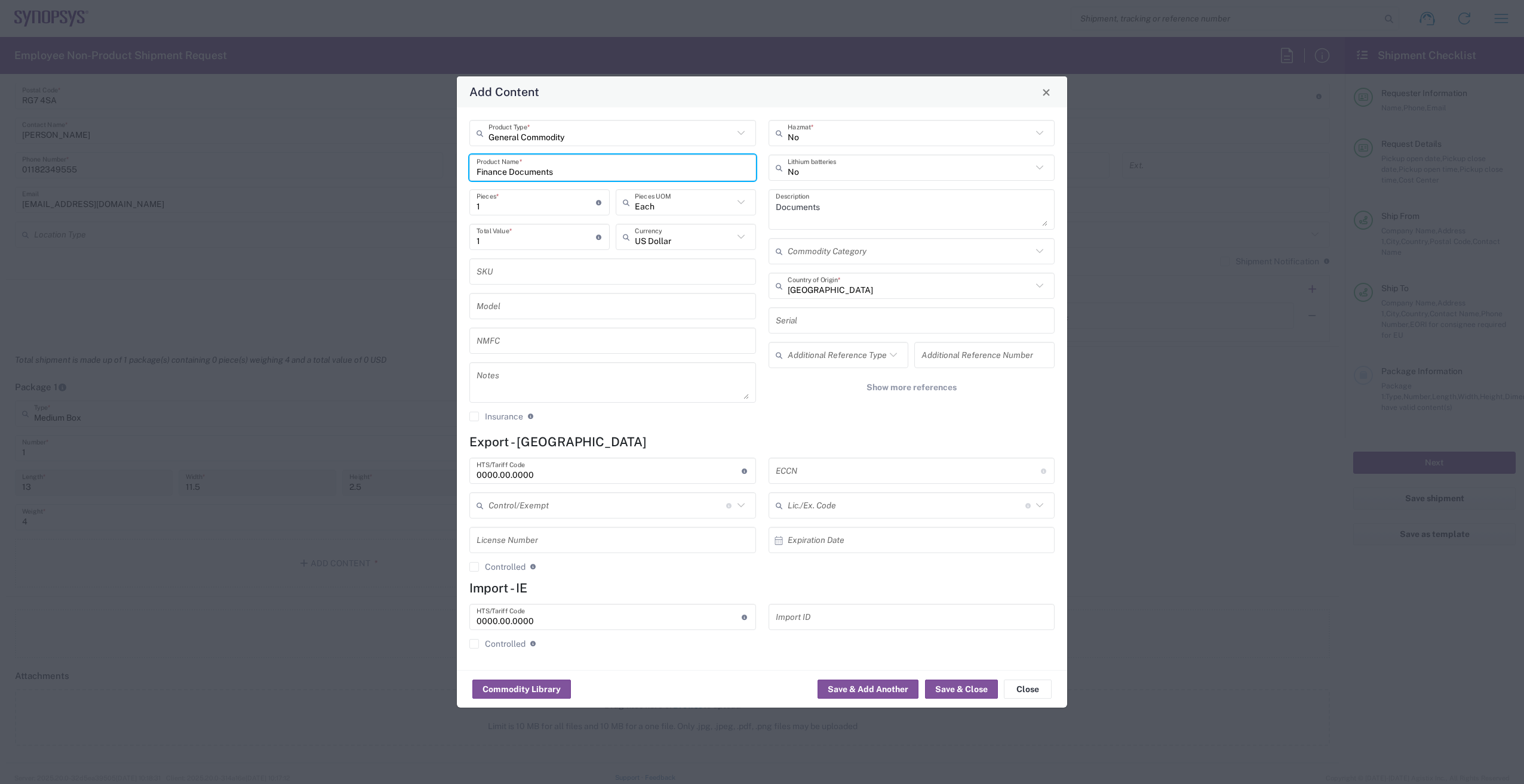
type input "Finance Documents"
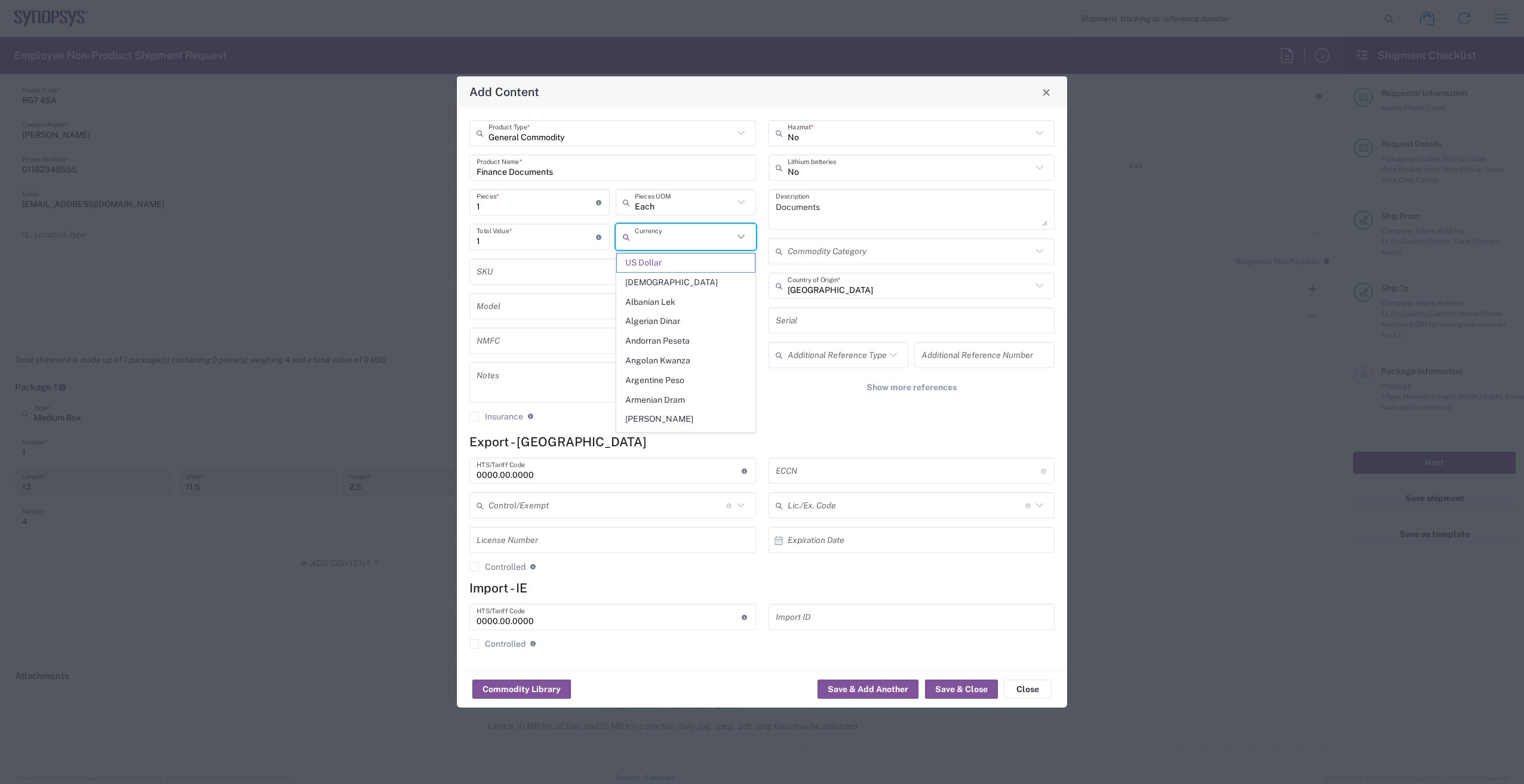
click at [690, 241] on input "text" at bounding box center [684, 237] width 98 height 21
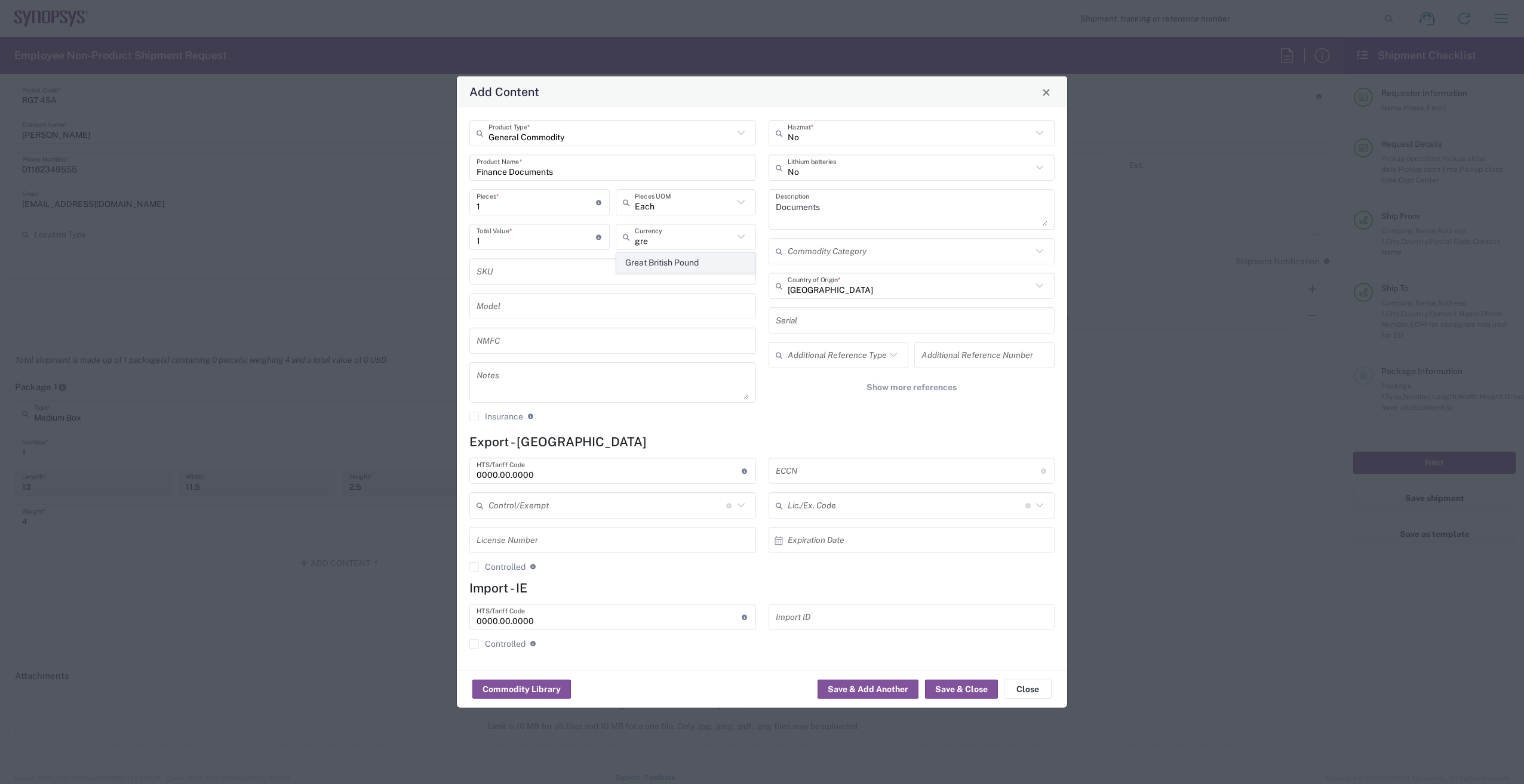
click at [683, 257] on span "Great British Pound" at bounding box center [685, 262] width 138 height 19
type input "Great British Pound"
click at [552, 232] on input "1" at bounding box center [536, 237] width 119 height 21
type input "5"
type input "20"
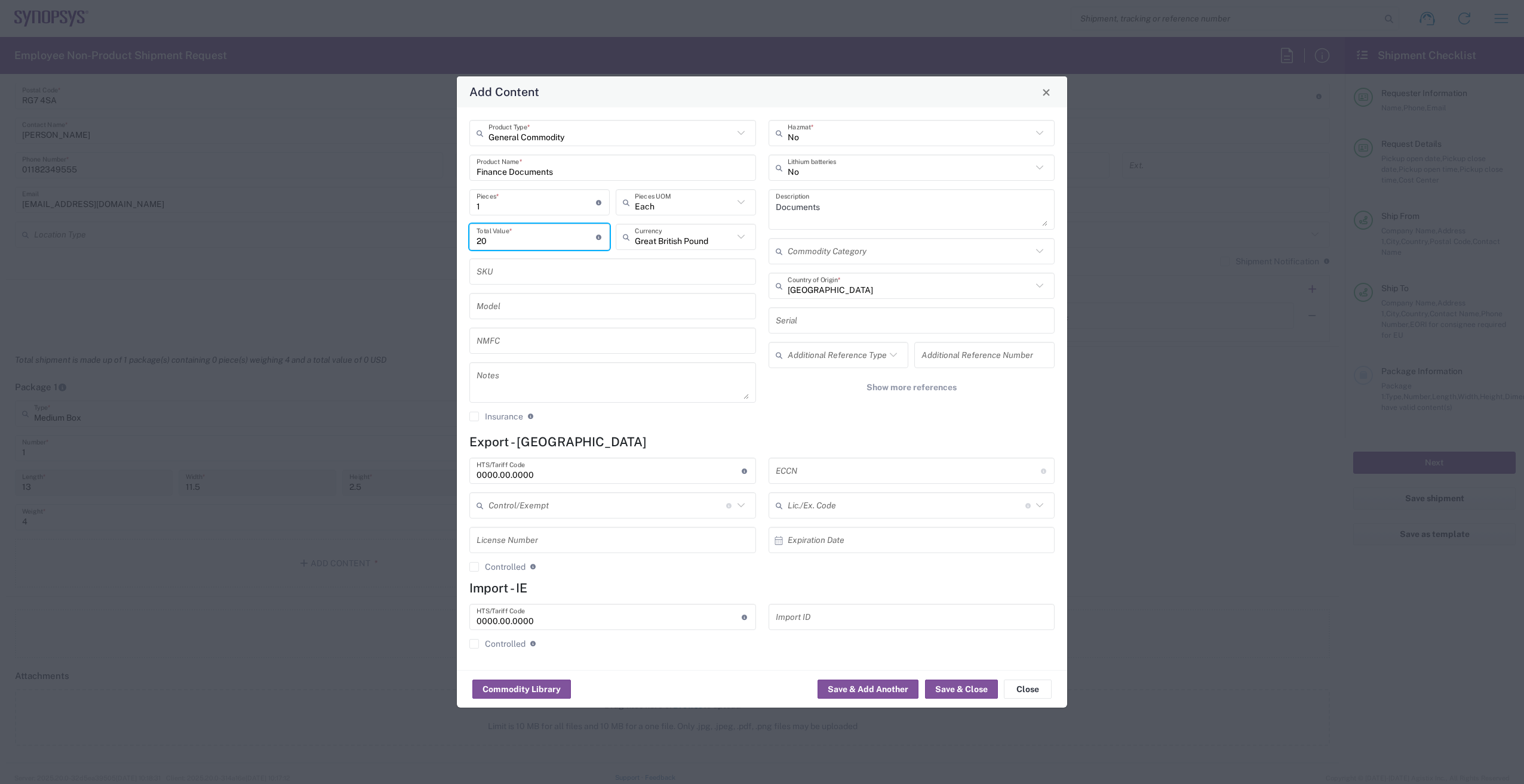
click at [535, 619] on input "0000.00.0000" at bounding box center [609, 618] width 265 height 21
click at [728, 616] on input "0000.00.0000" at bounding box center [609, 618] width 265 height 21
click at [685, 442] on h4 "Export - [GEOGRAPHIC_DATA]" at bounding box center [762, 442] width 585 height 15
click at [973, 689] on button "Save & Close" at bounding box center [962, 689] width 73 height 19
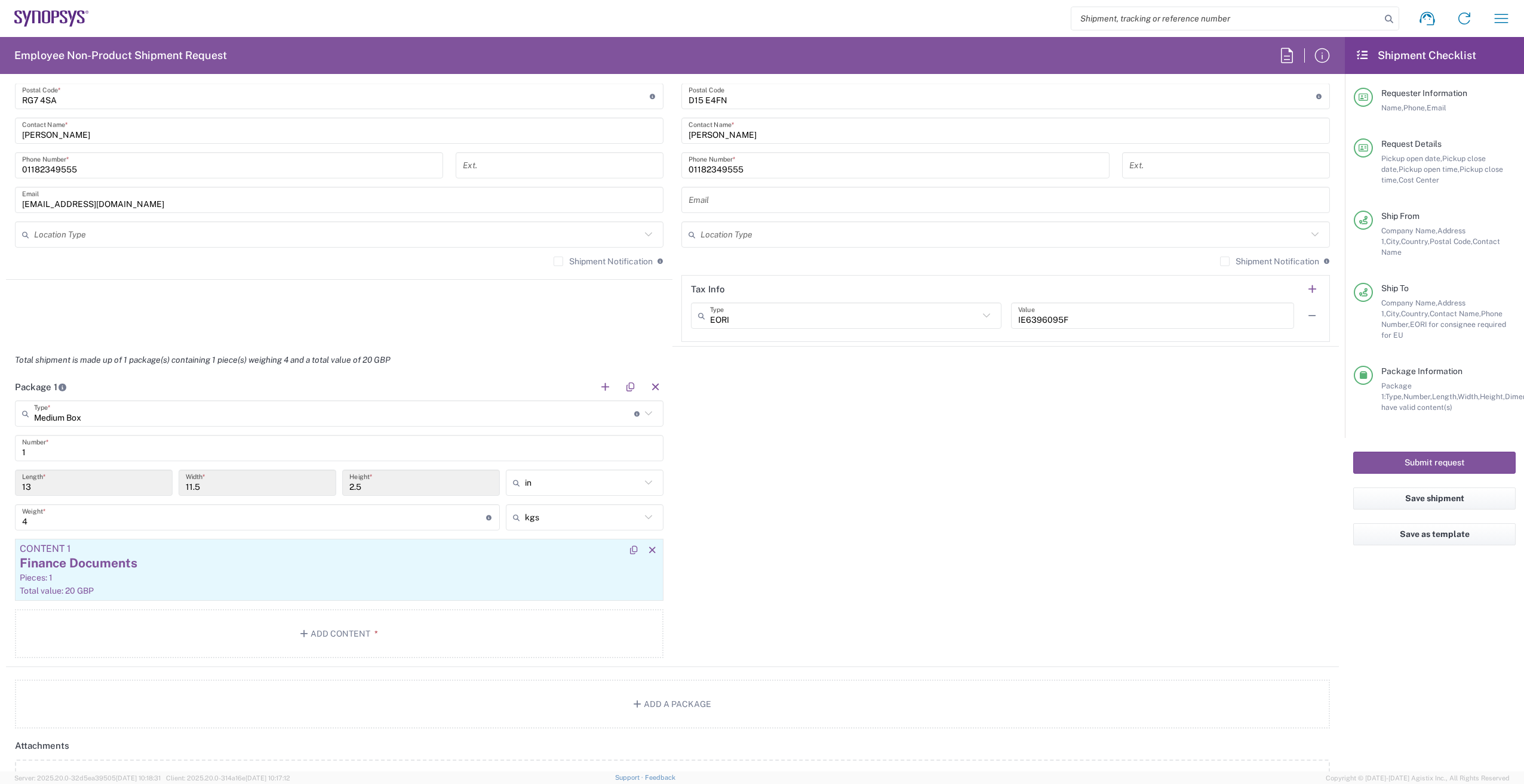
click at [609, 565] on div "Finance Documents" at bounding box center [339, 563] width 639 height 18
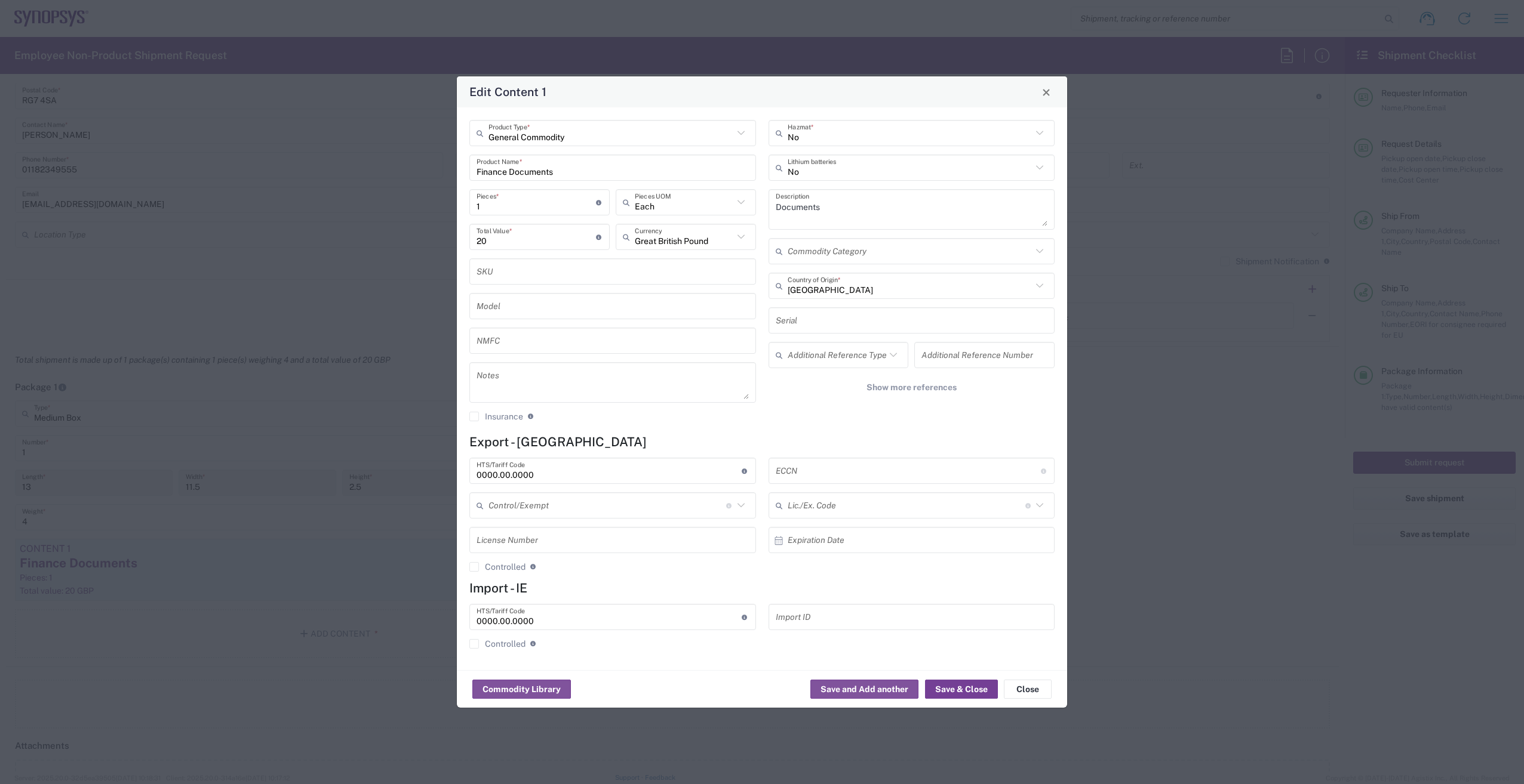
click at [962, 689] on button "Save & Close" at bounding box center [962, 689] width 73 height 19
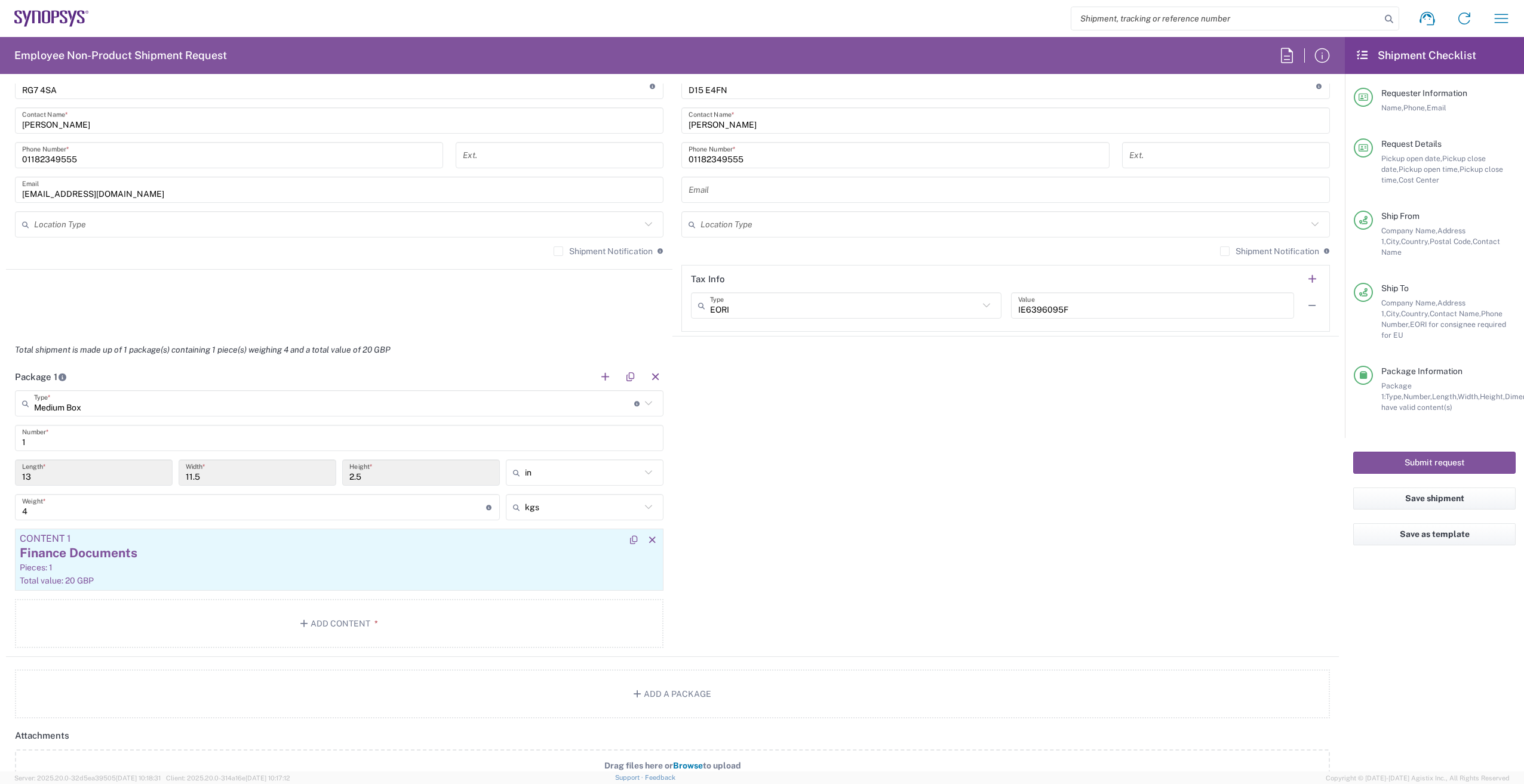
scroll to position [895, 0]
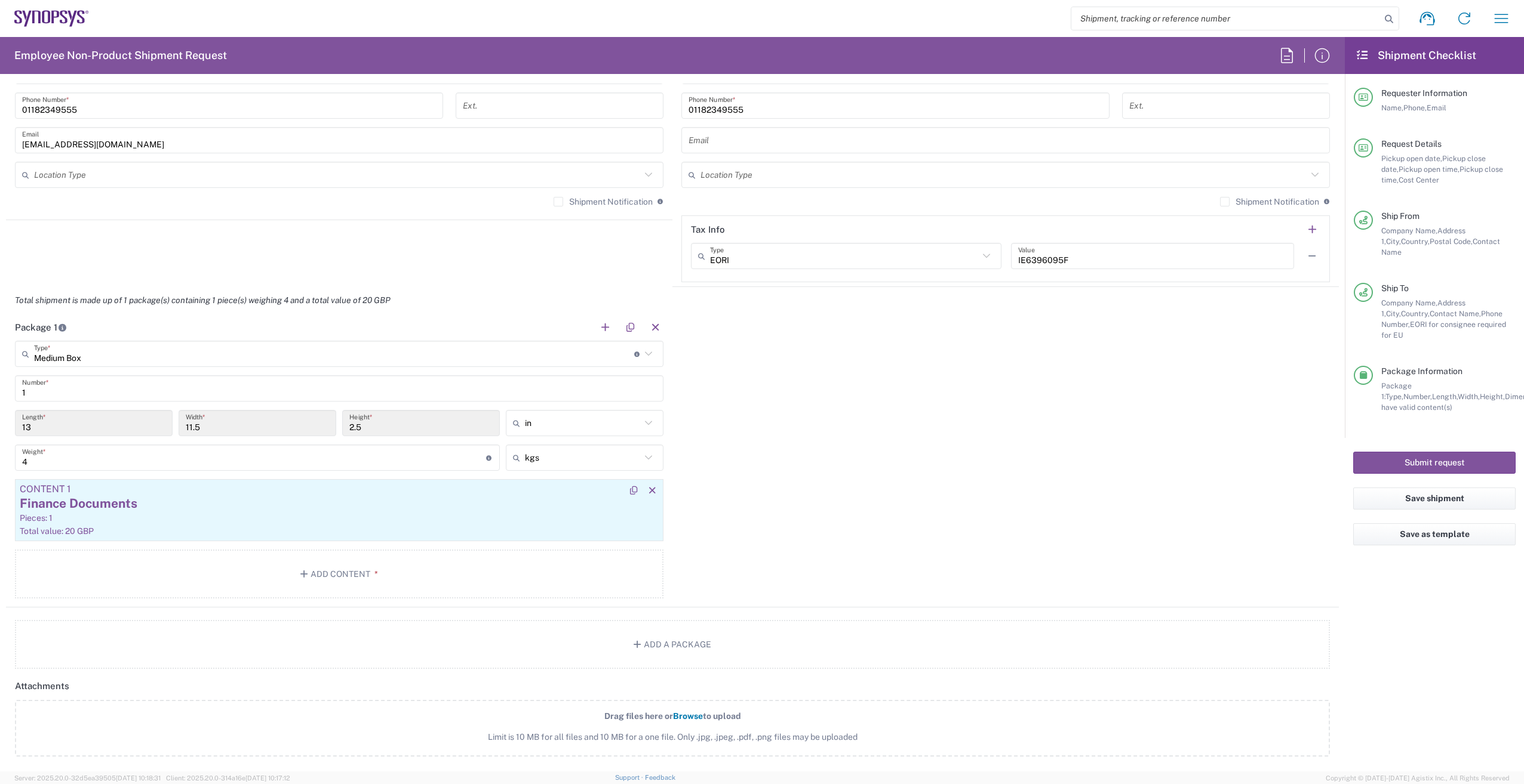
click at [436, 514] on div "Pieces: 1" at bounding box center [339, 518] width 639 height 10
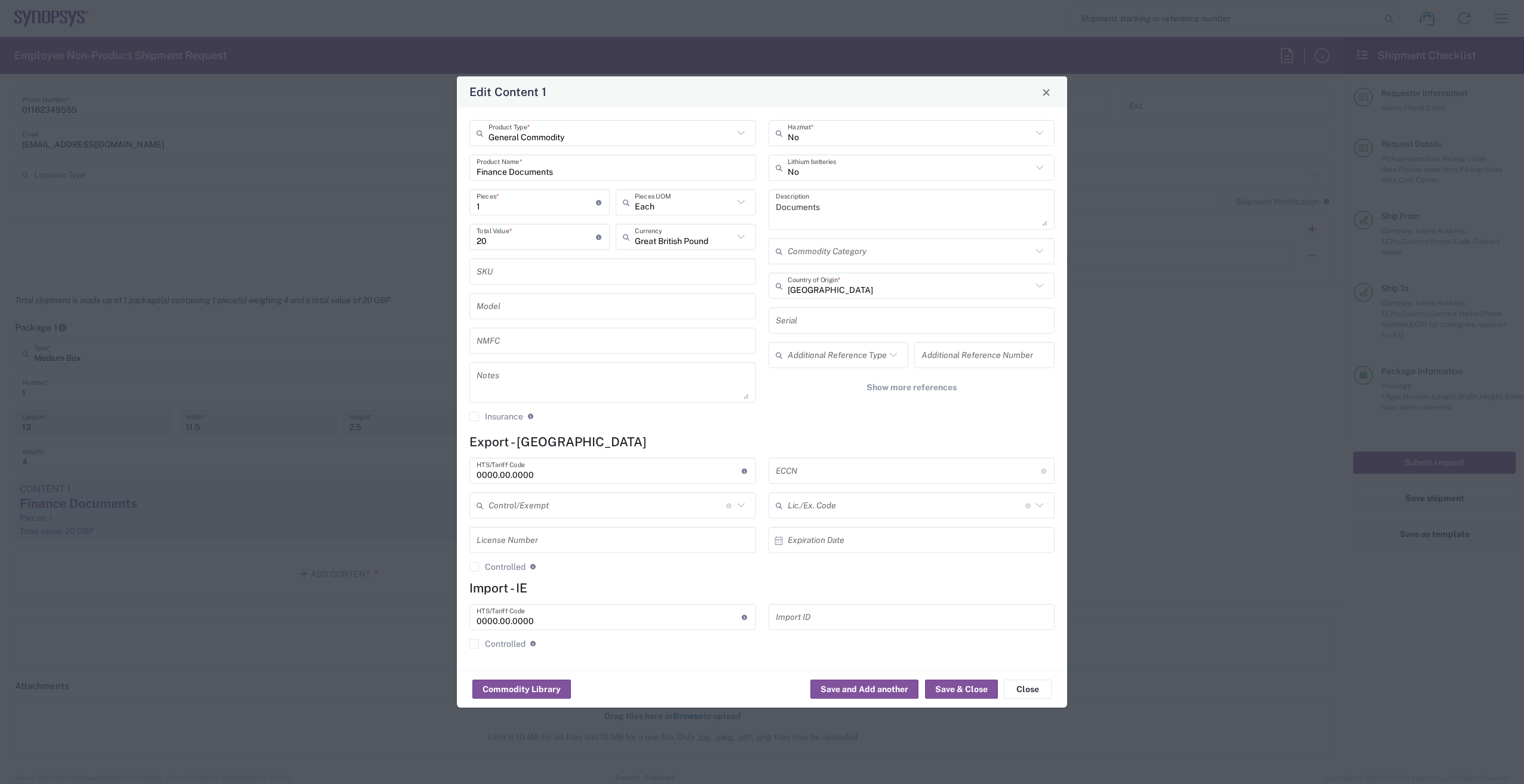
click at [878, 84] on div "Edit Content 1" at bounding box center [762, 92] width 611 height 31
click at [1190, 679] on div "Edit Content 1 General Commodity Product Type * Finance Documents Product Name …" at bounding box center [762, 392] width 1524 height 784
click at [966, 692] on button "Save & Close" at bounding box center [962, 689] width 73 height 19
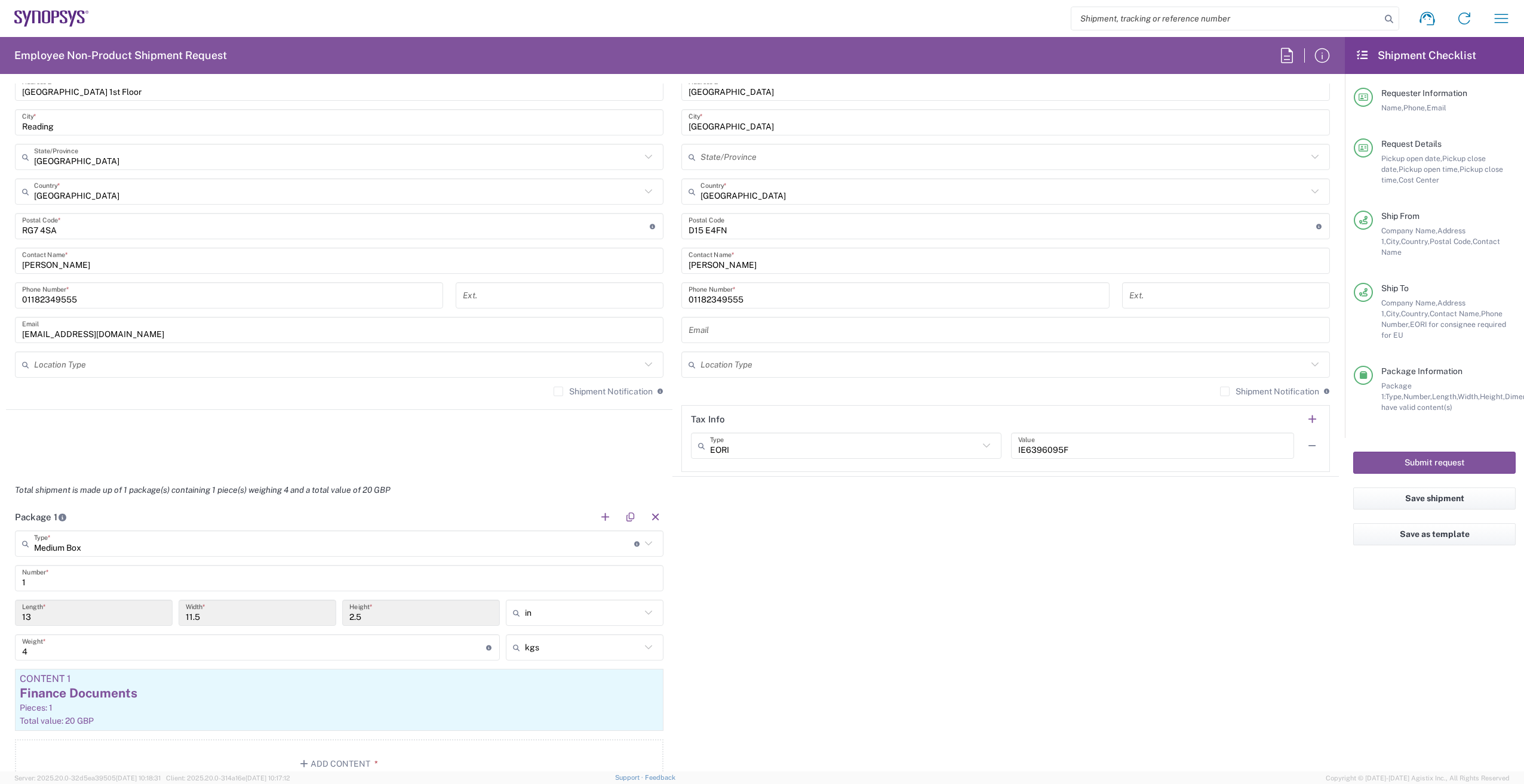
scroll to position [657, 0]
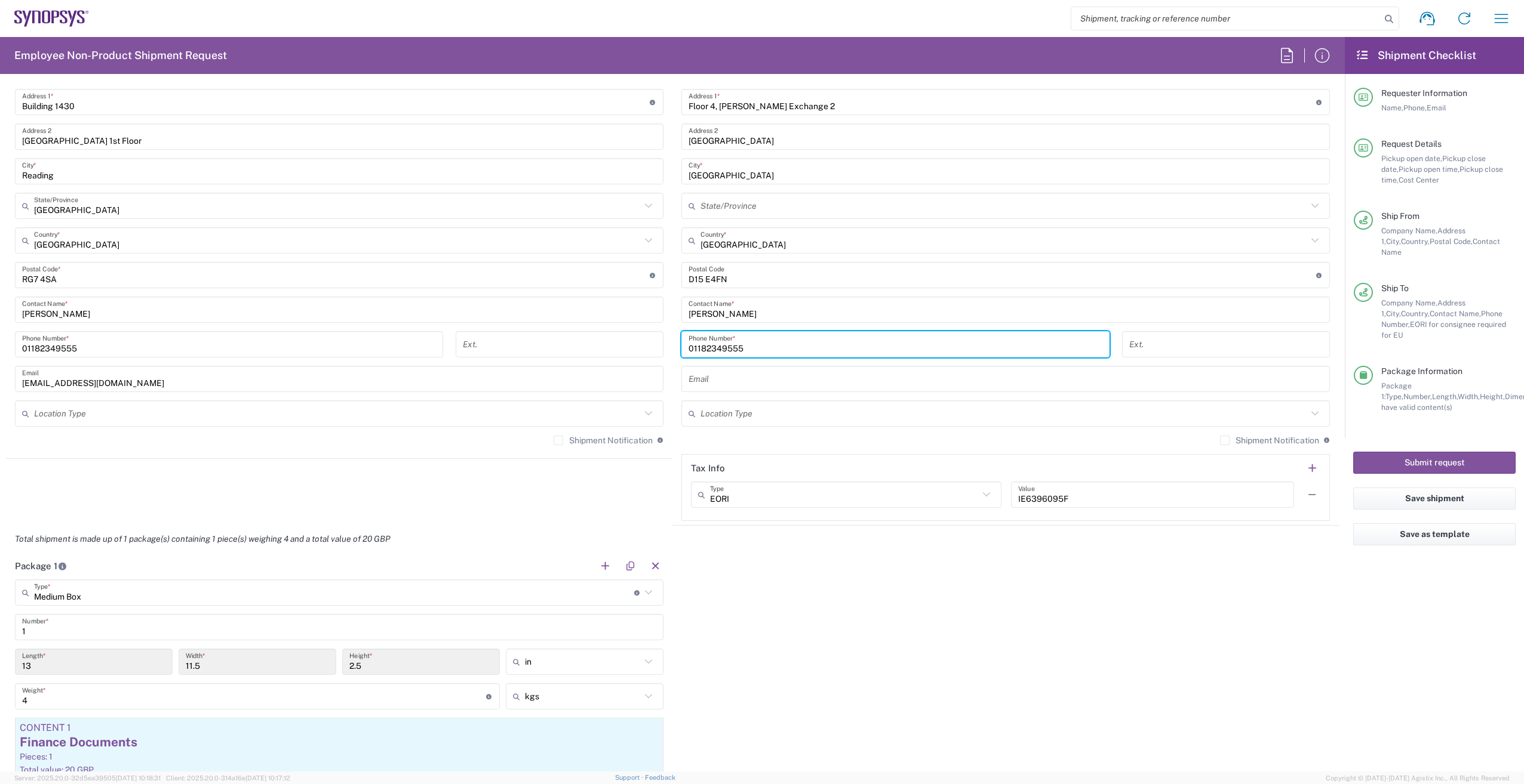
drag, startPoint x: 745, startPoint y: 350, endPoint x: 643, endPoint y: 335, distance: 103.1
click at [643, 335] on div "Ship From Theale GB33 Location Theale GB33 [GEOGRAPHIC_DATA] DE04 Agrate Brianz…" at bounding box center [673, 259] width 1333 height 533
paste input "+ 353 1 575 832"
type input "+ 353 1 575 8325"
click at [837, 594] on div "Package 1 Medium Box Type * Material used to package goods Bale(s) Basket(s) Bo…" at bounding box center [673, 700] width 1333 height 294
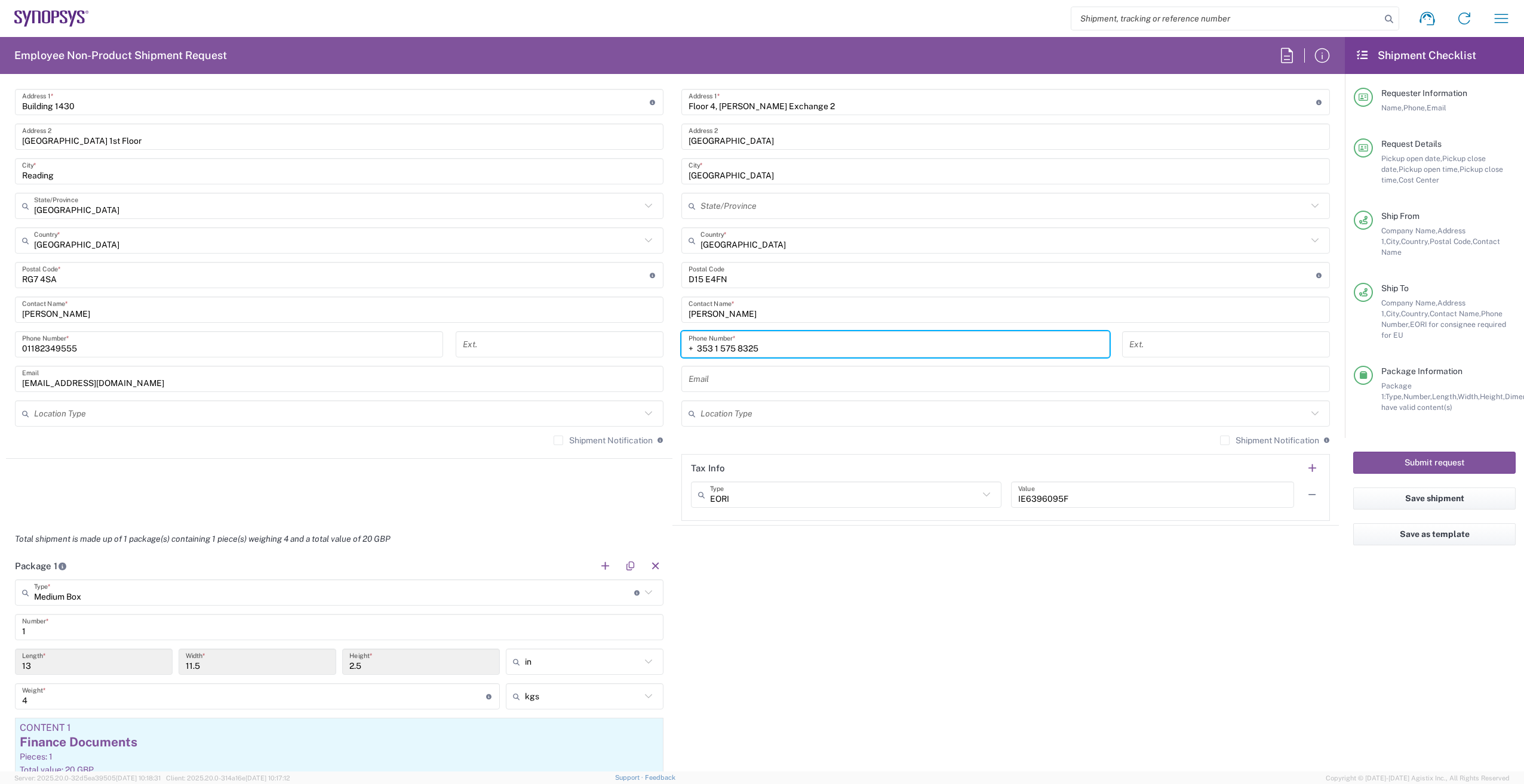
click at [691, 350] on input "+ 353 1 575 8325" at bounding box center [895, 345] width 414 height 21
click at [765, 636] on div "Package 1 Medium Box Type * Material used to package goods Bale(s) Basket(s) Bo…" at bounding box center [673, 700] width 1333 height 294
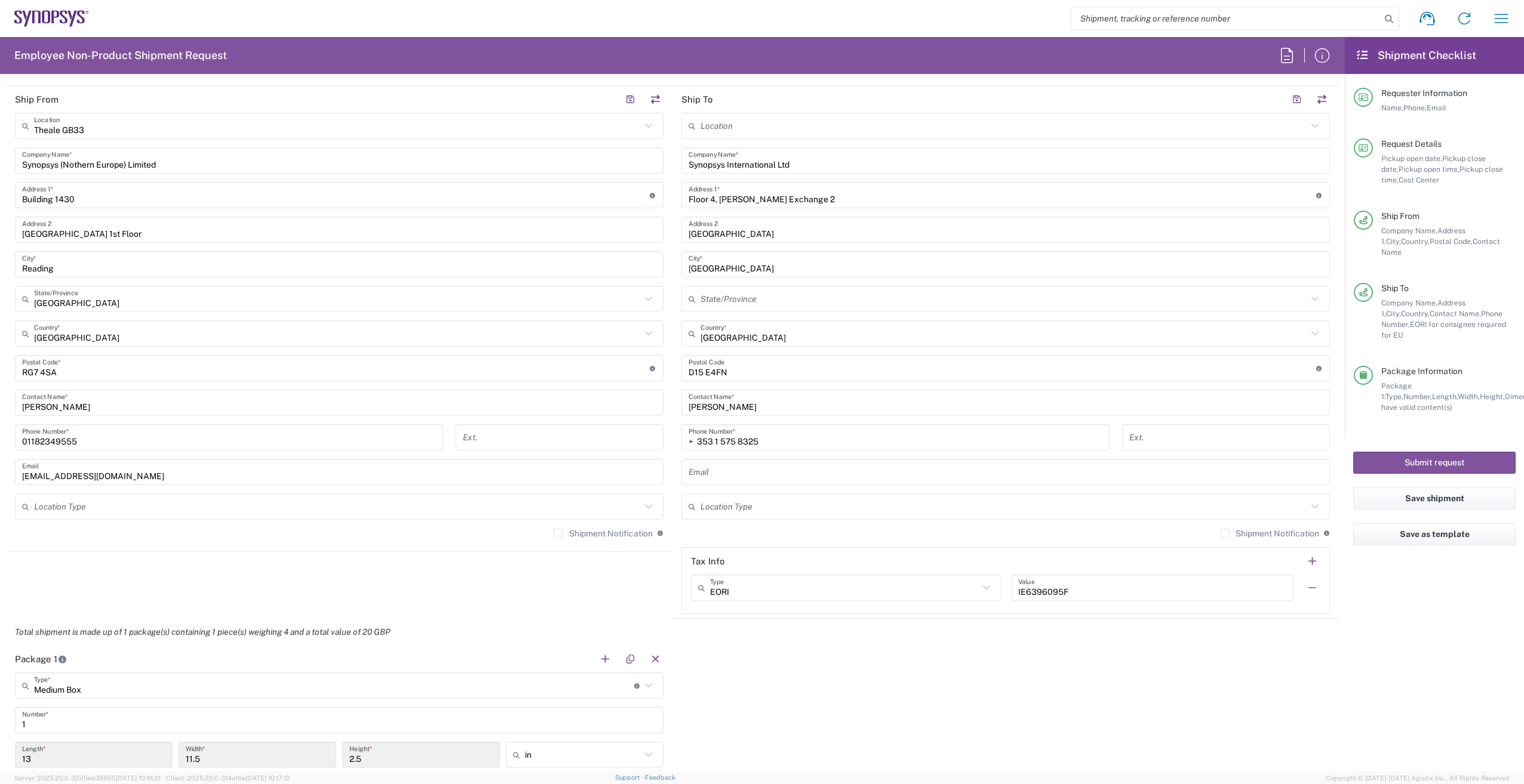
scroll to position [418, 0]
